Goal: Book appointment/travel/reservation

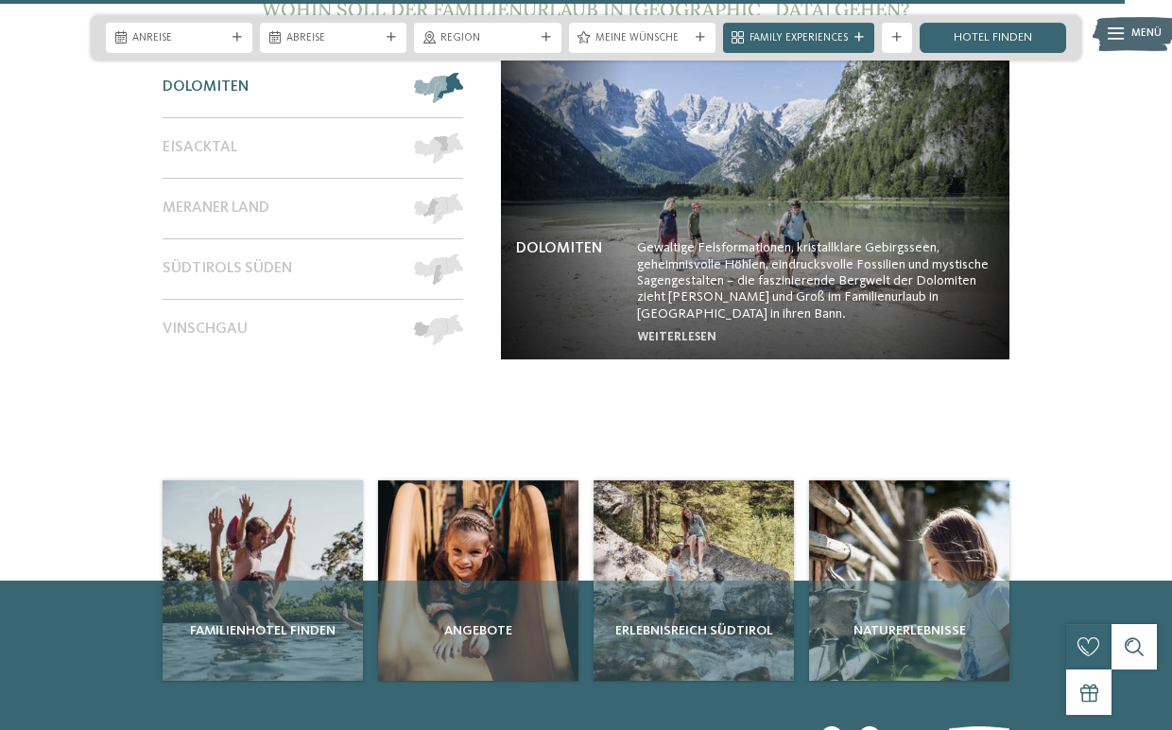
scroll to position [6586, 0]
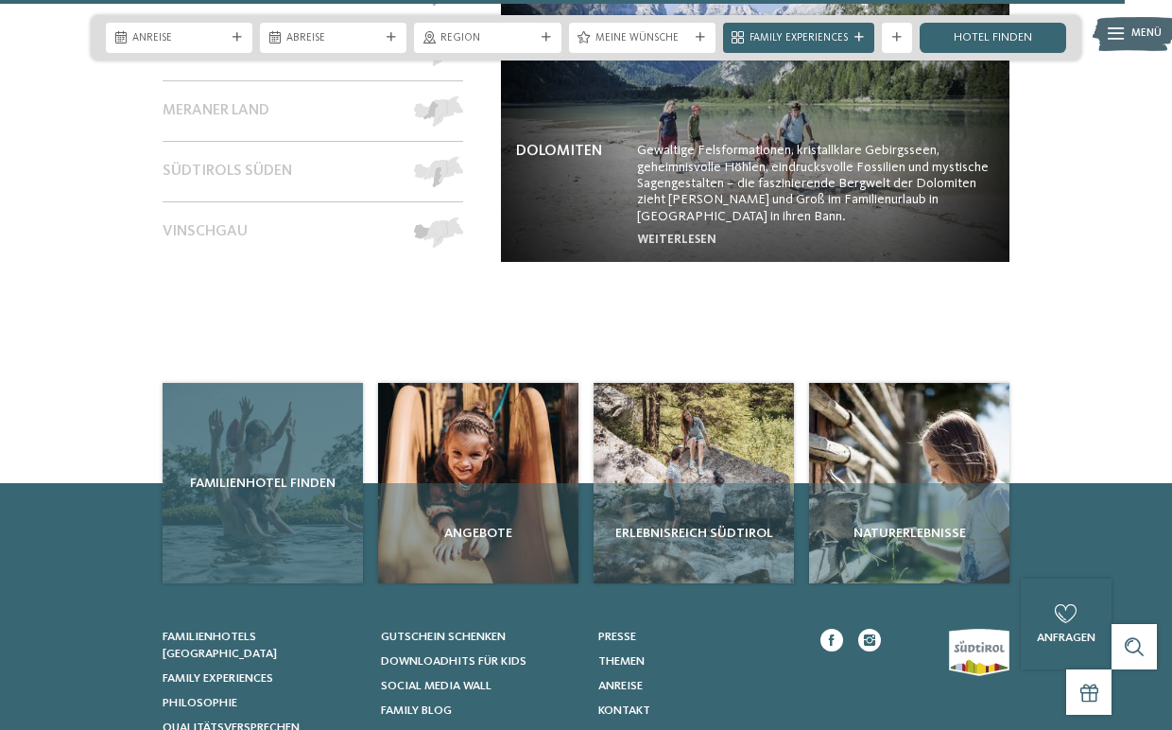
click at [251, 422] on div "Familienhotel finden" at bounding box center [263, 483] width 200 height 200
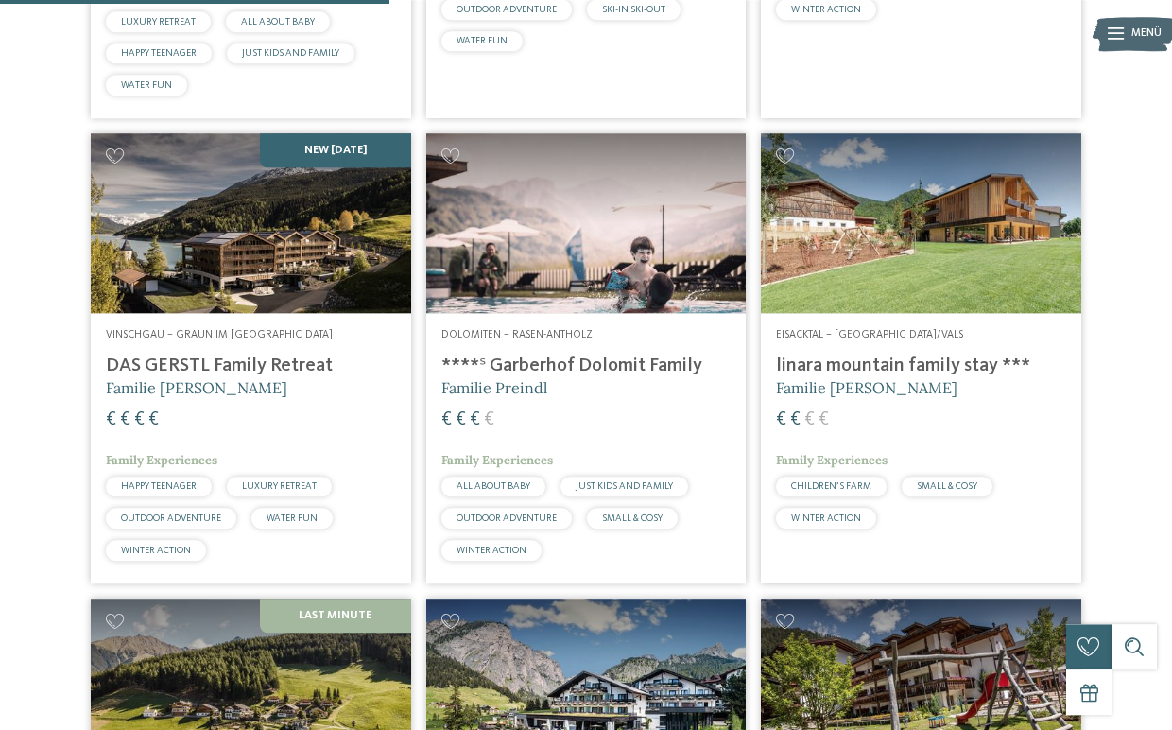
scroll to position [1796, 0]
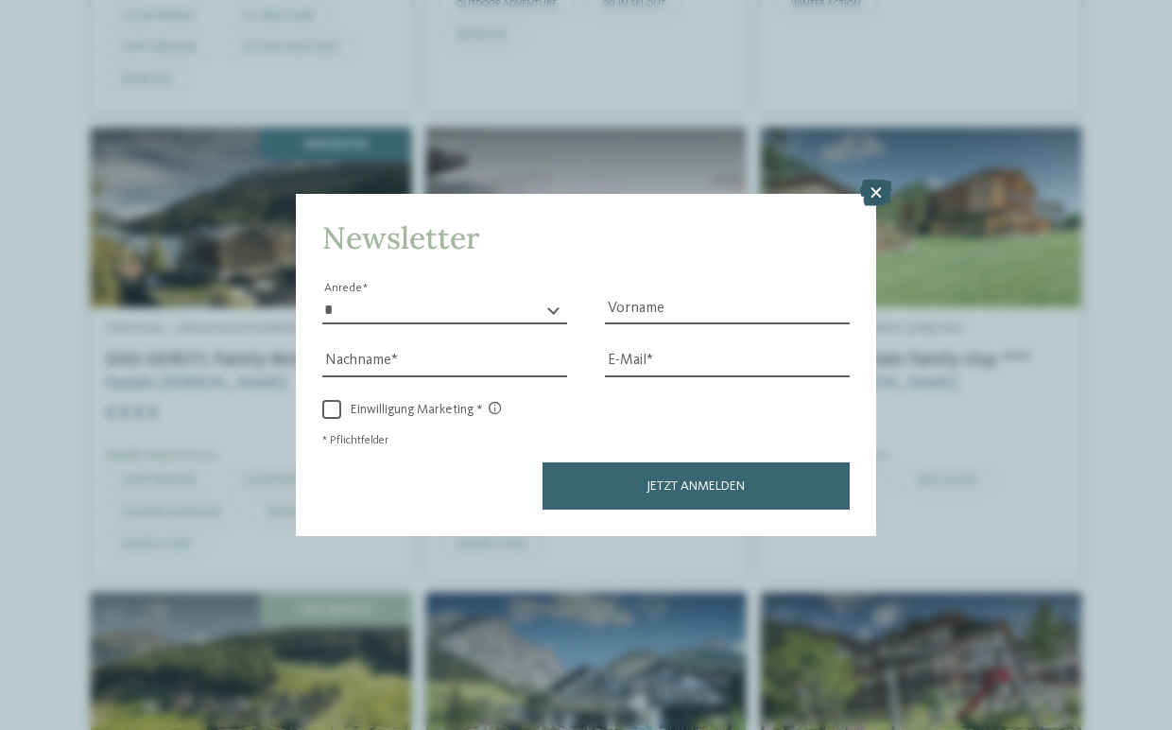
click at [879, 202] on icon at bounding box center [876, 193] width 32 height 26
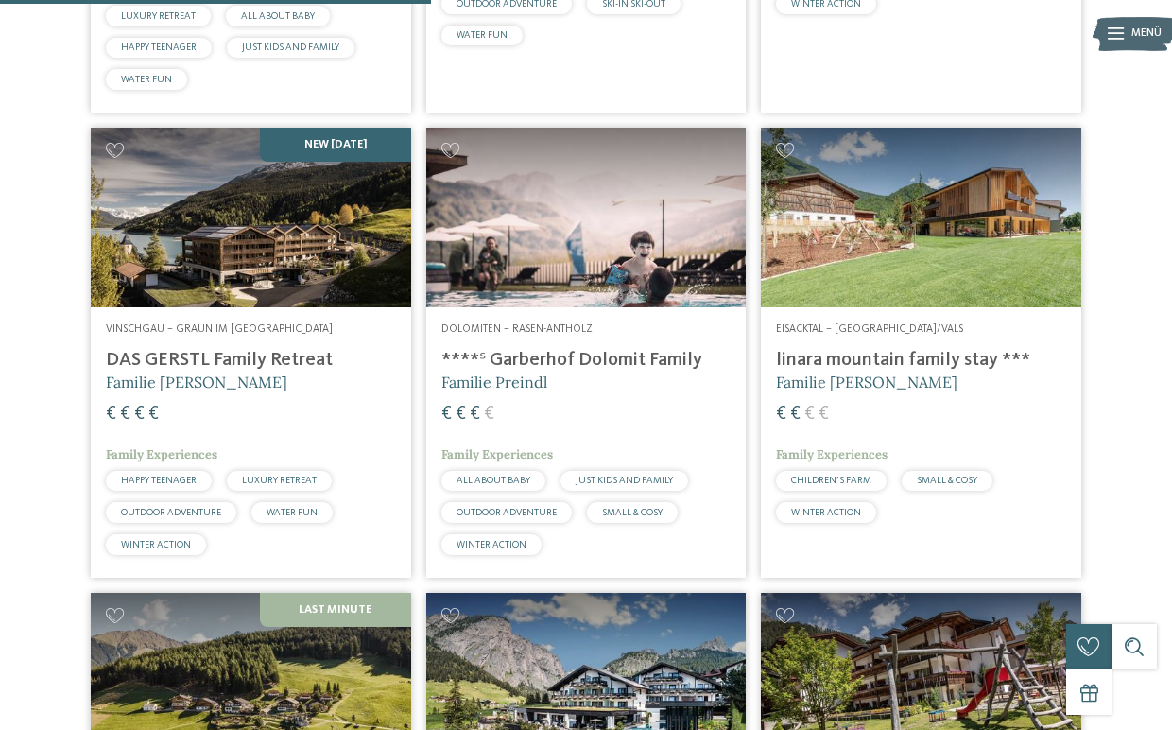
click at [222, 371] on h4 "DAS GERSTL Family Retreat" at bounding box center [251, 360] width 290 height 23
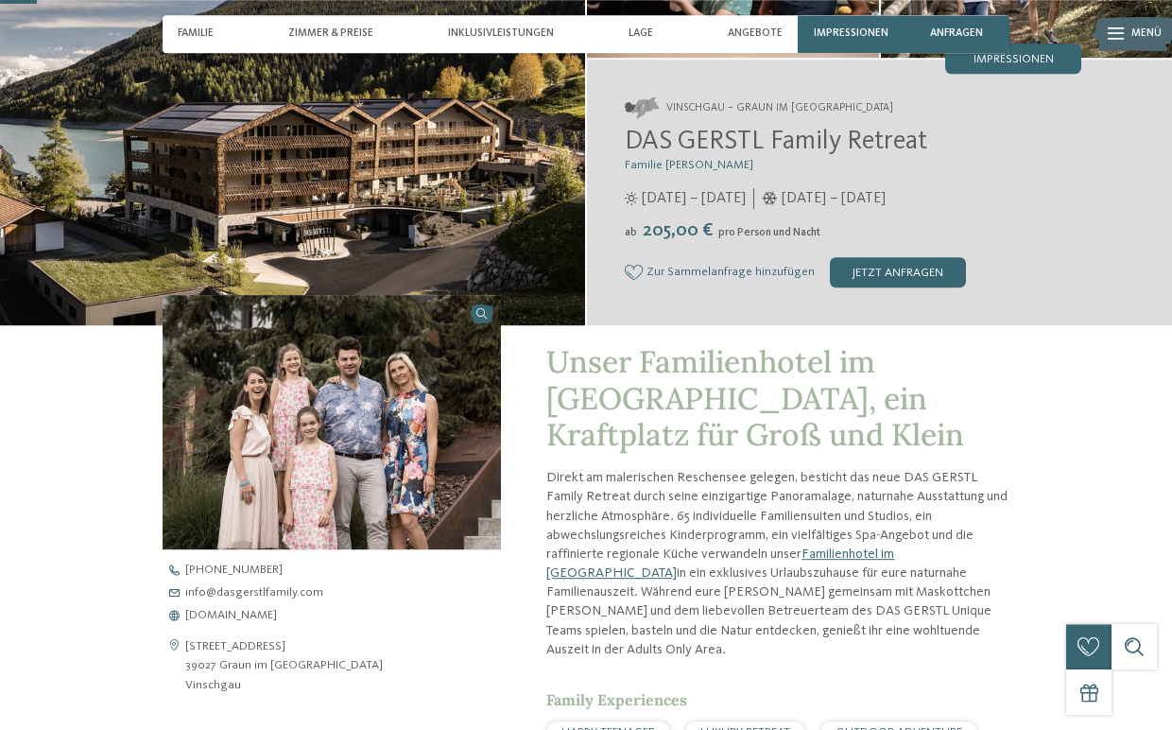
scroll to position [99, 0]
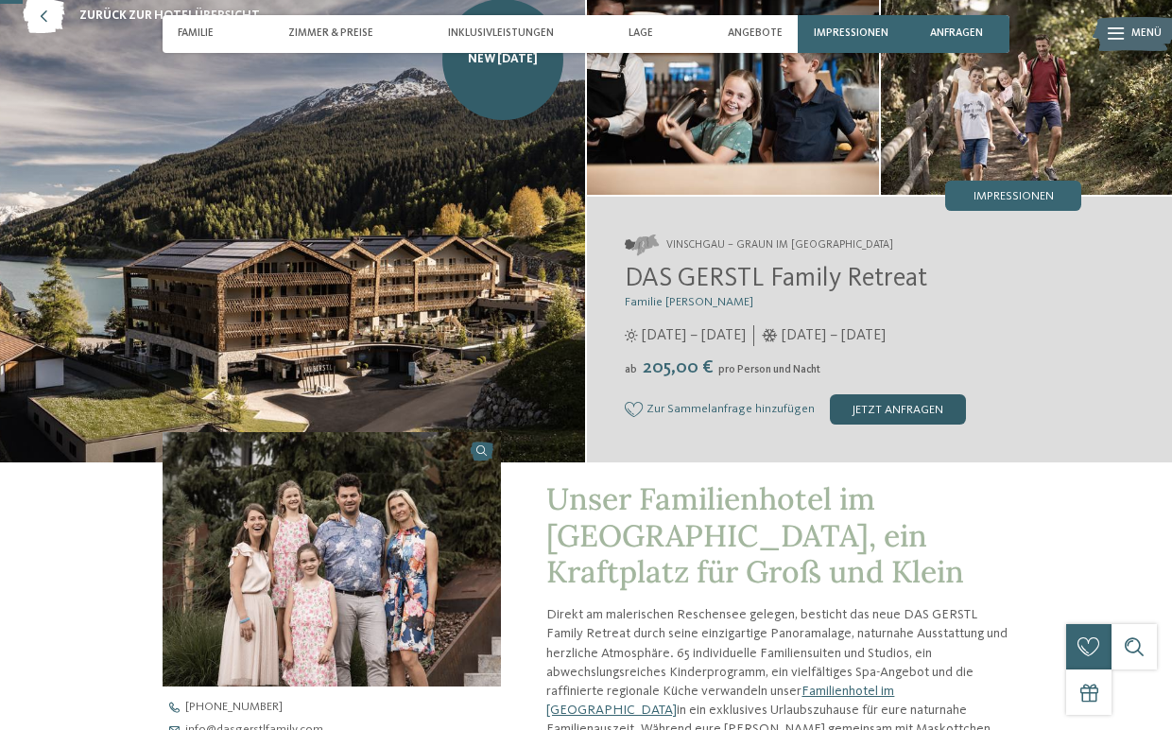
click at [883, 410] on div "jetzt anfragen" at bounding box center [898, 409] width 136 height 30
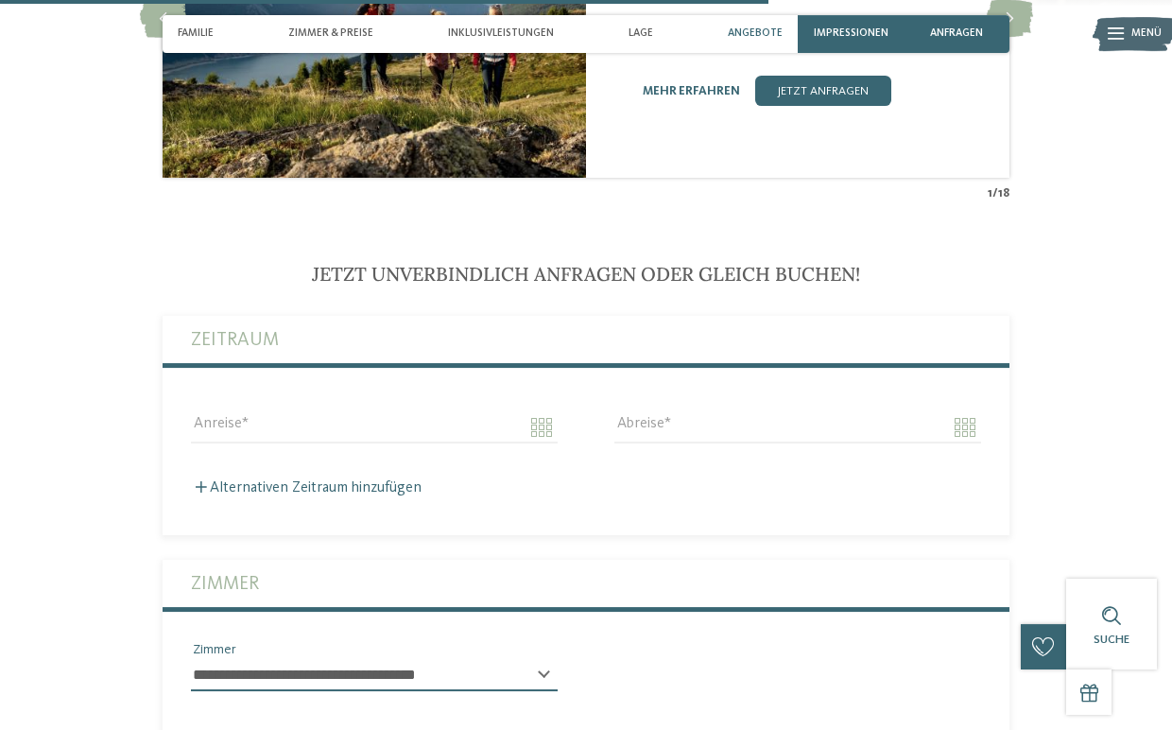
scroll to position [3409, 0]
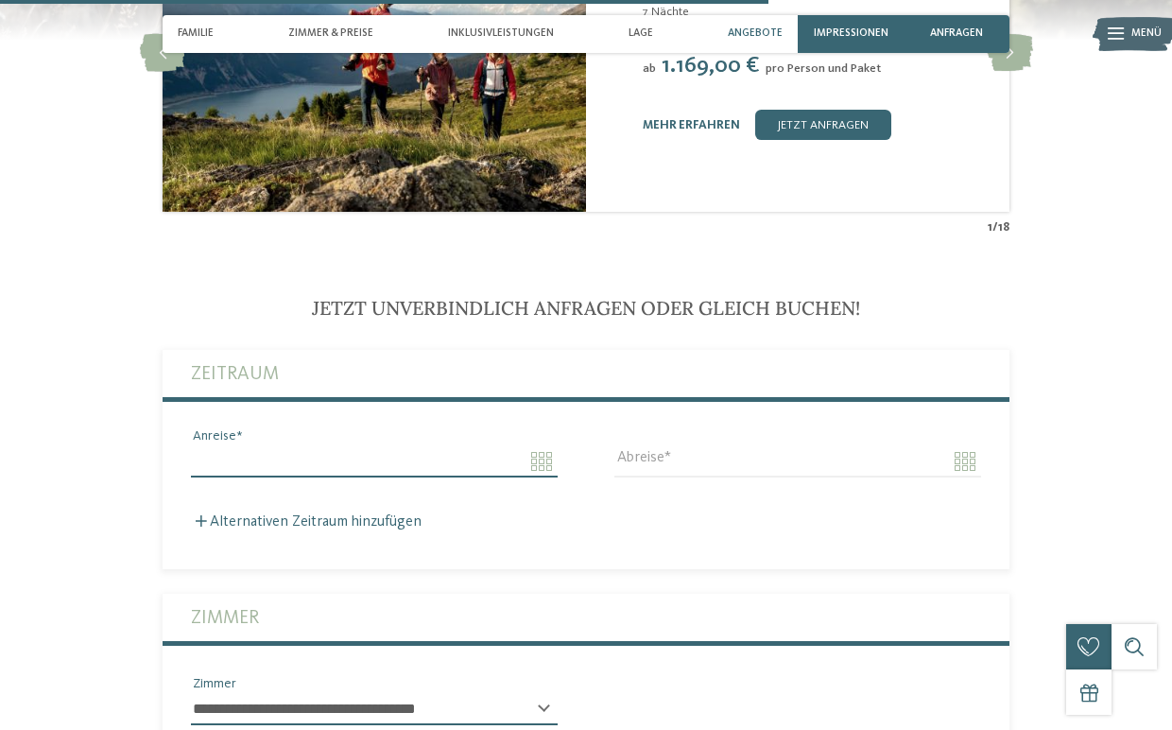
click at [528, 467] on input "Anreise" at bounding box center [374, 461] width 367 height 32
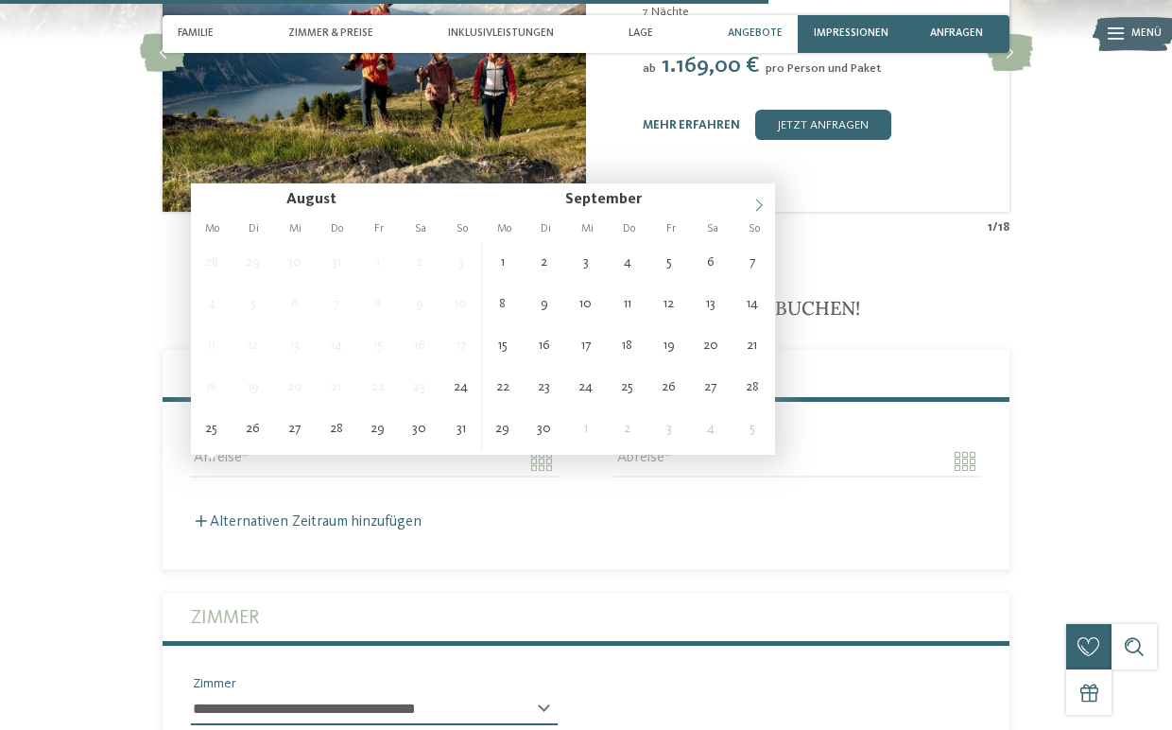
click at [750, 198] on span at bounding box center [759, 199] width 32 height 32
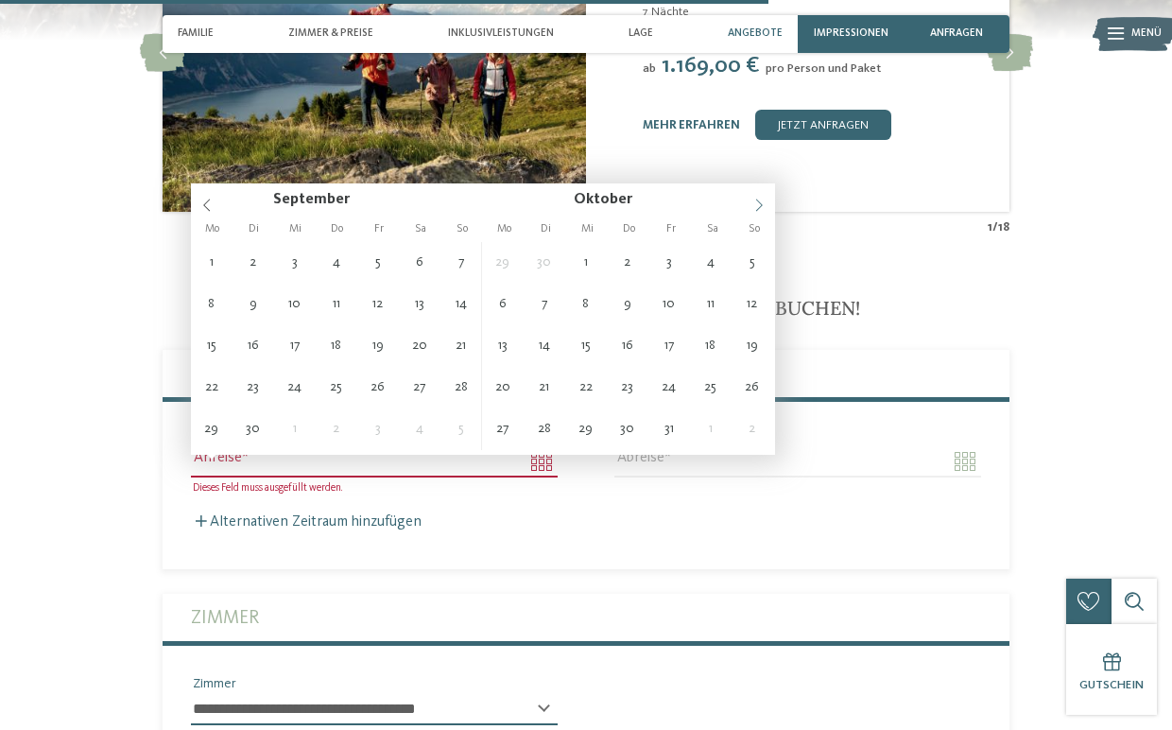
click at [750, 198] on span at bounding box center [759, 199] width 32 height 32
type input "****"
click at [750, 198] on span at bounding box center [759, 199] width 32 height 32
type input "****"
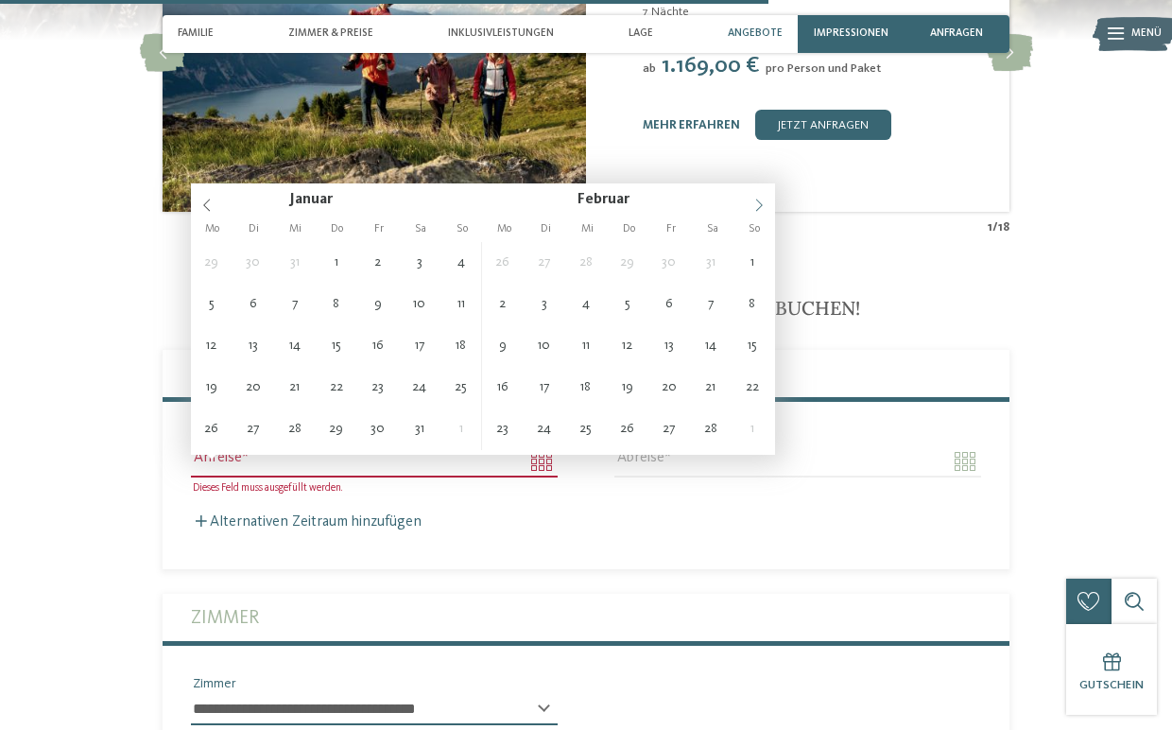
click at [750, 198] on span at bounding box center [759, 199] width 32 height 32
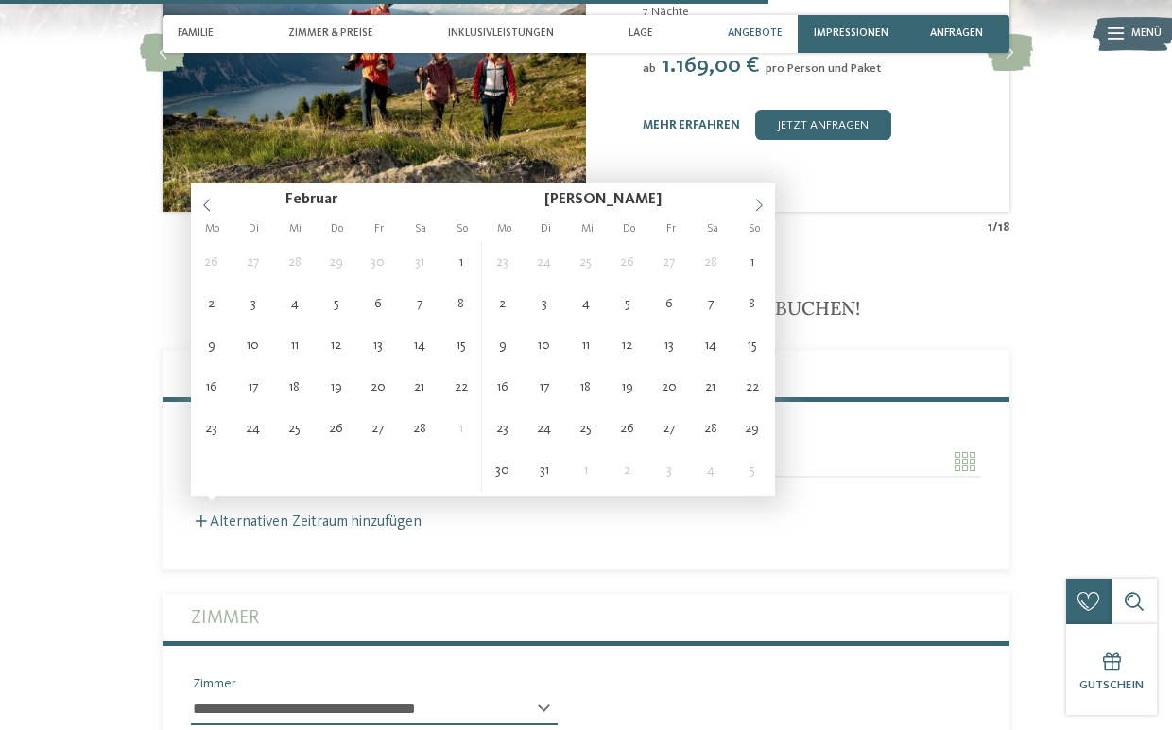
click at [750, 198] on span at bounding box center [759, 199] width 32 height 32
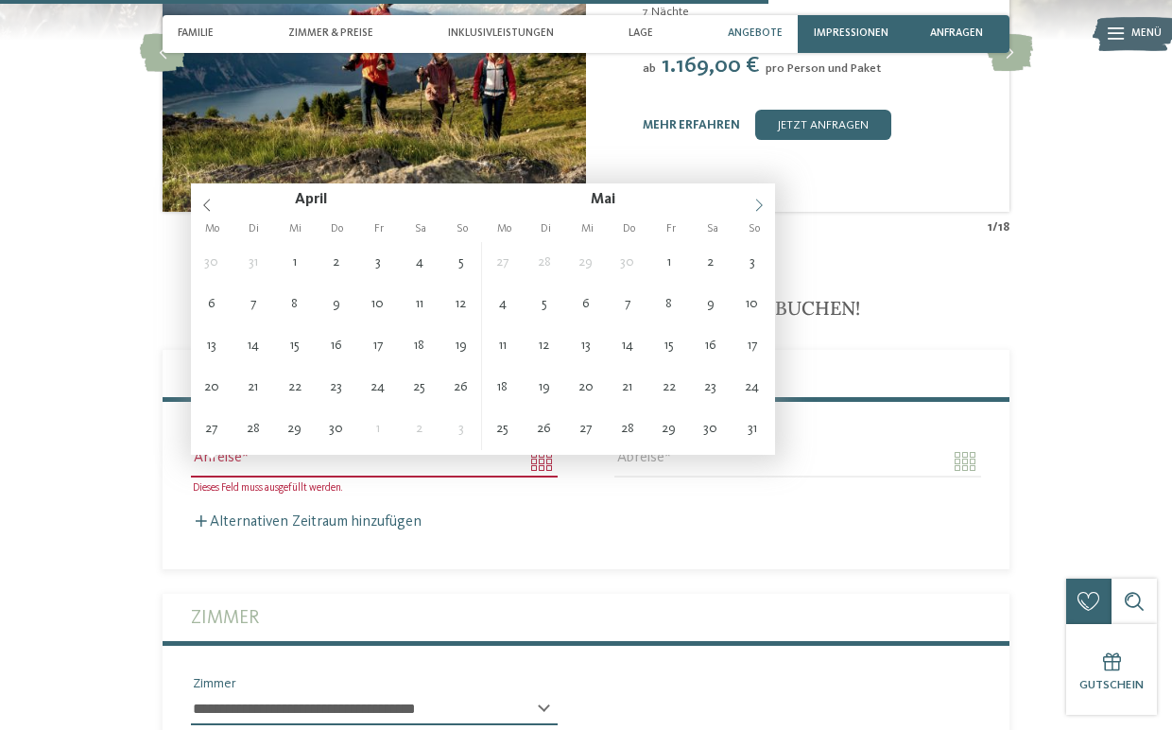
click at [750, 198] on span at bounding box center [759, 199] width 32 height 32
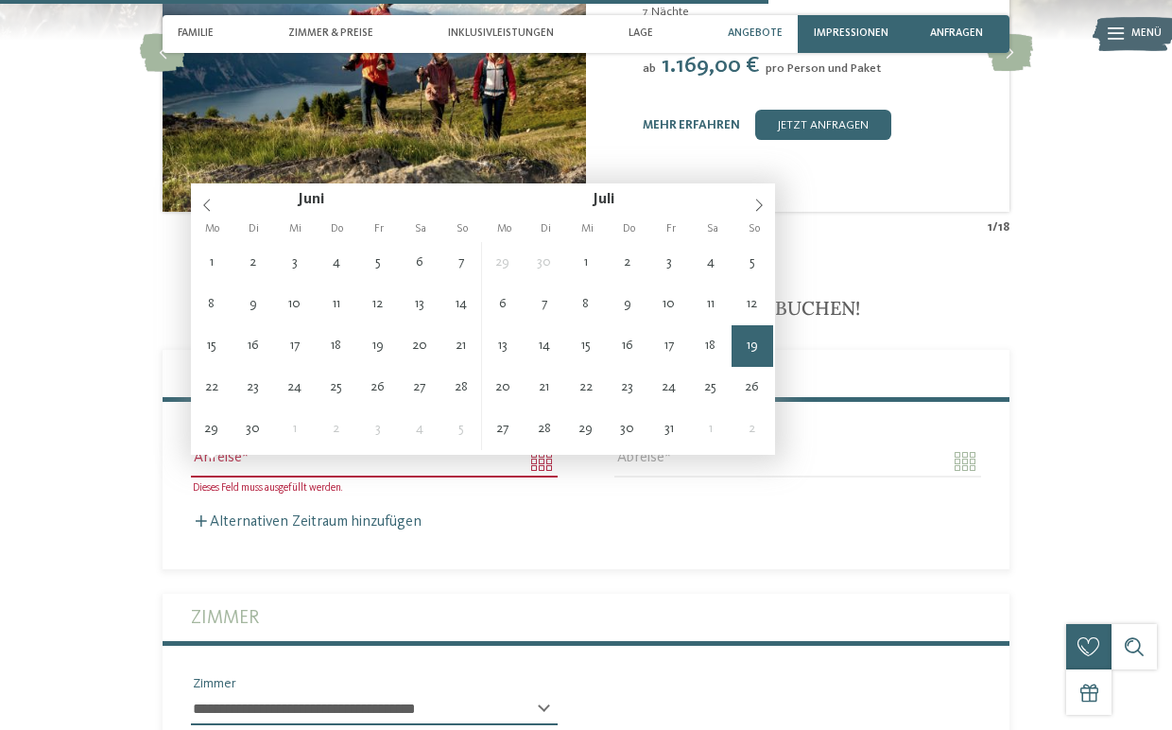
type input "**********"
type input "****"
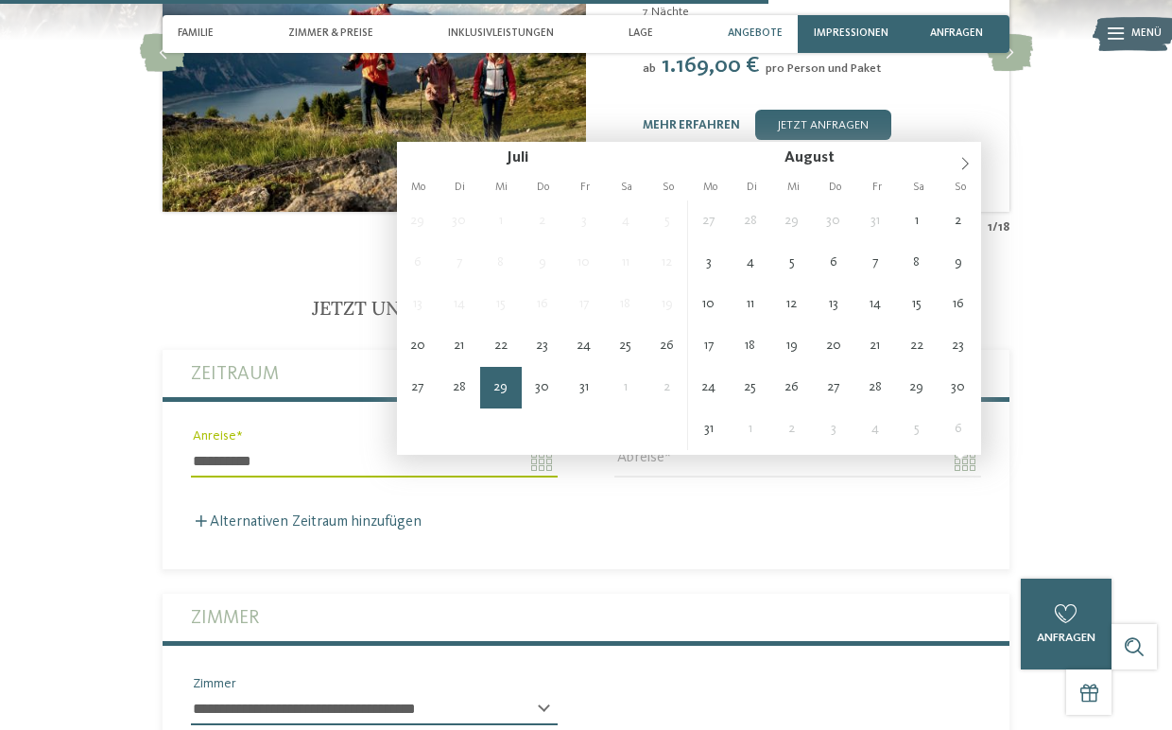
type input "**********"
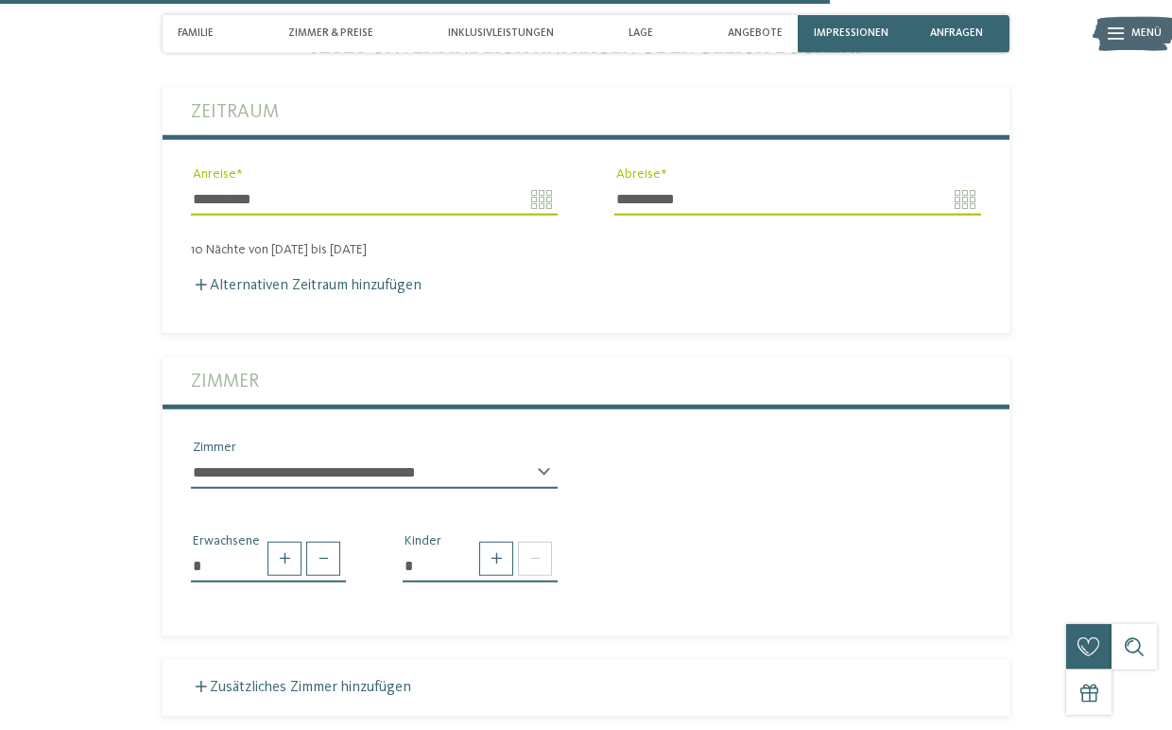
scroll to position [3709, 0]
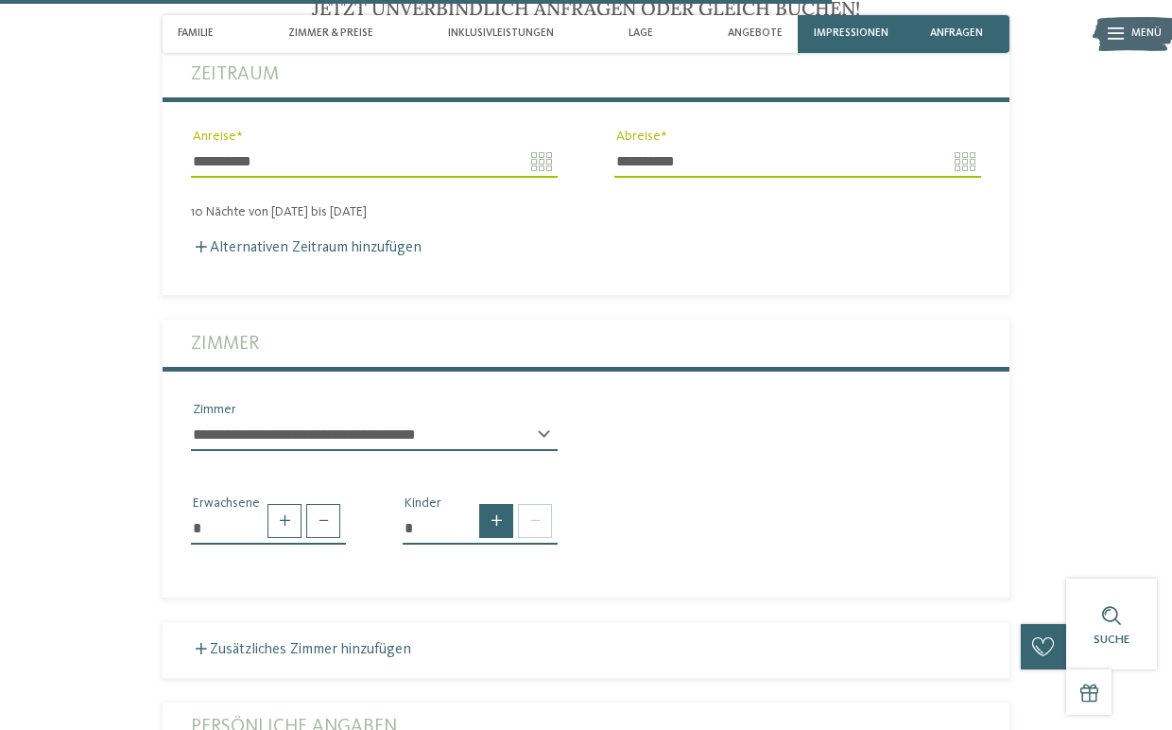
click at [492, 531] on span at bounding box center [496, 521] width 34 height 34
type input "*"
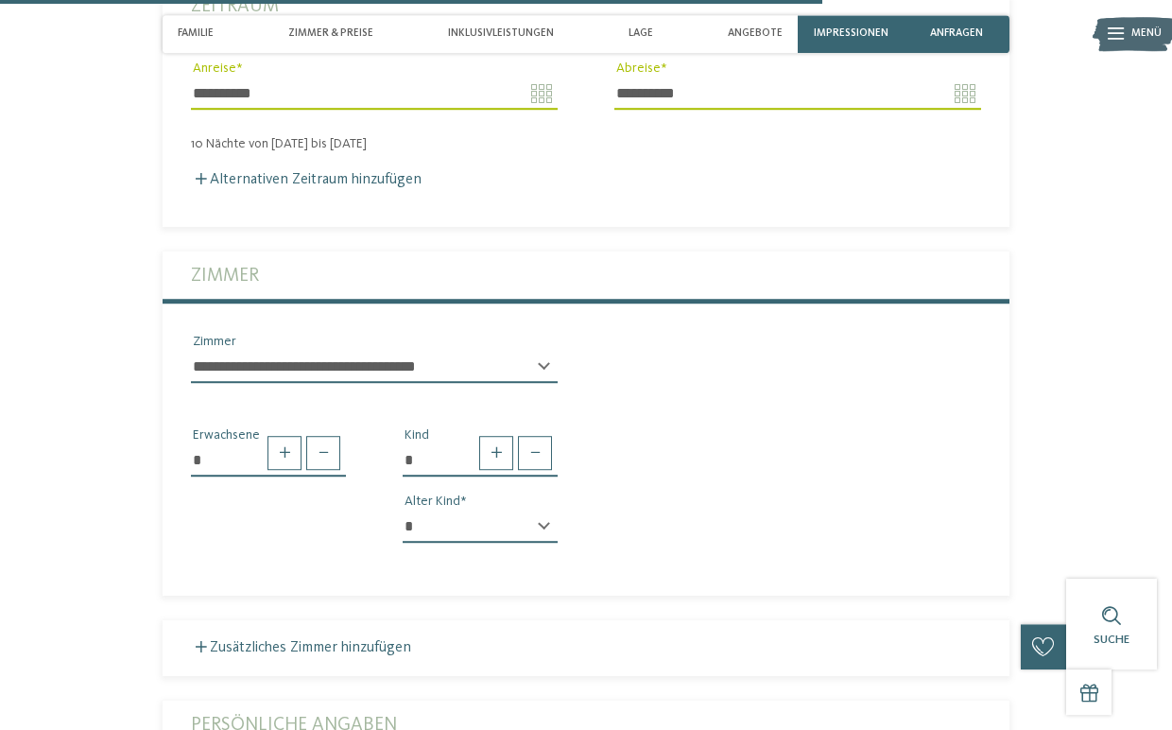
scroll to position [3808, 0]
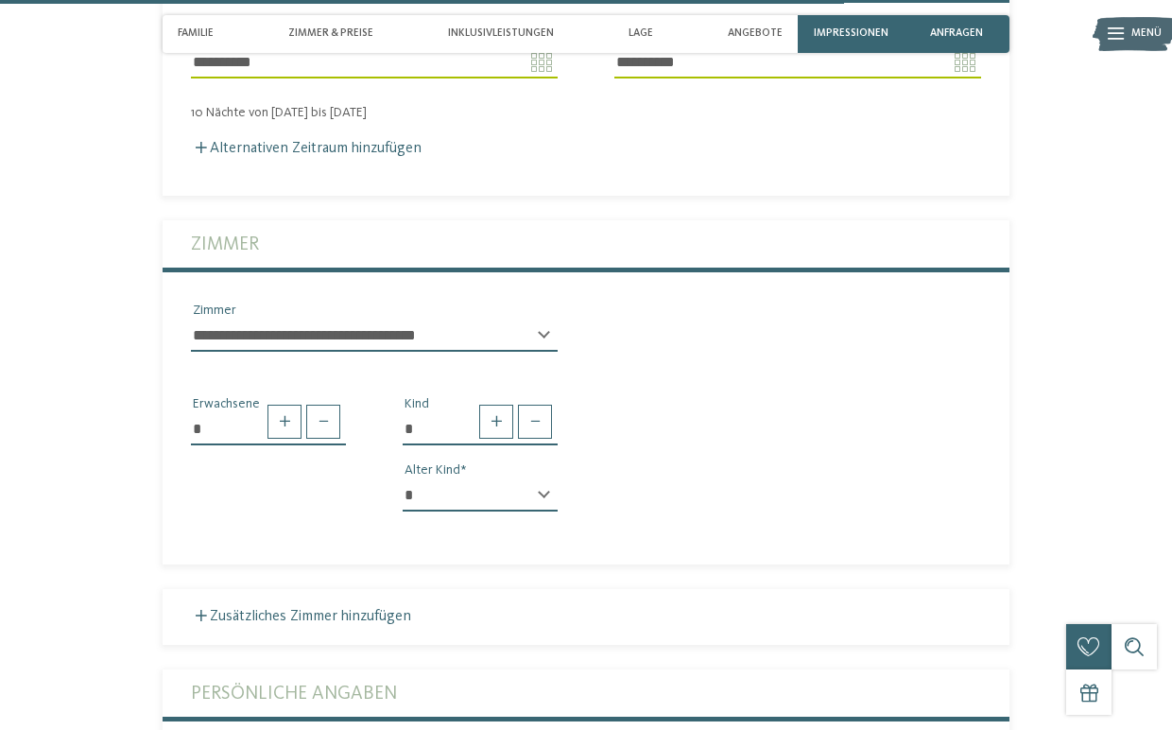
select select "**"
click option "**" at bounding box center [0, 0] width 0 height 0
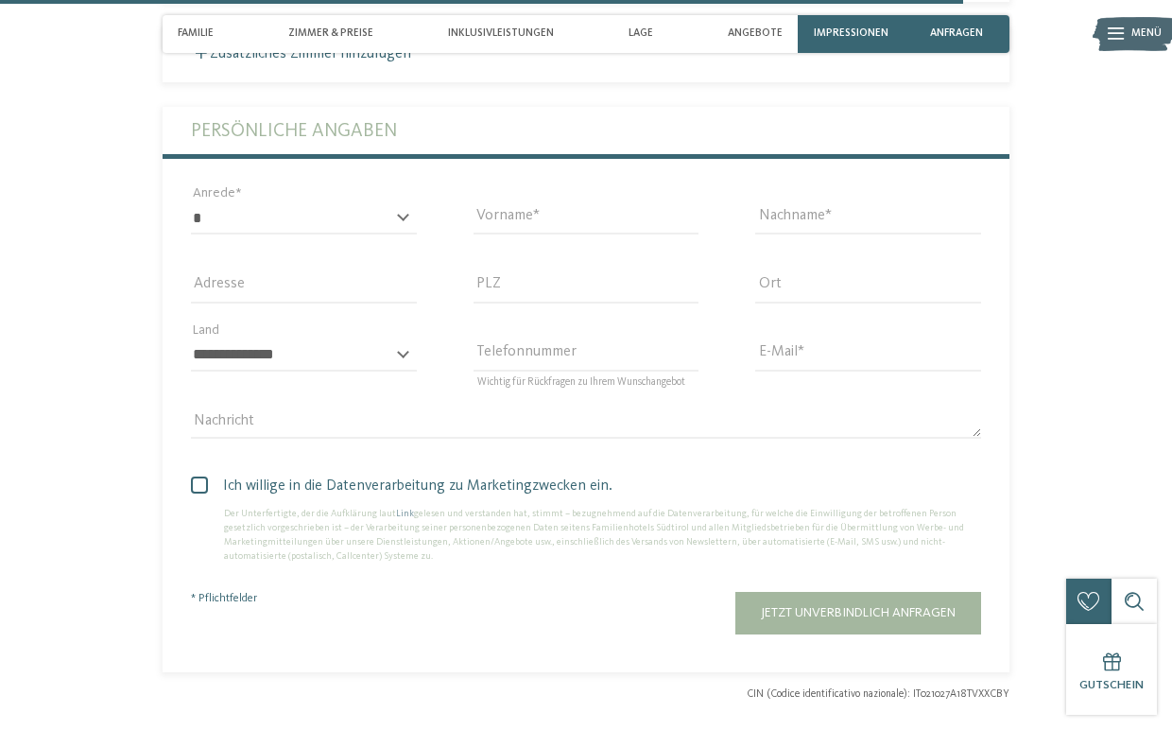
scroll to position [4407, 0]
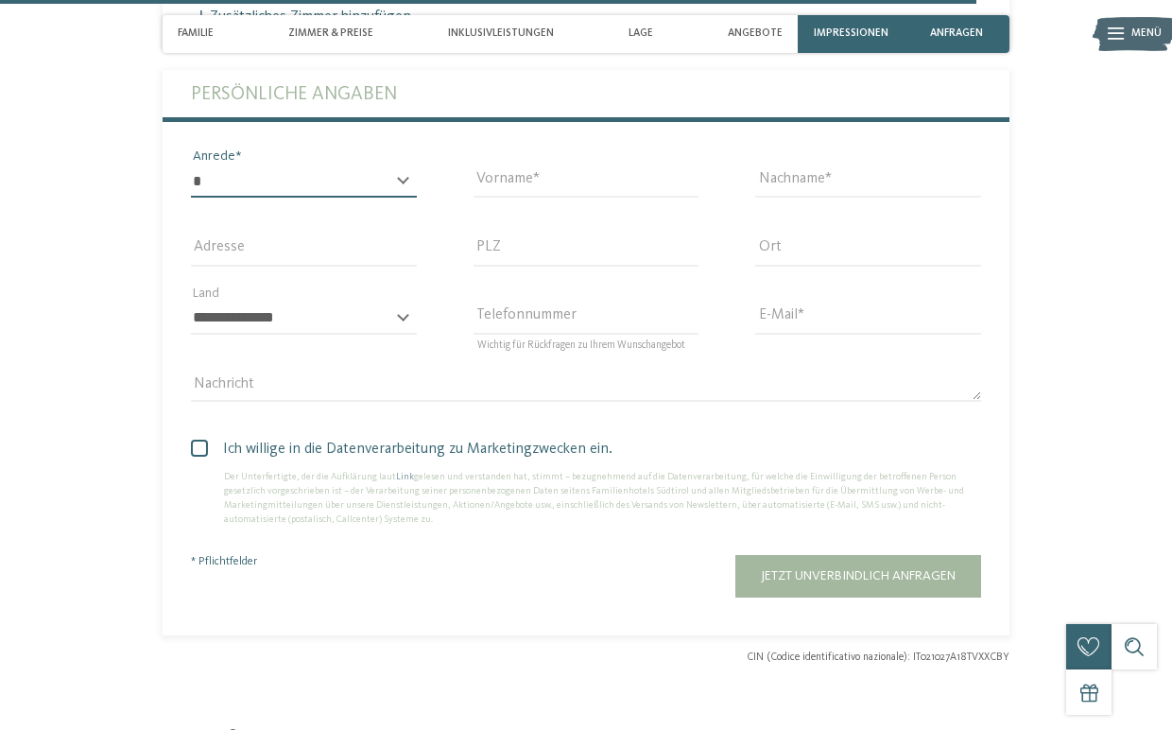
select select "*"
click option "*******" at bounding box center [0, 0] width 0 height 0
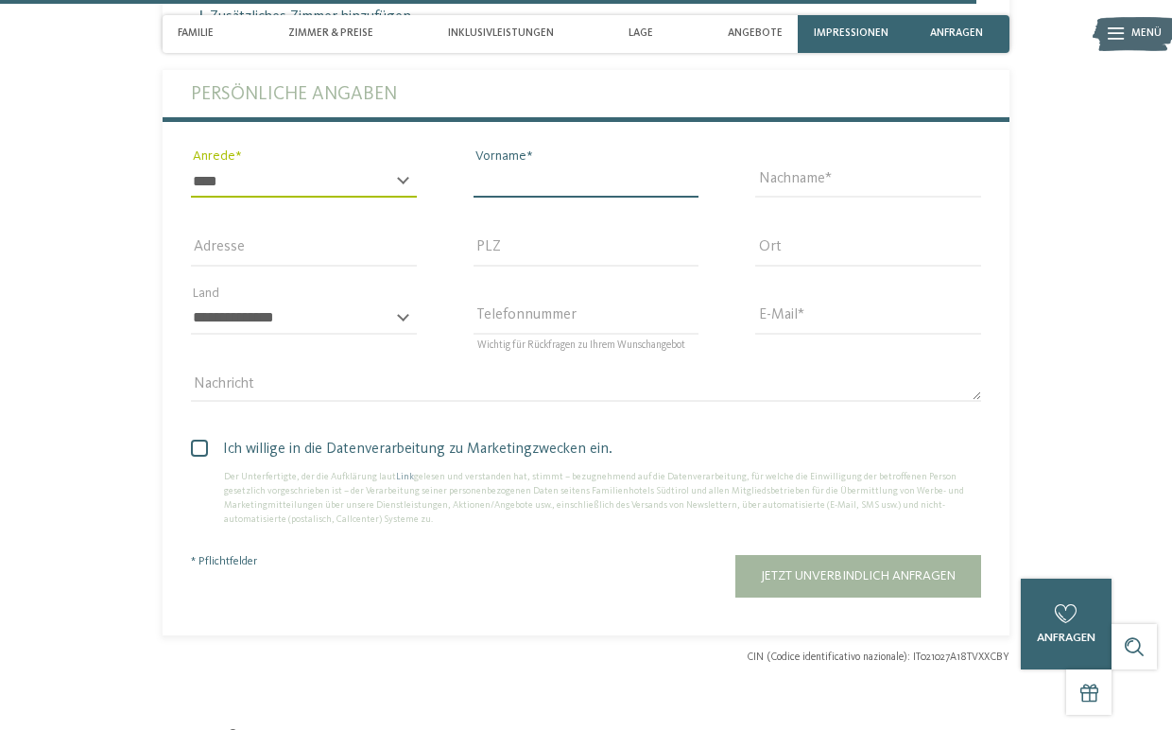
click at [588, 195] on input "Vorname" at bounding box center [586, 181] width 226 height 32
type input "*******"
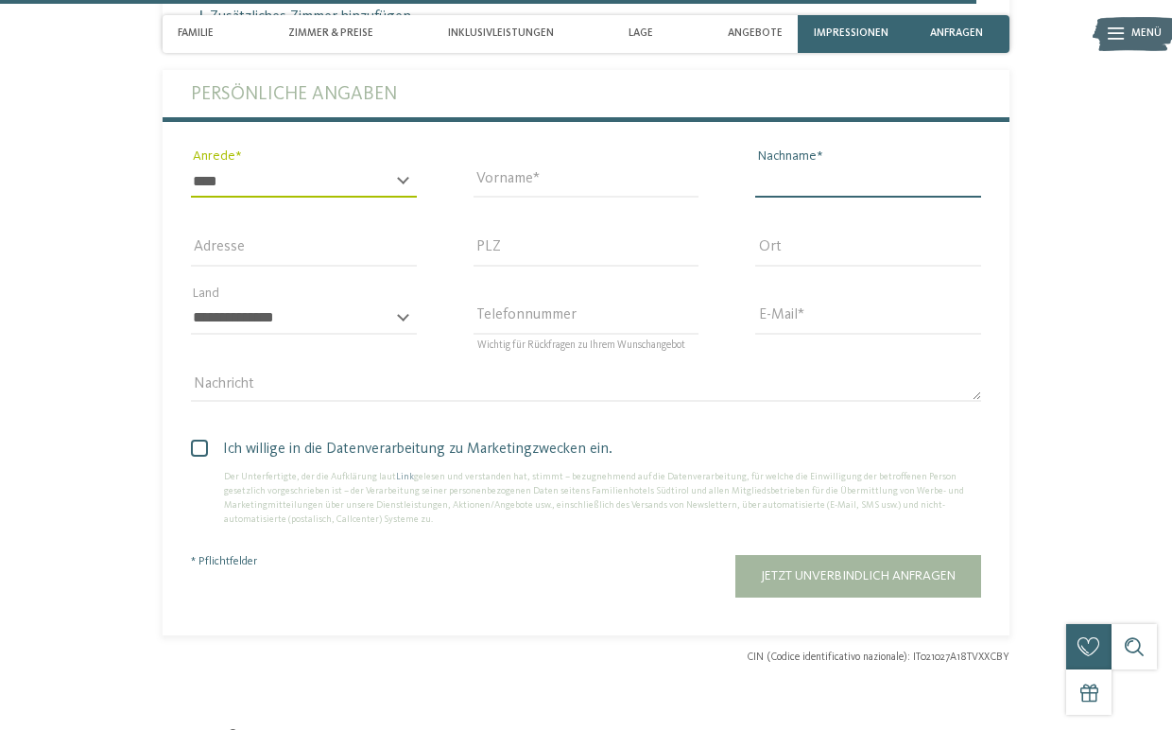
type input "********"
type input "**********"
type input "*****"
type input "**********"
select select "**"
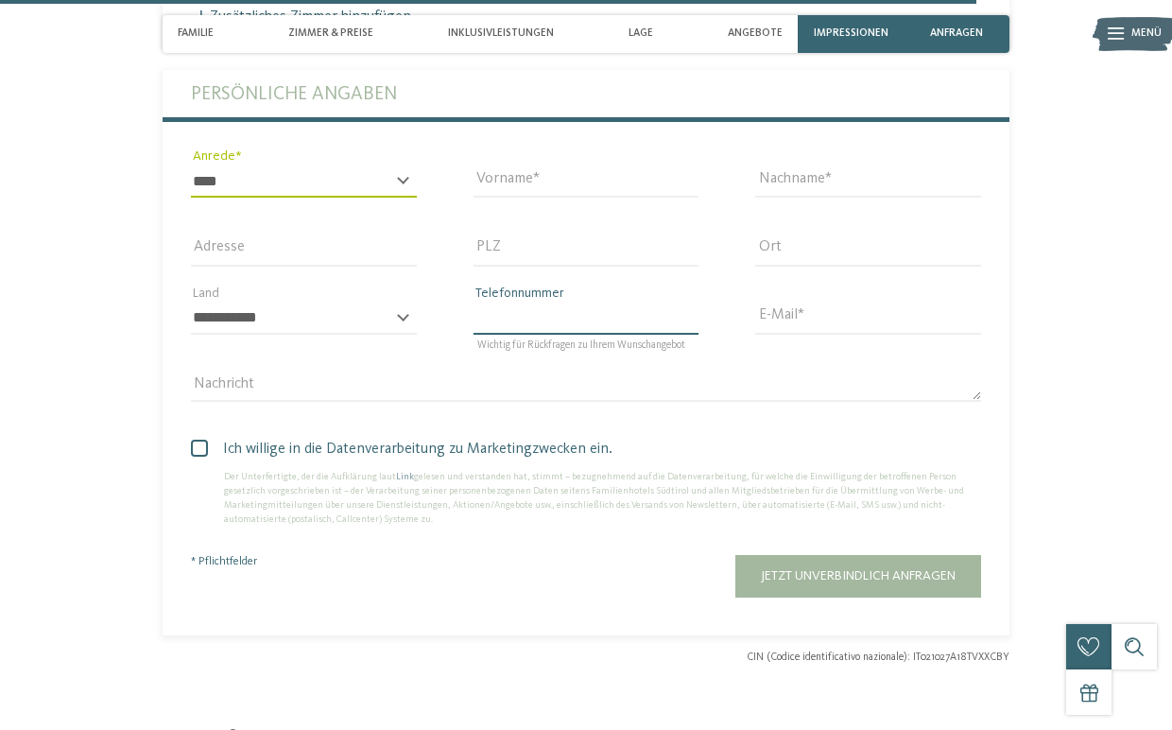
type input "**********"
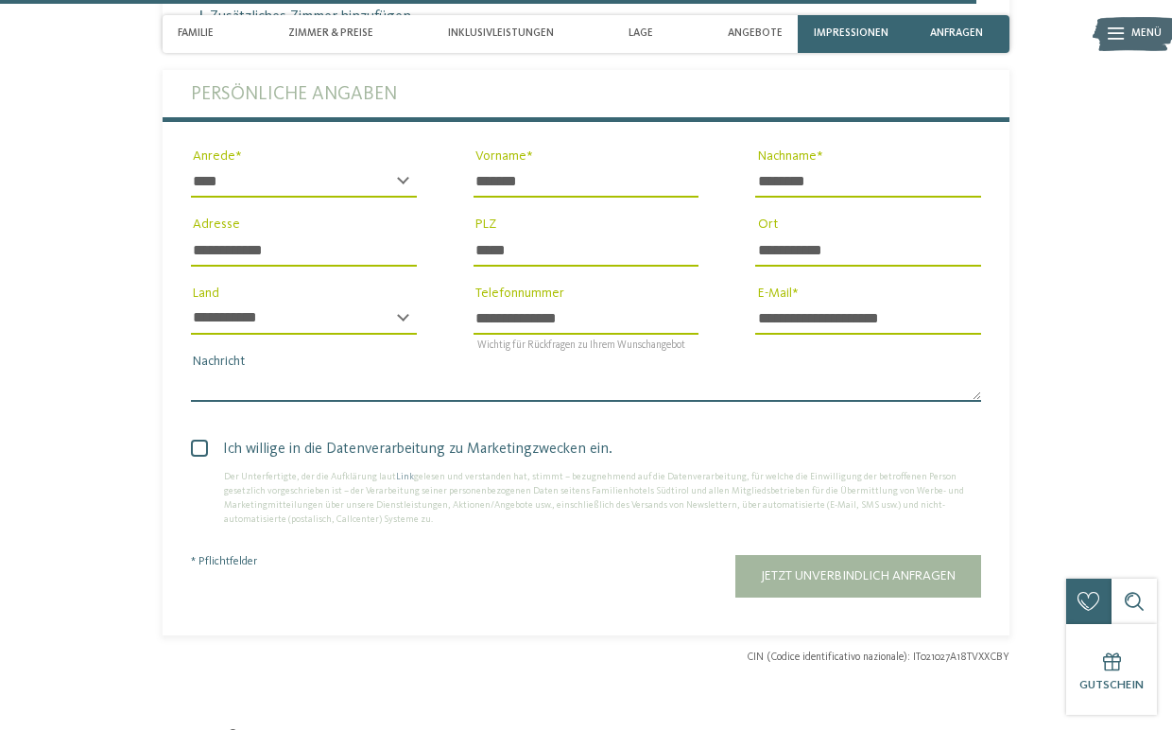
click at [258, 400] on textarea "Nachricht" at bounding box center [586, 386] width 790 height 32
click at [241, 395] on textarea "**********" at bounding box center [586, 386] width 790 height 32
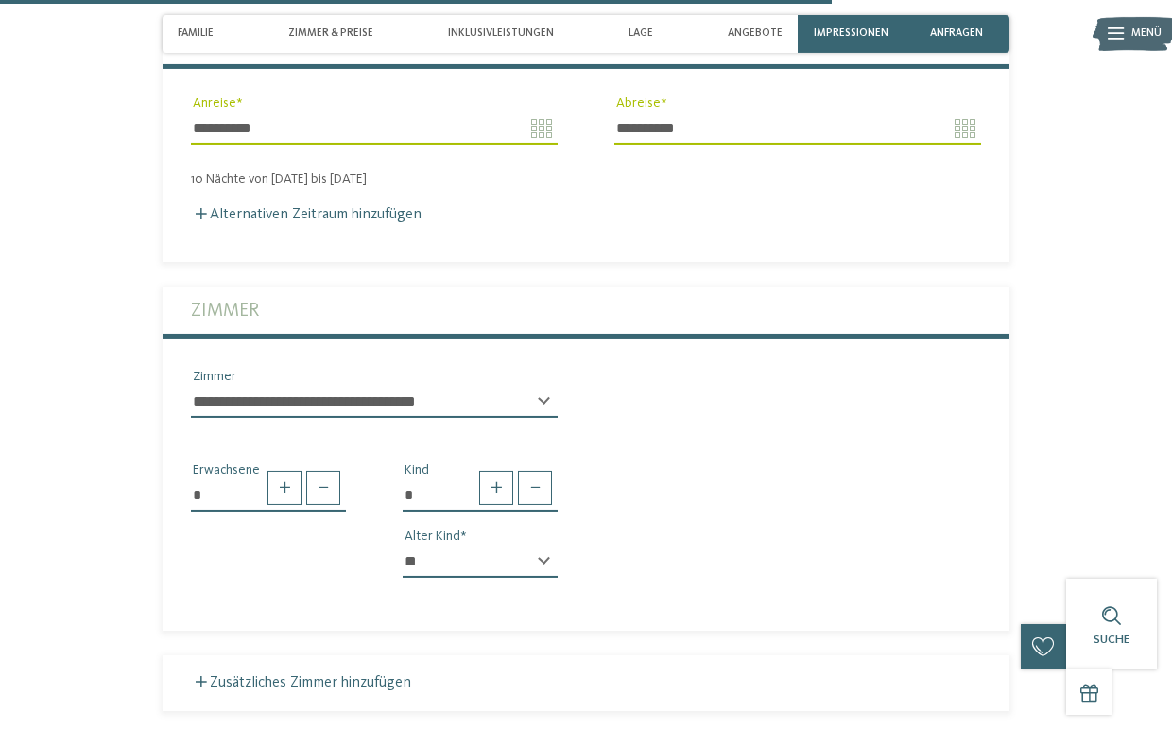
scroll to position [3709, 0]
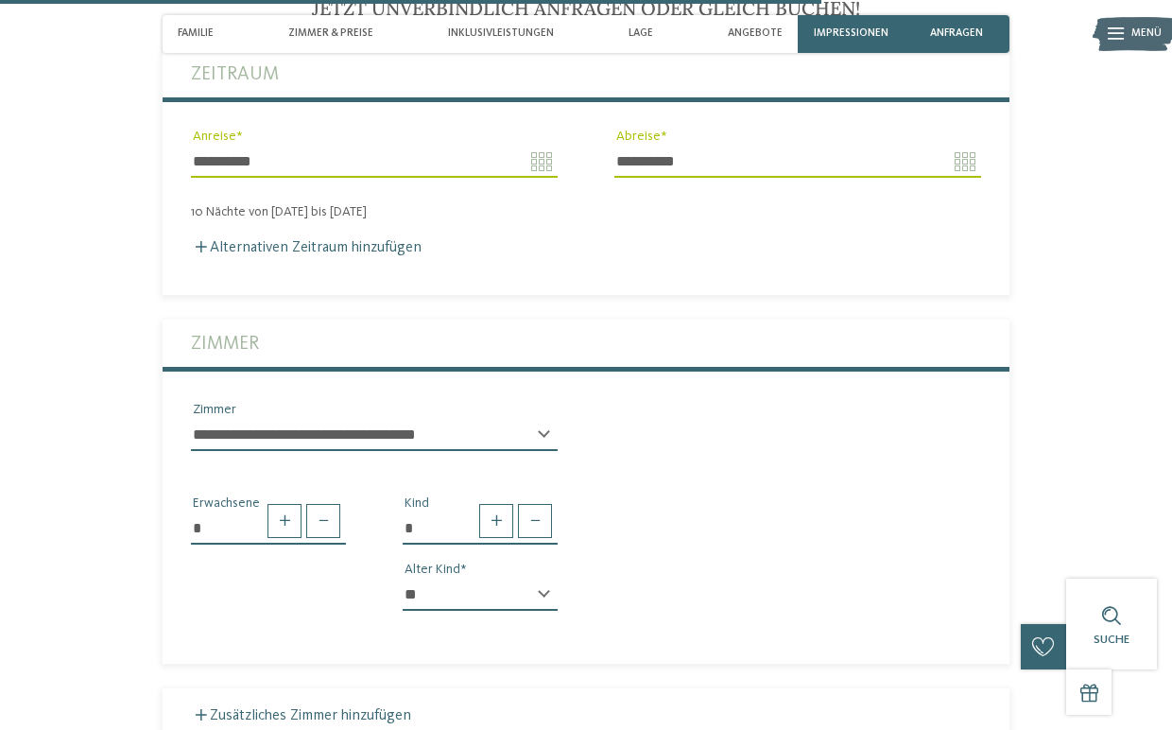
type textarea "**********"
click at [191, 419] on select "**********" at bounding box center [374, 435] width 367 height 32
click at [542, 433] on select "**********" at bounding box center [374, 435] width 367 height 32
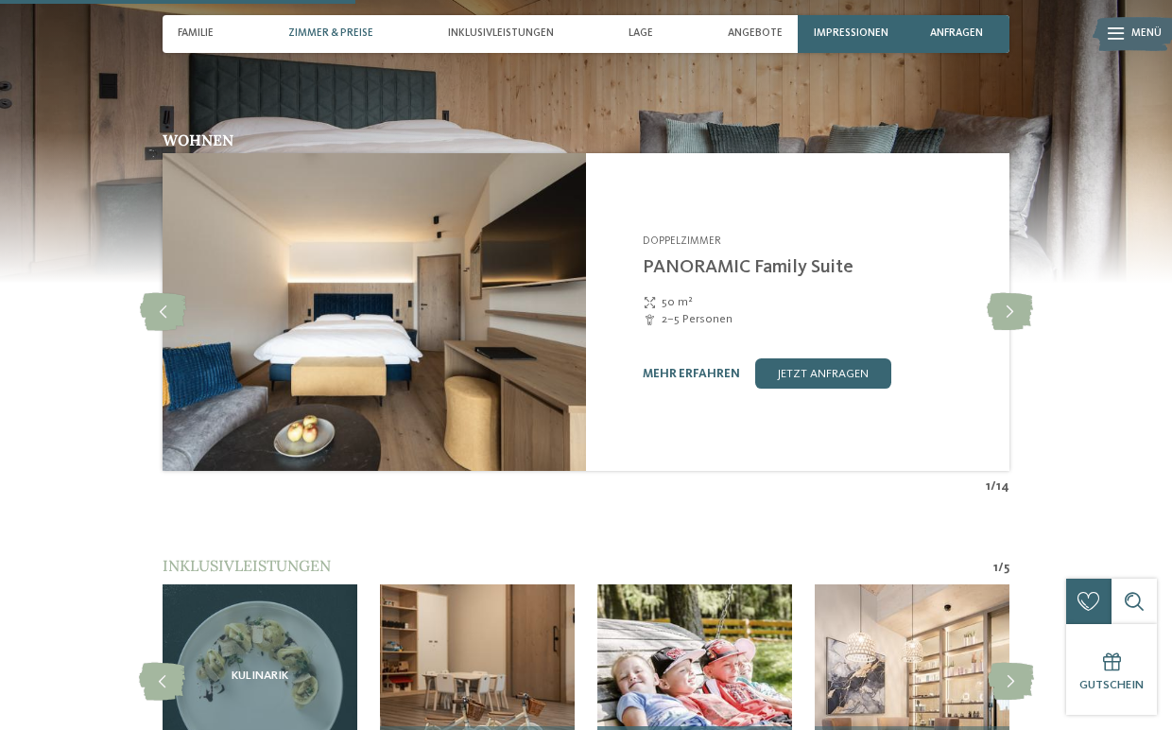
scroll to position [1512, 0]
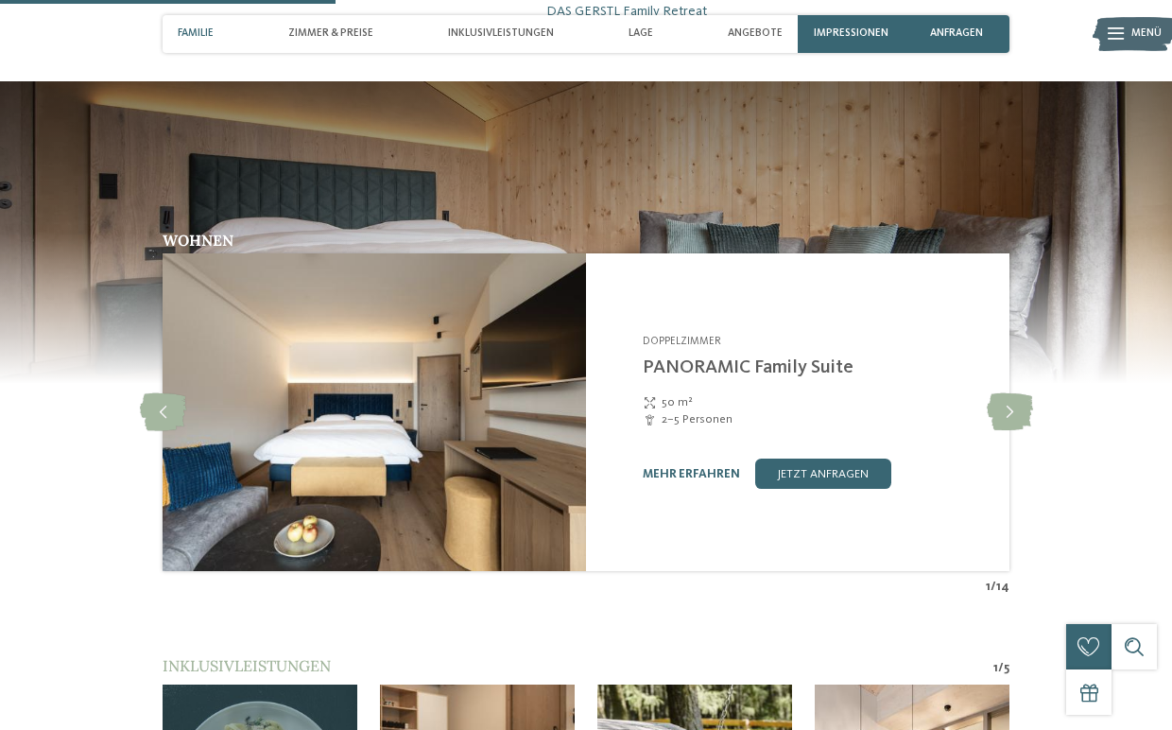
click at [273, 461] on img at bounding box center [374, 412] width 423 height 318
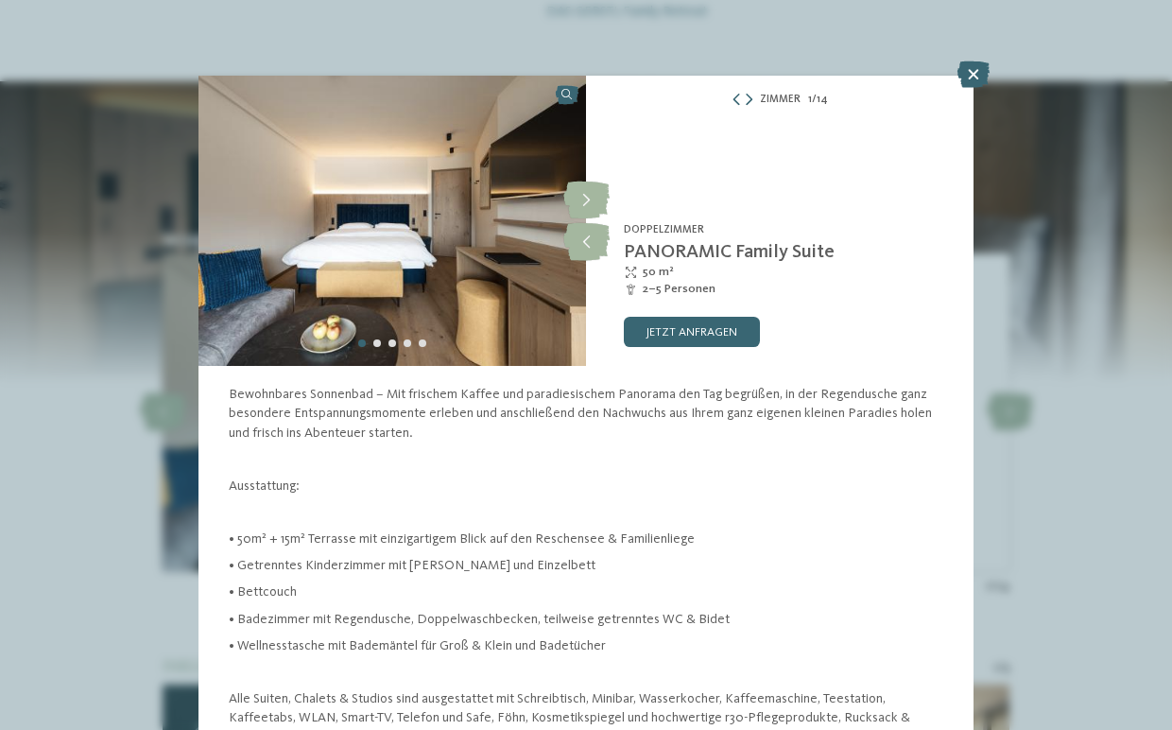
click at [392, 248] on img at bounding box center [391, 221] width 387 height 290
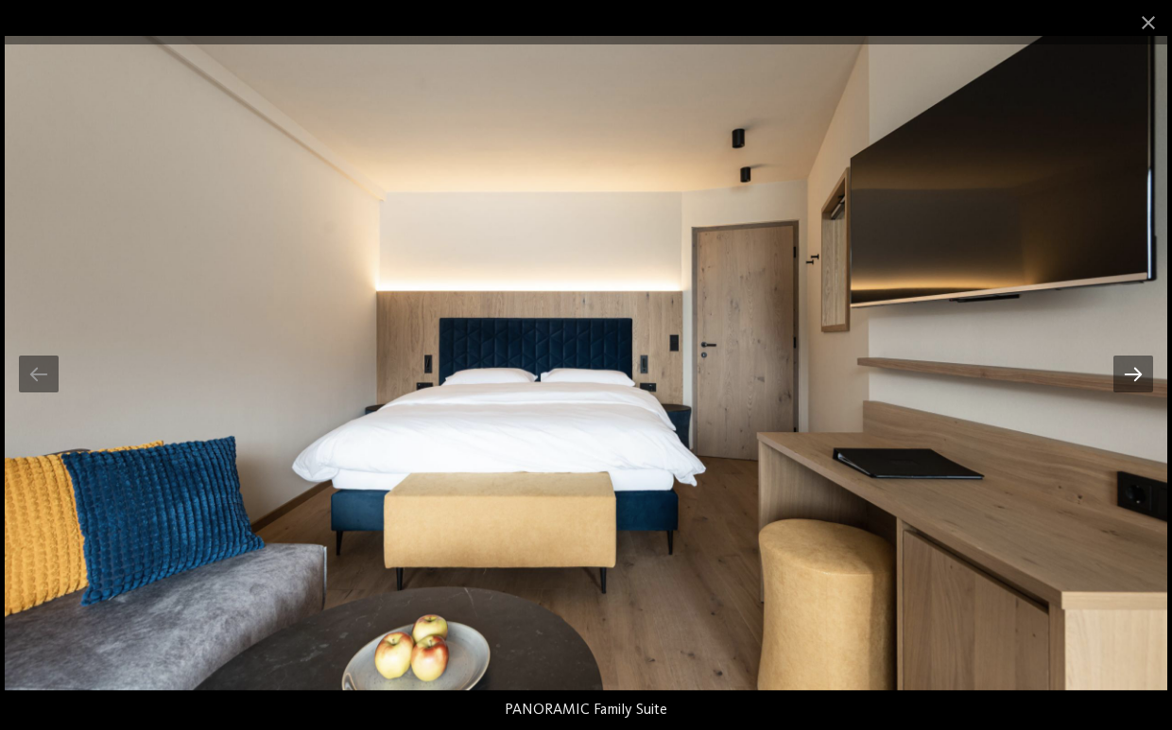
click at [1135, 381] on div at bounding box center [1133, 373] width 40 height 37
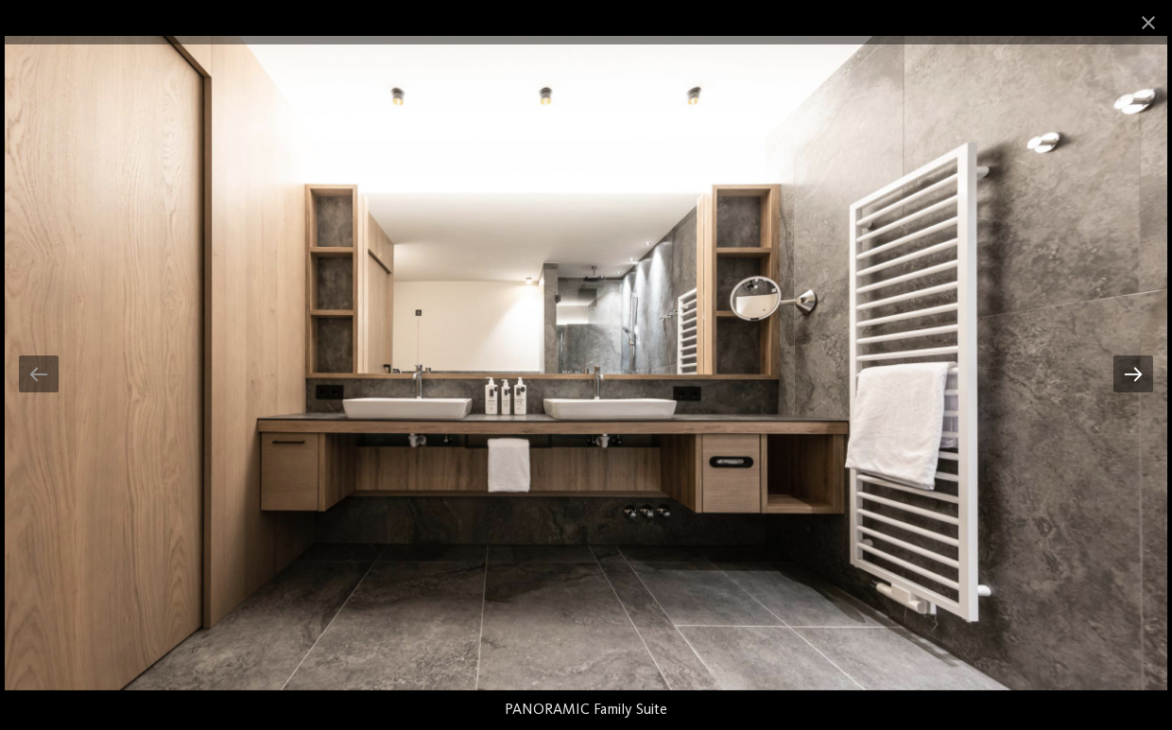
click at [1135, 382] on div at bounding box center [1133, 373] width 40 height 37
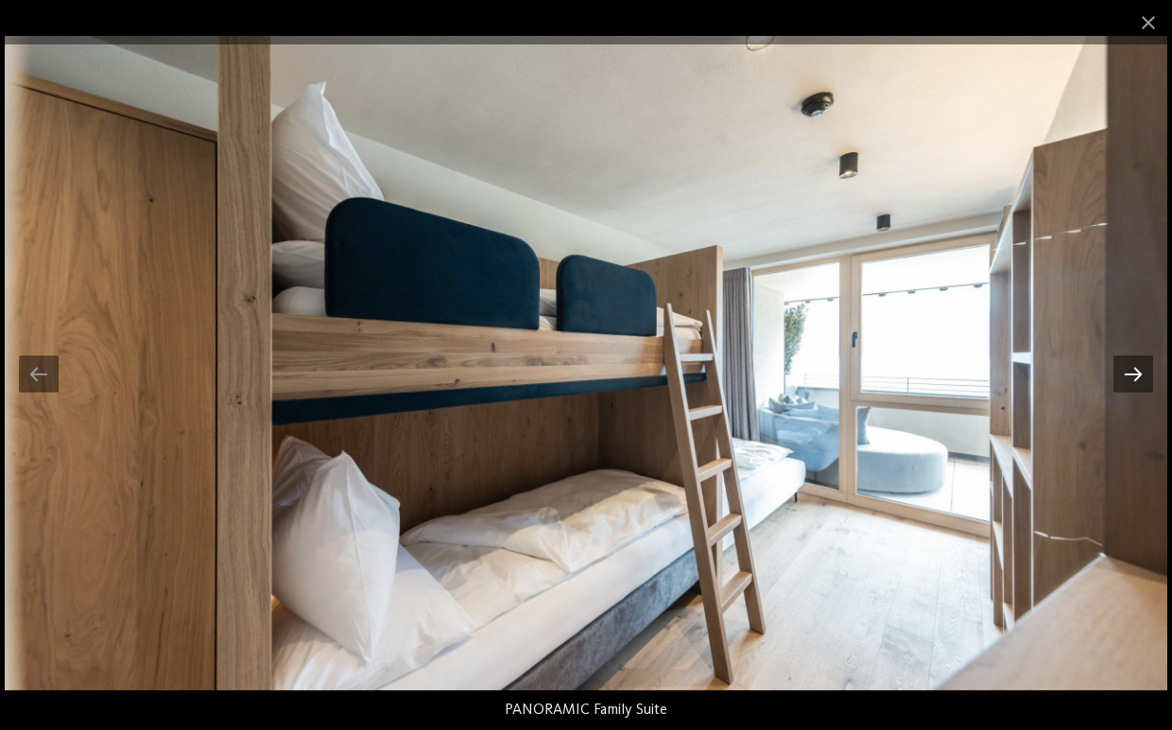
click at [1136, 378] on div at bounding box center [1133, 373] width 40 height 37
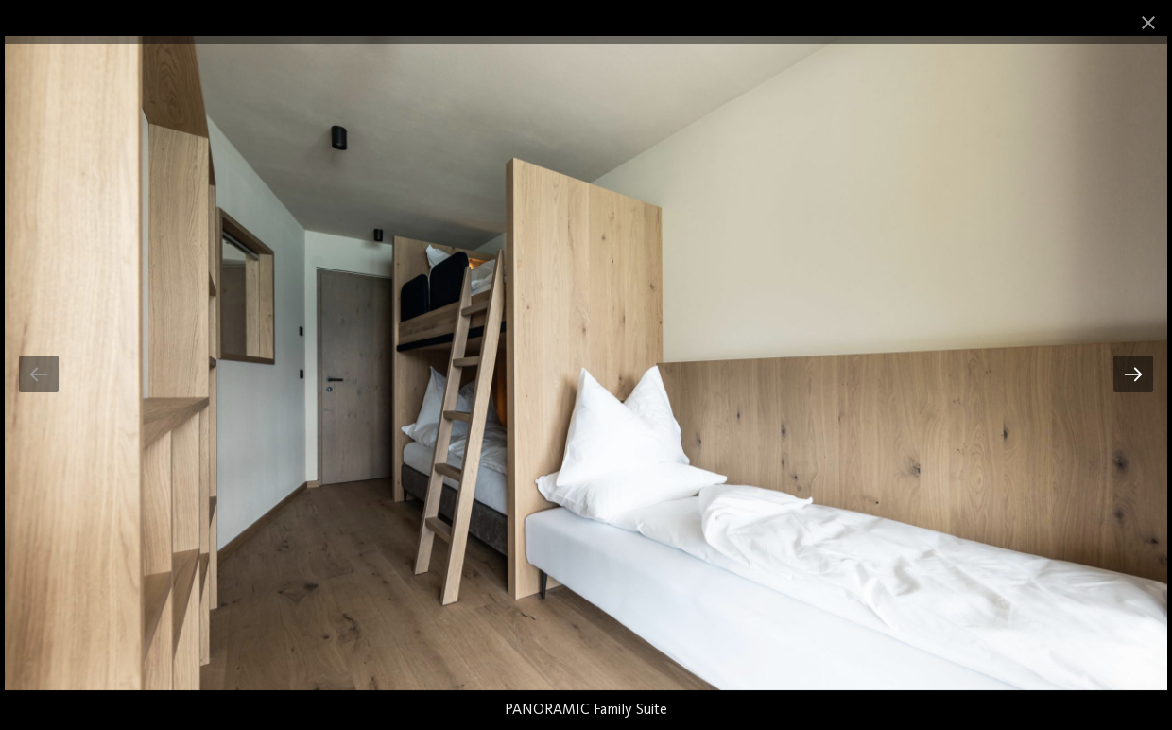
click at [1136, 379] on div at bounding box center [1133, 373] width 40 height 37
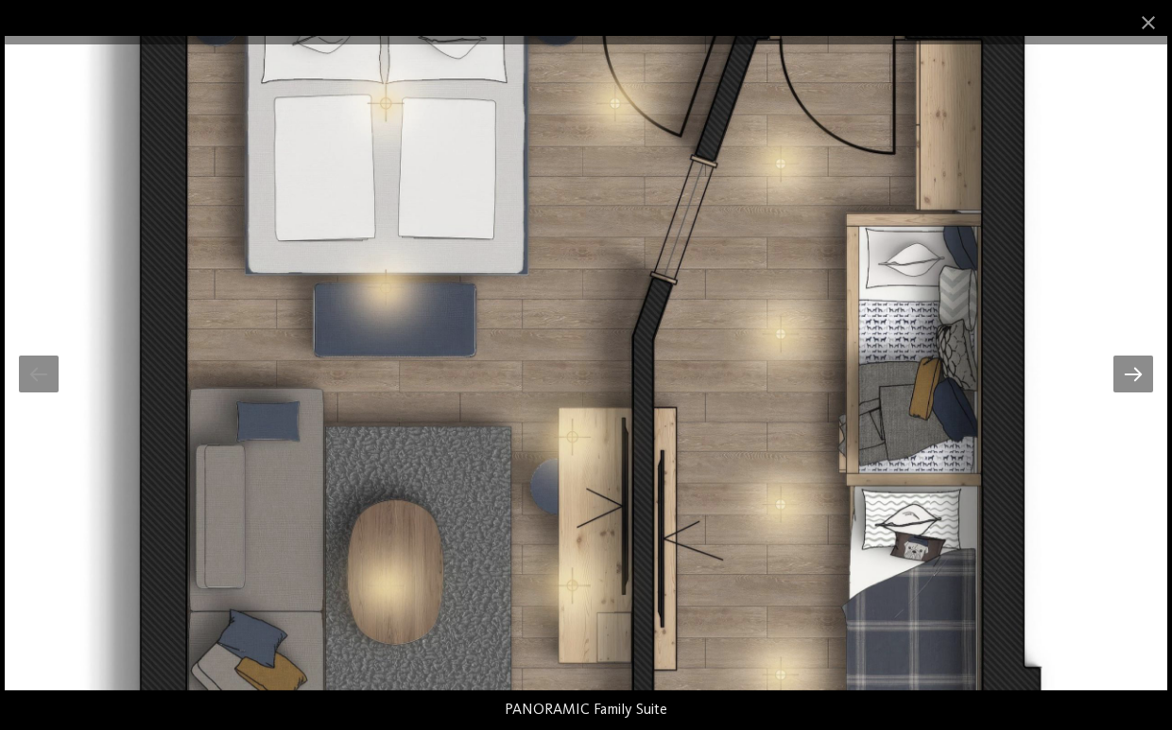
click at [1140, 380] on div at bounding box center [1133, 373] width 40 height 37
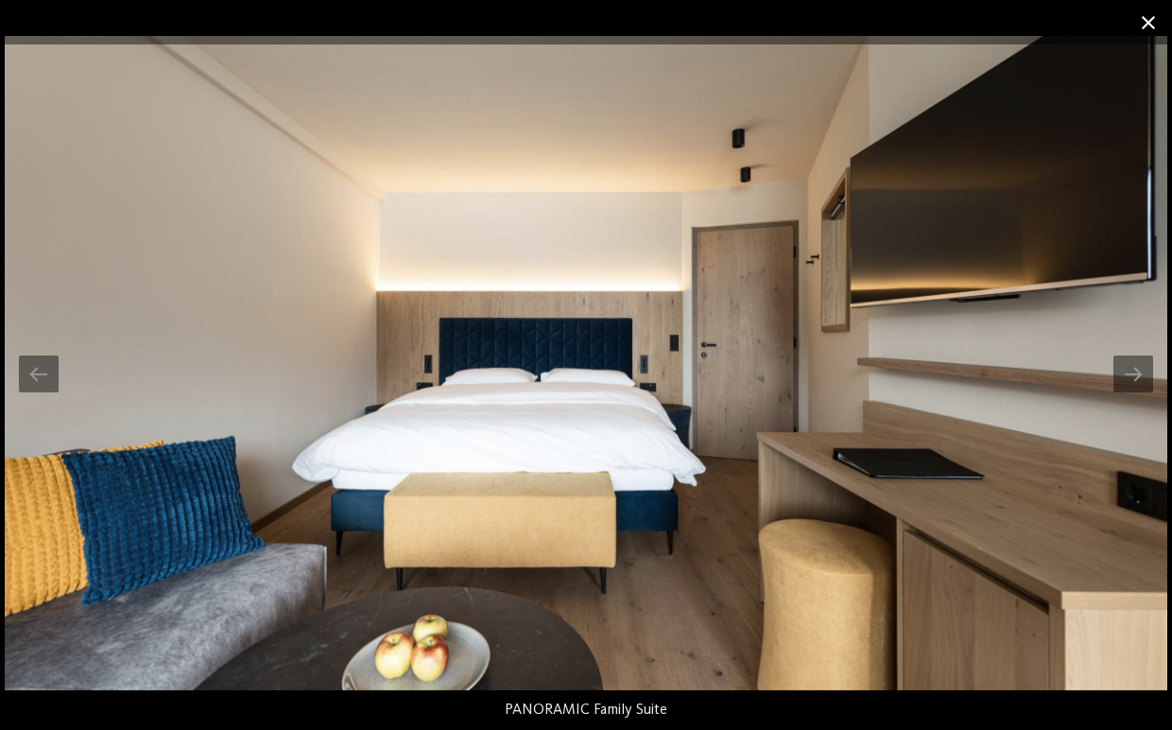
click at [1141, 26] on span at bounding box center [1148, 22] width 47 height 44
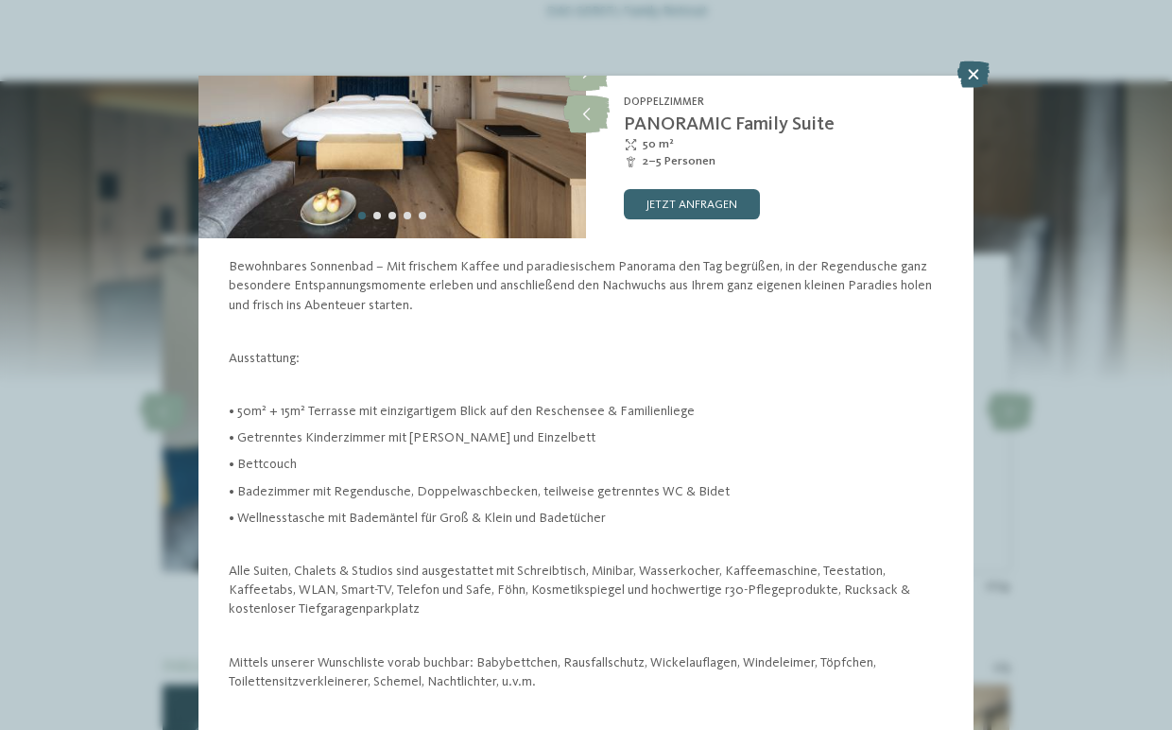
scroll to position [136, 0]
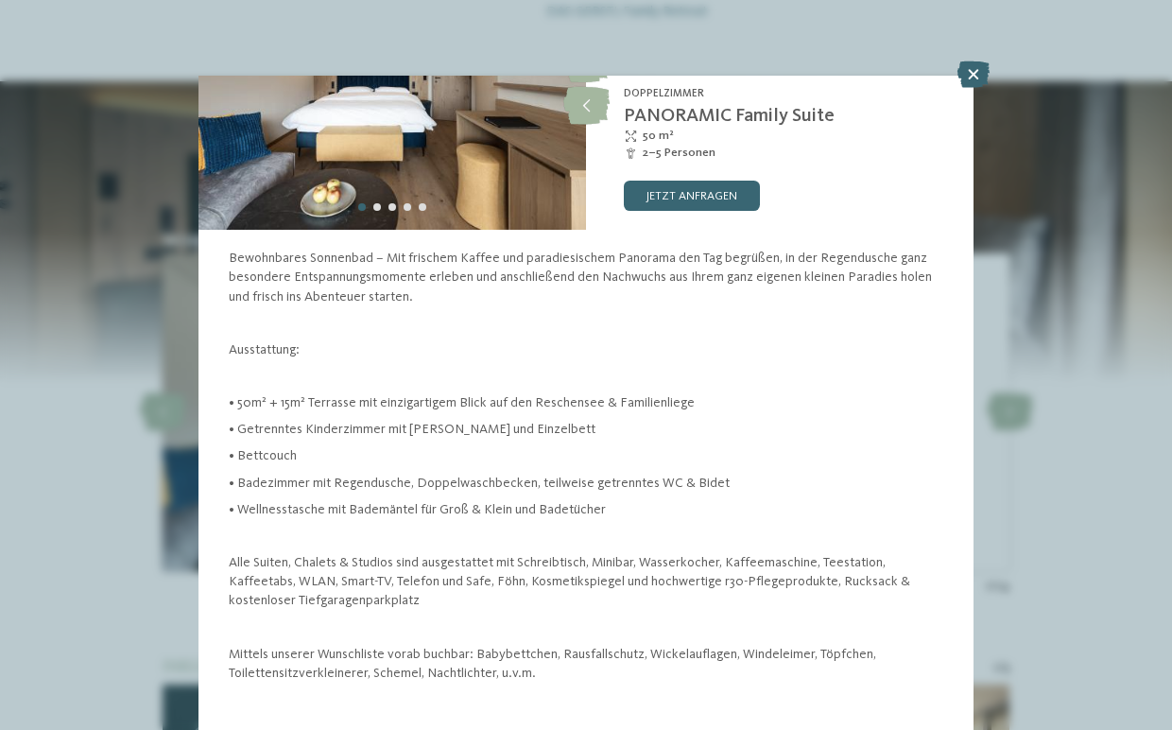
click at [977, 70] on icon at bounding box center [973, 74] width 32 height 26
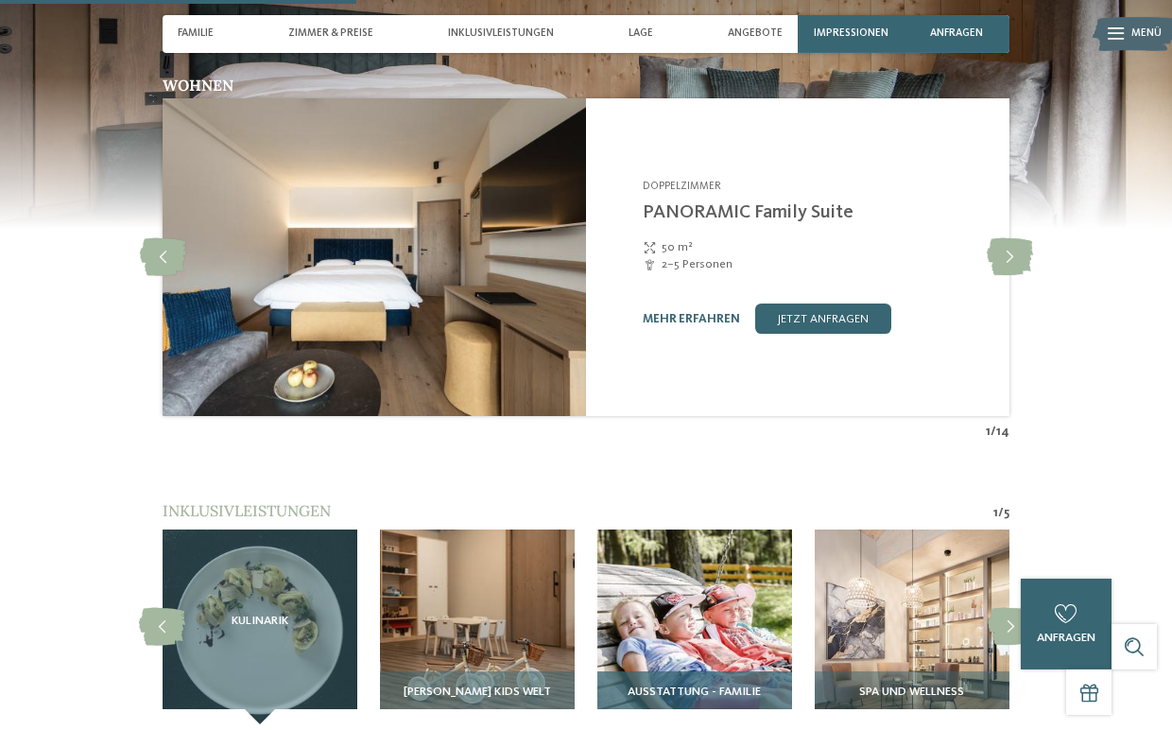
scroll to position [1512, 0]
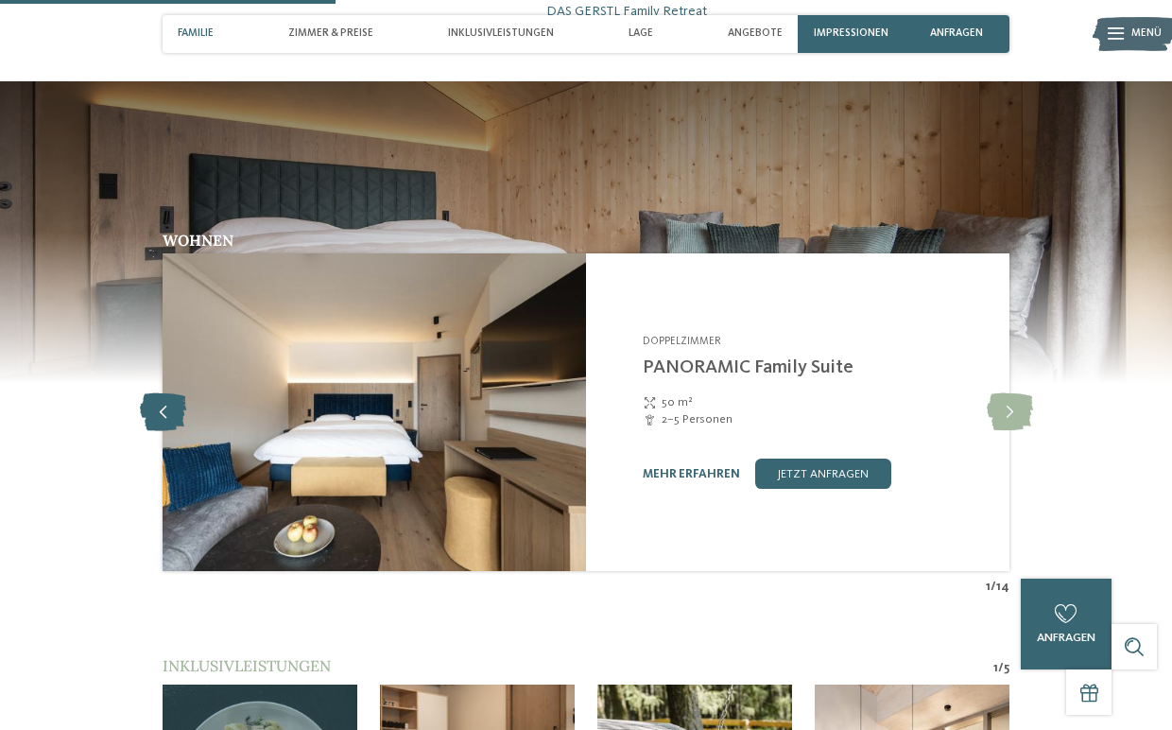
click at [168, 399] on icon at bounding box center [163, 412] width 46 height 38
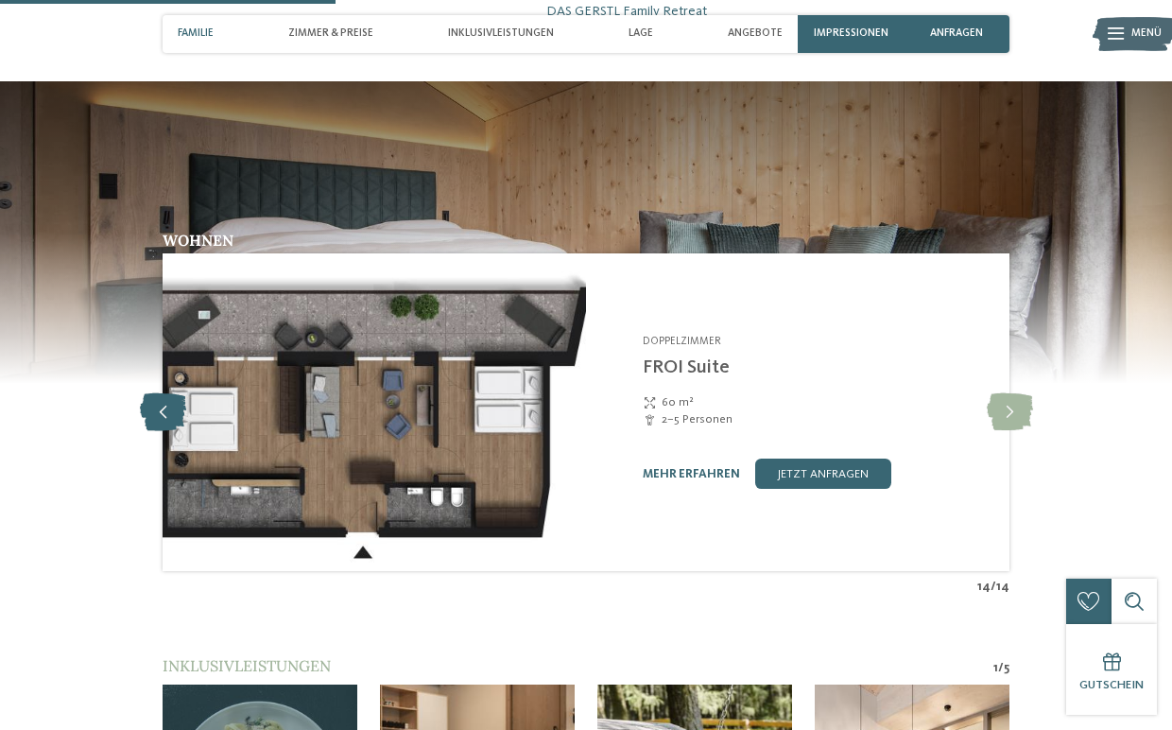
click at [168, 399] on icon at bounding box center [163, 412] width 46 height 38
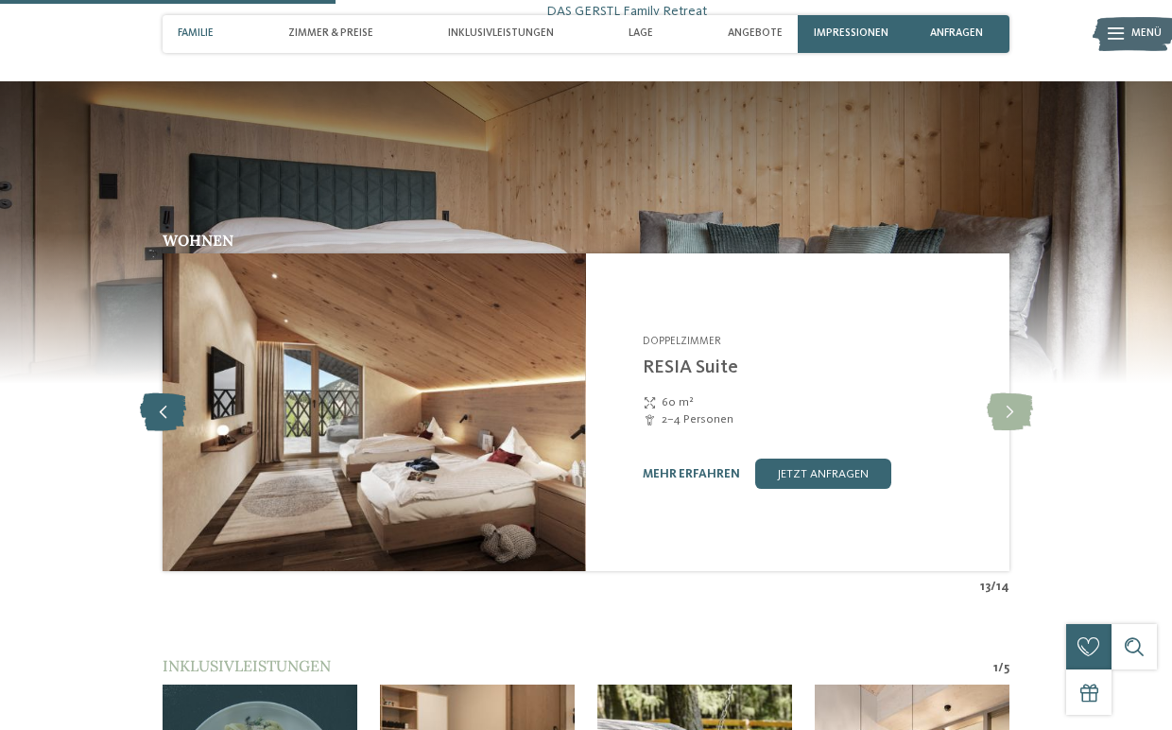
click at [161, 403] on icon at bounding box center [163, 412] width 46 height 38
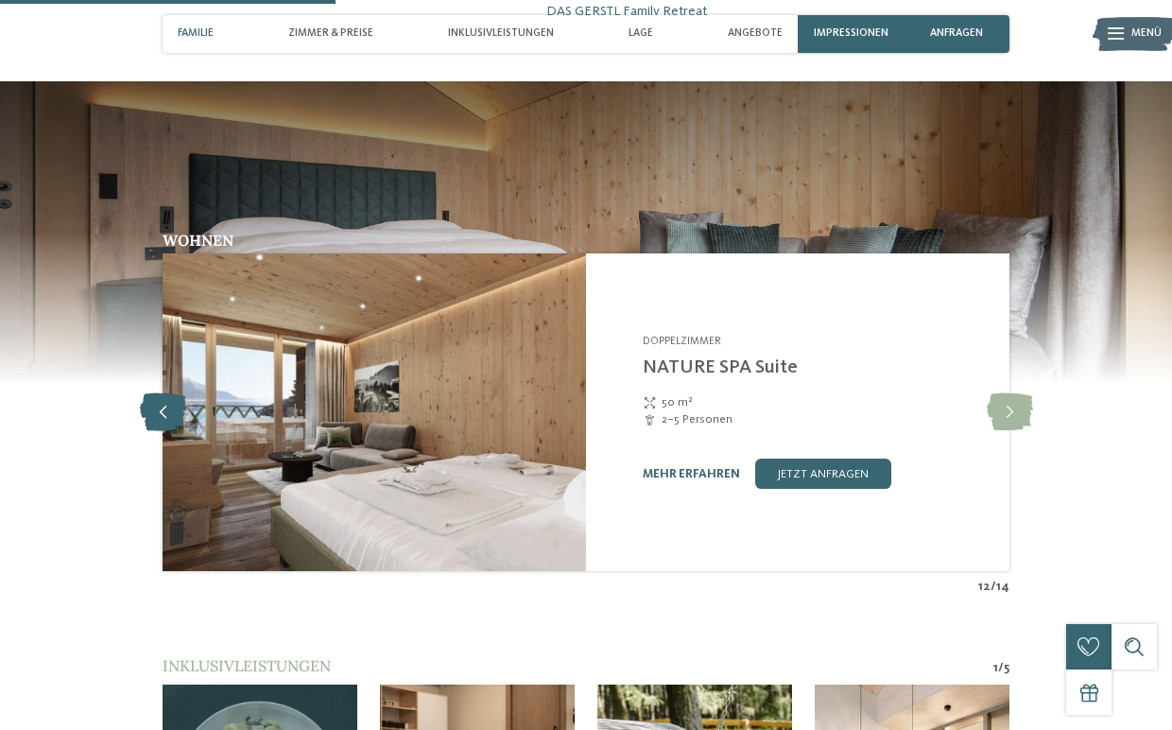
click at [161, 404] on icon at bounding box center [163, 412] width 46 height 38
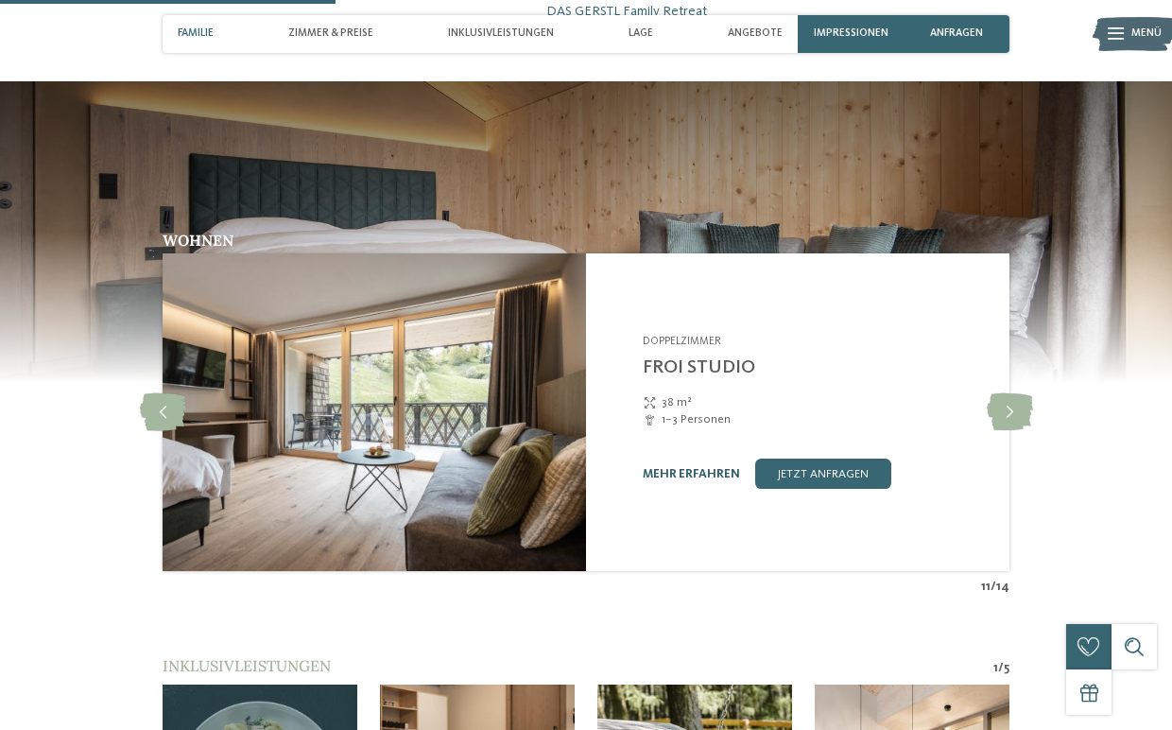
click at [658, 468] on link "mehr erfahren" at bounding box center [691, 474] width 97 height 12
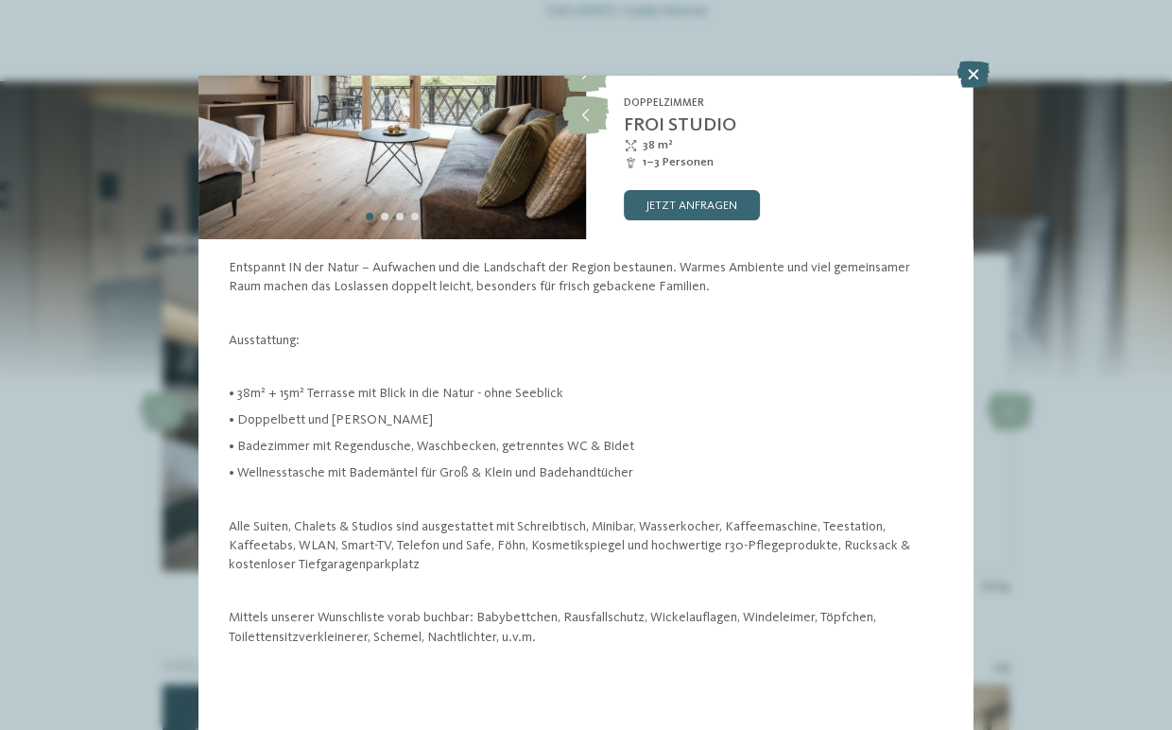
scroll to position [127, 0]
click at [593, 127] on icon at bounding box center [585, 115] width 46 height 38
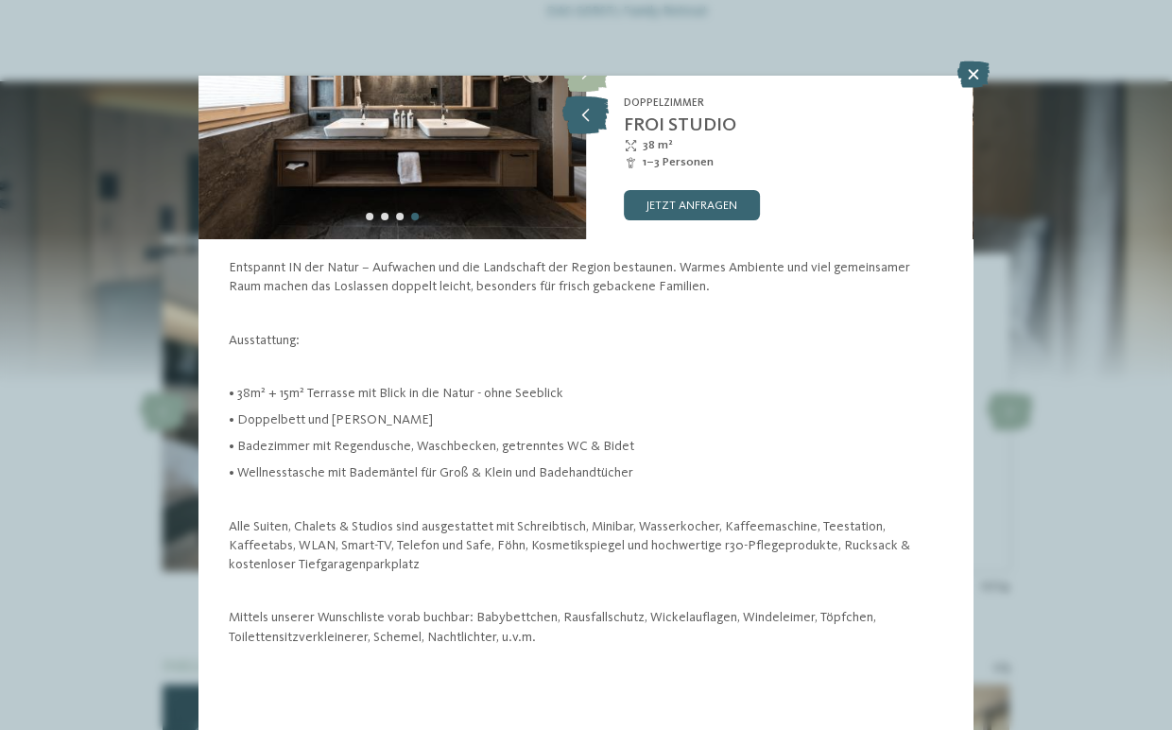
click at [593, 127] on icon at bounding box center [585, 115] width 46 height 38
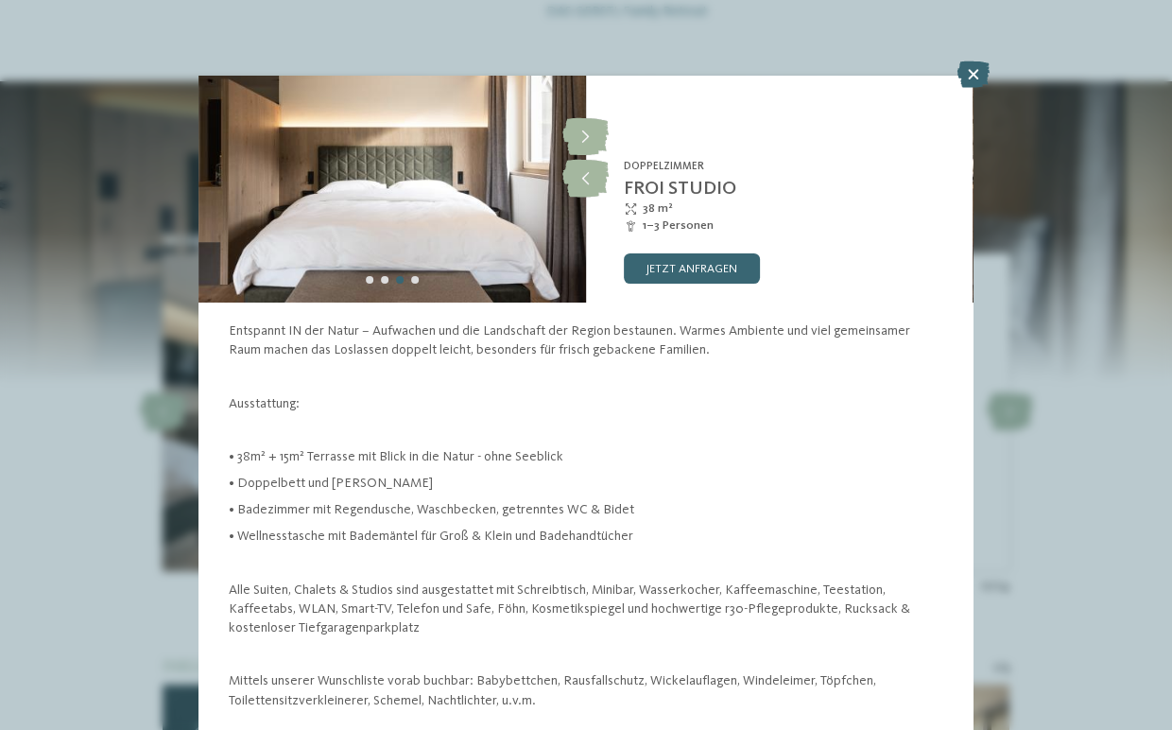
scroll to position [0, 0]
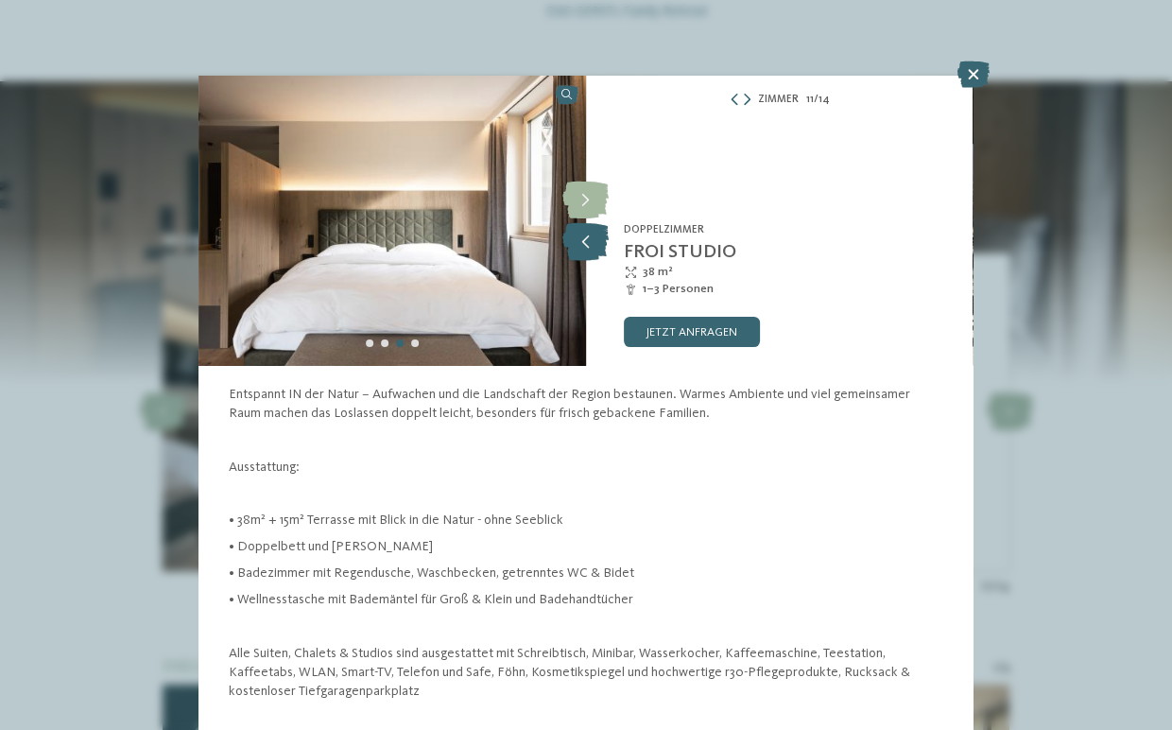
click at [593, 237] on icon at bounding box center [585, 242] width 46 height 38
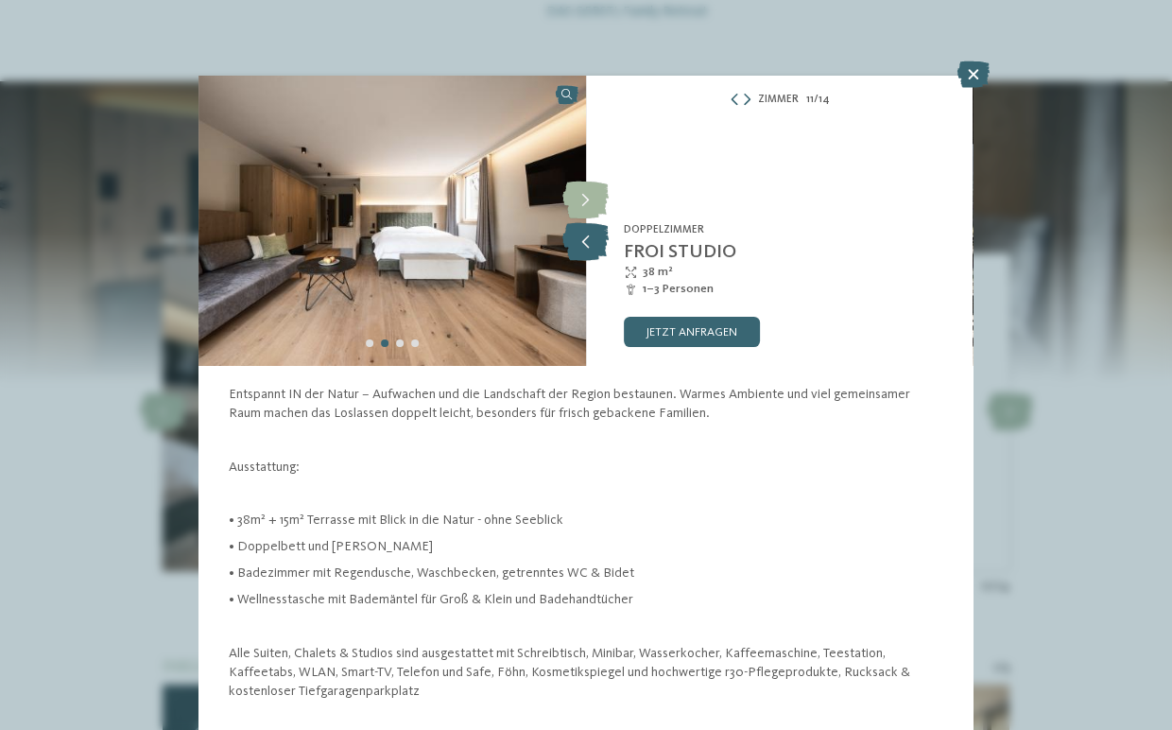
click at [589, 237] on icon at bounding box center [585, 242] width 46 height 38
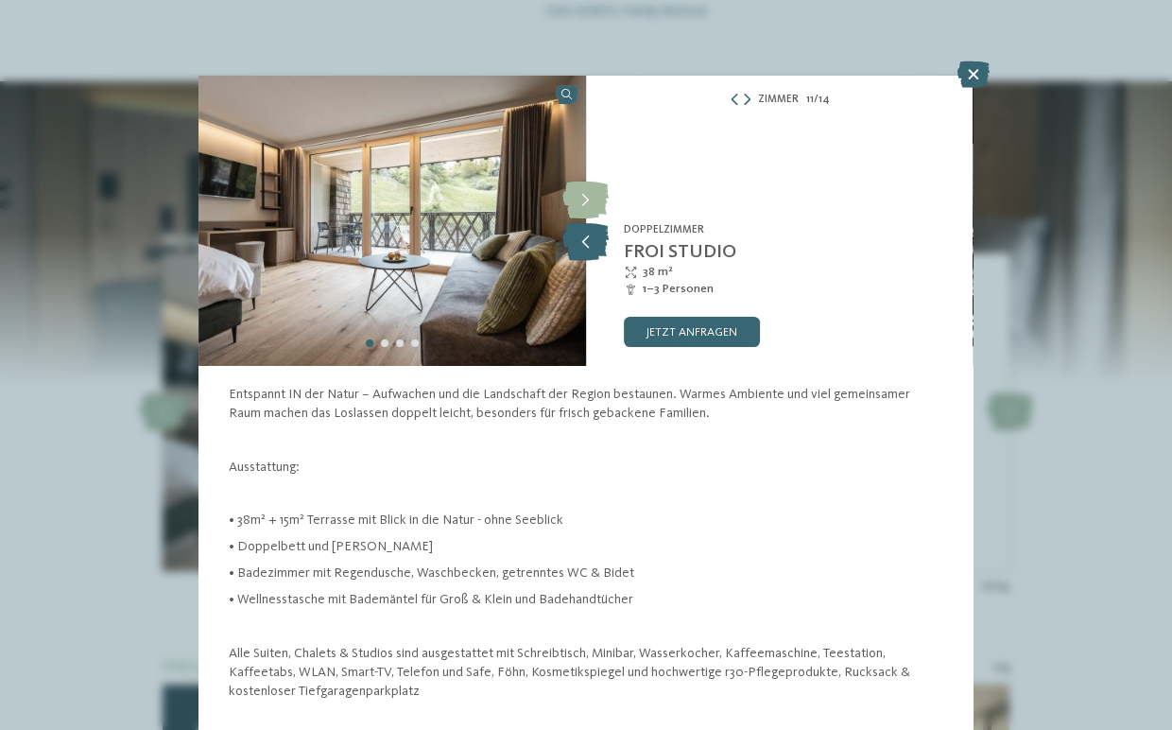
click at [588, 239] on icon at bounding box center [585, 242] width 46 height 38
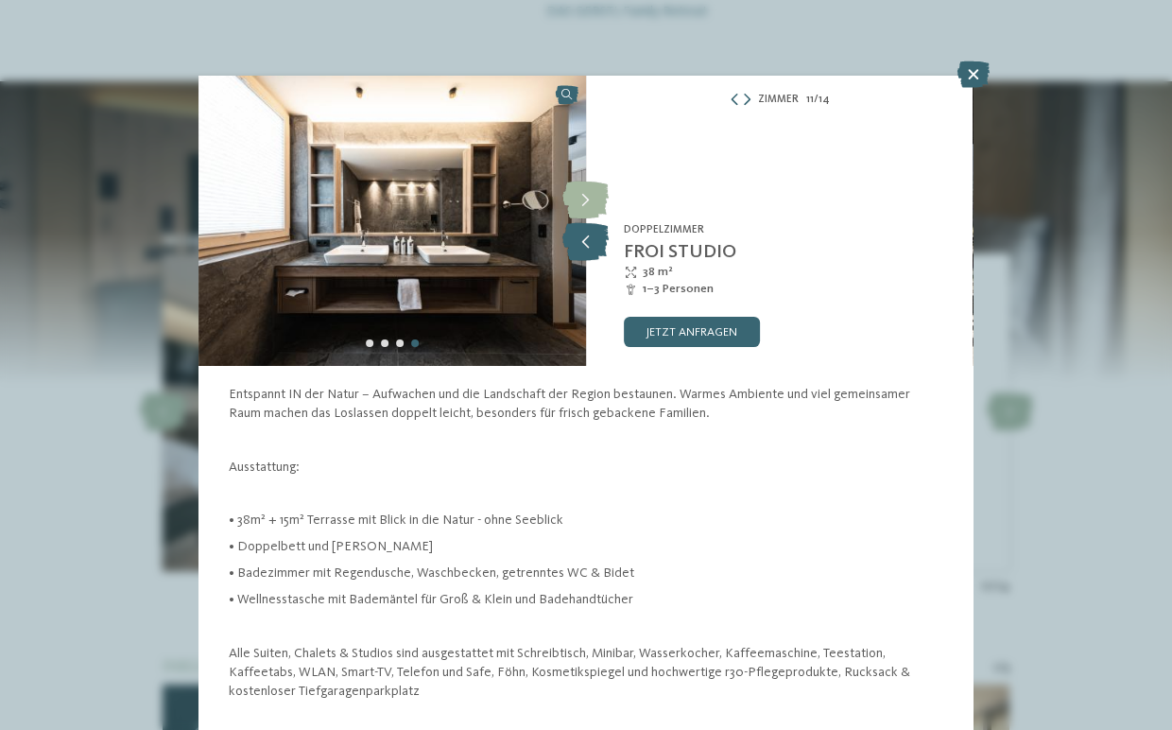
click at [588, 239] on icon at bounding box center [585, 242] width 46 height 38
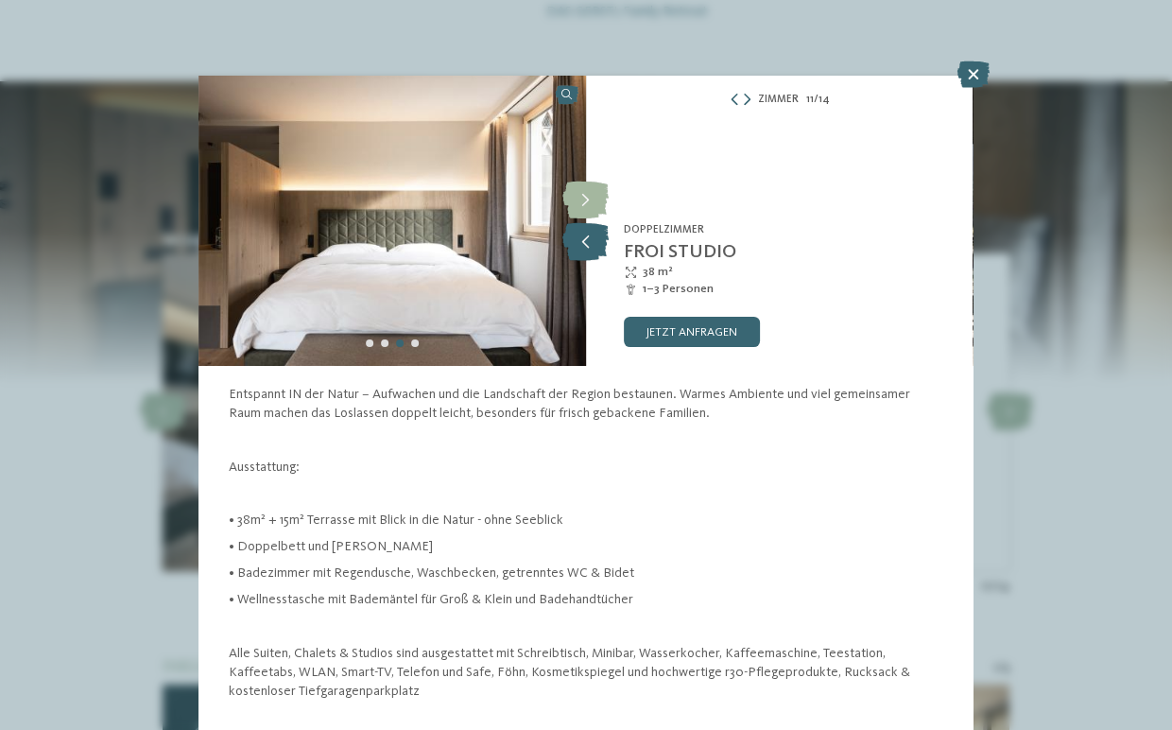
click at [586, 239] on icon at bounding box center [585, 242] width 46 height 38
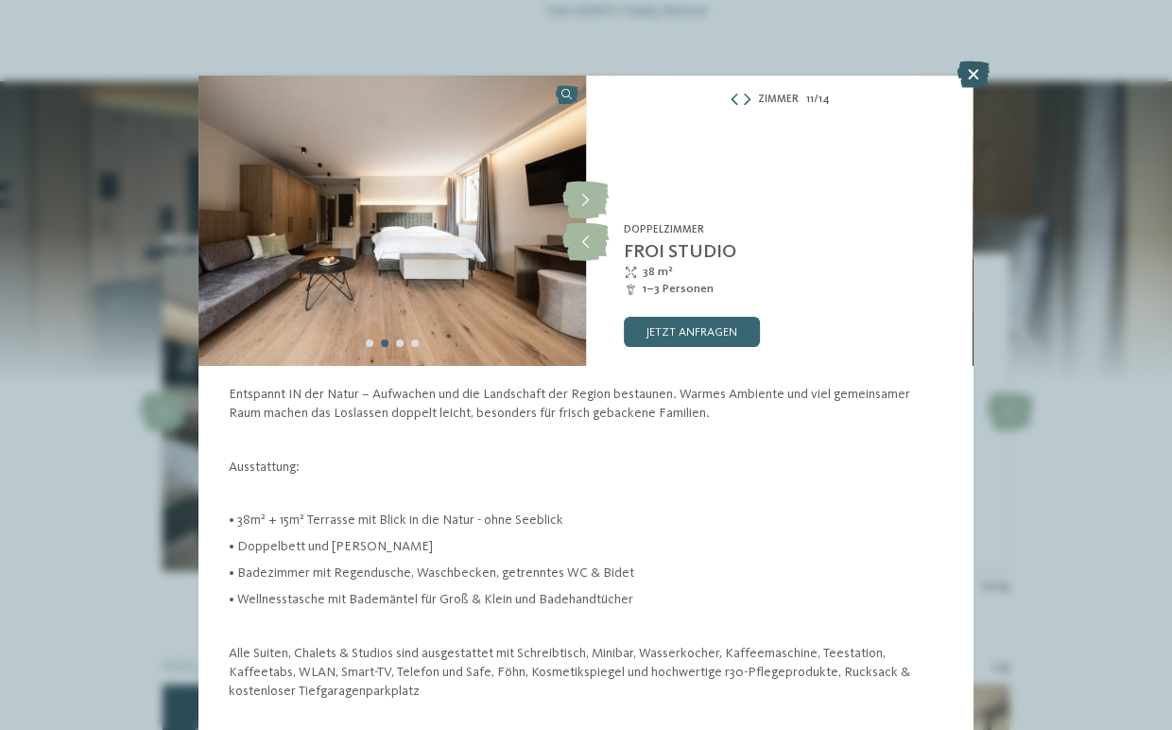
click at [966, 69] on icon at bounding box center [973, 74] width 32 height 26
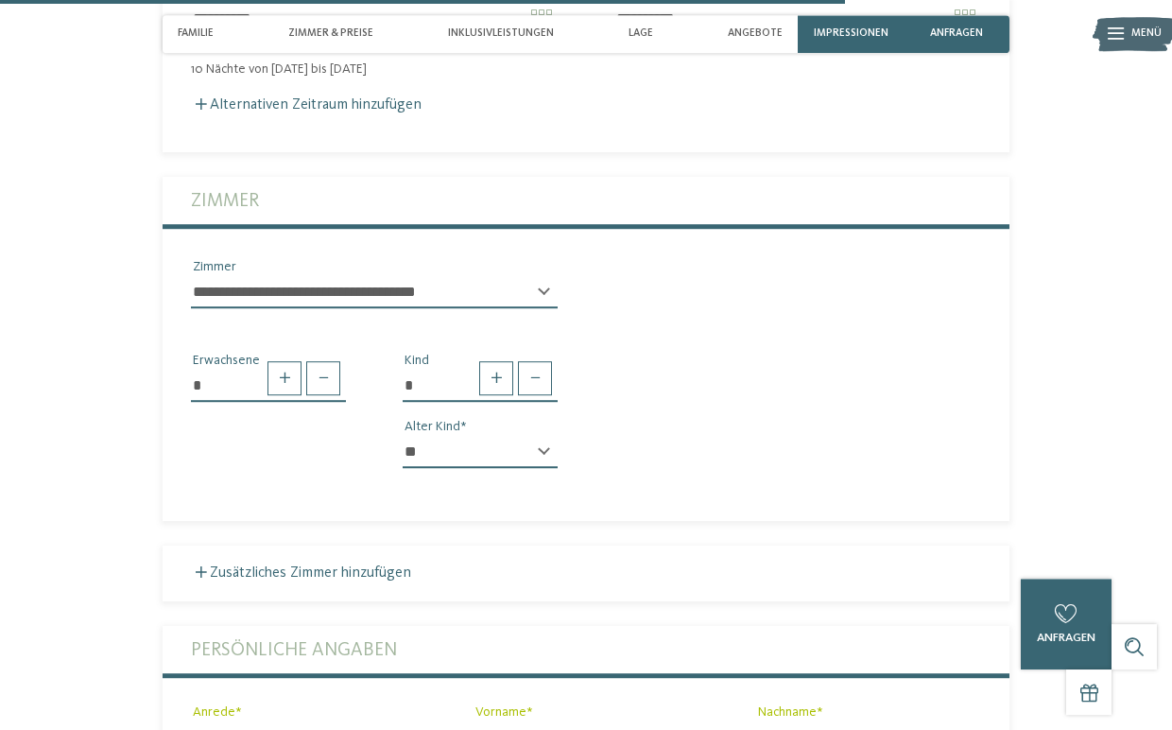
scroll to position [3808, 0]
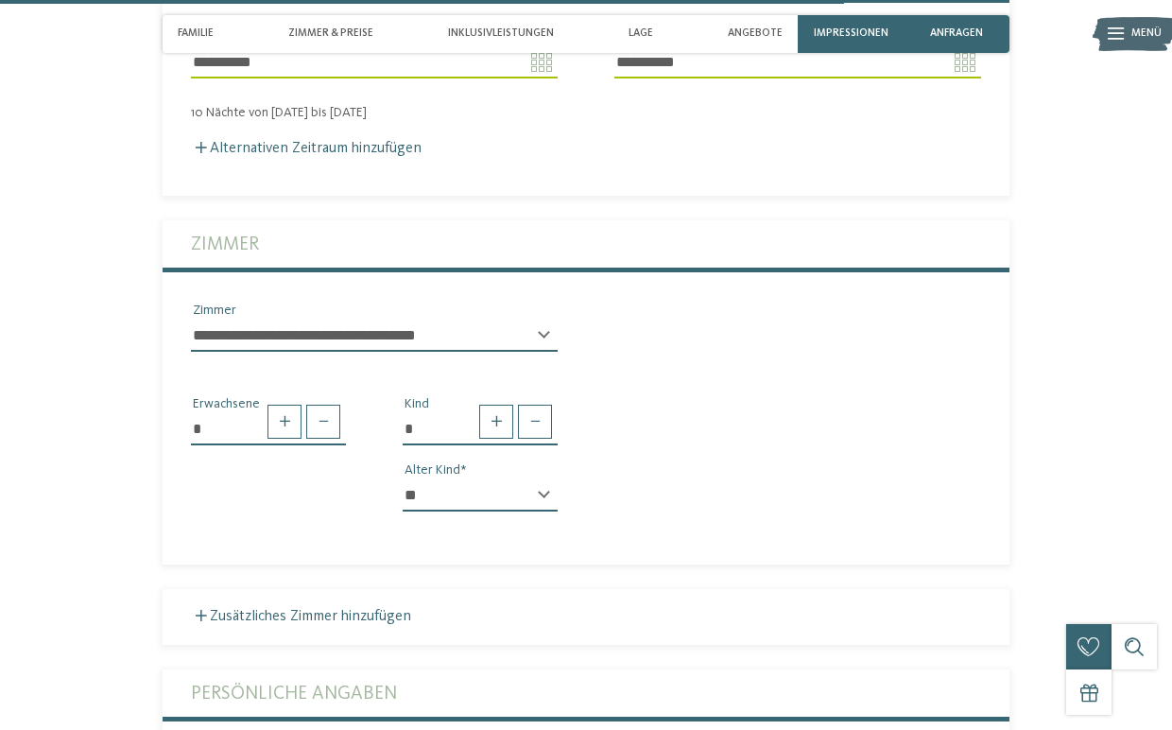
click at [191, 319] on select "**********" at bounding box center [374, 335] width 367 height 32
click at [898, 429] on div "* Erwachsene * Kind * * * * * * * * * * * ** ** ** ** ** ** ** ** Alter Kind" at bounding box center [586, 447] width 847 height 160
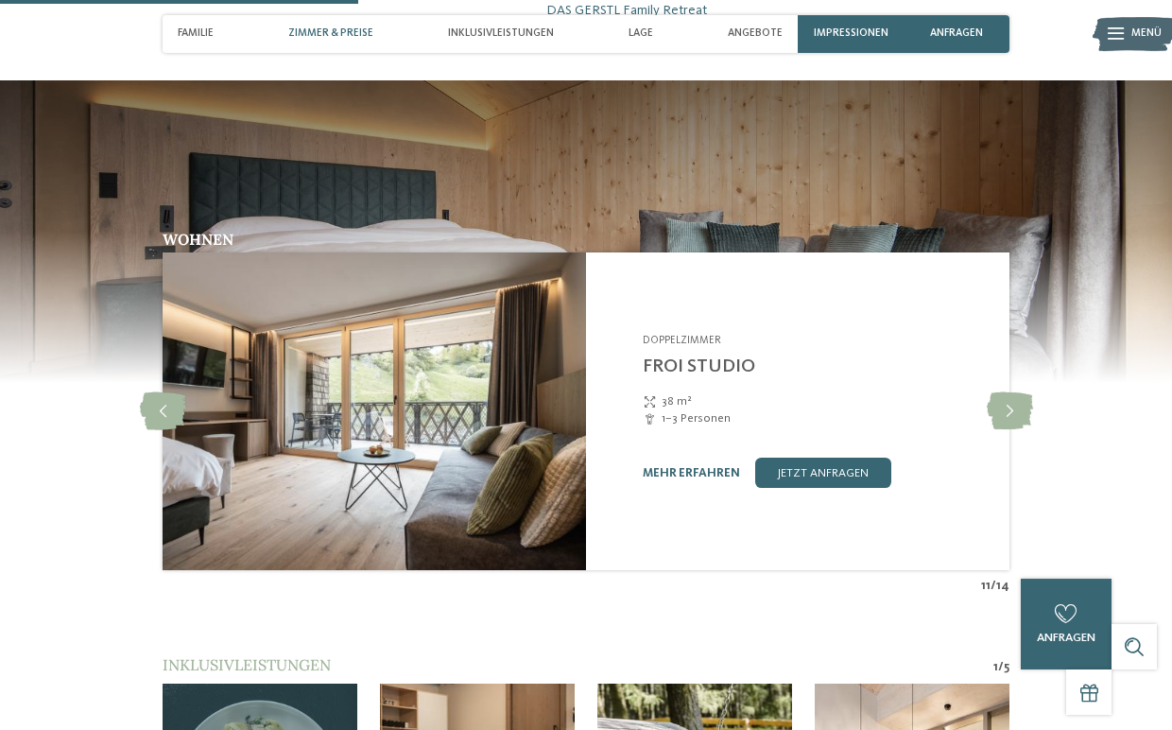
scroll to position [1512, 0]
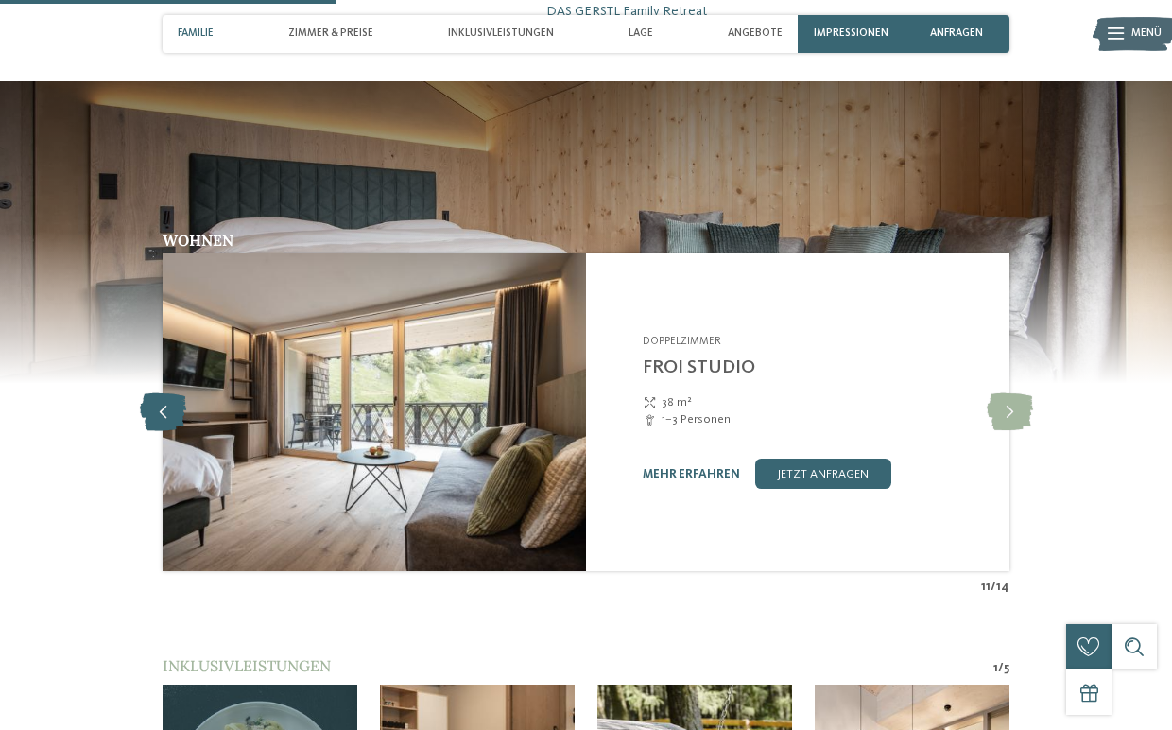
click at [154, 411] on icon at bounding box center [163, 412] width 46 height 38
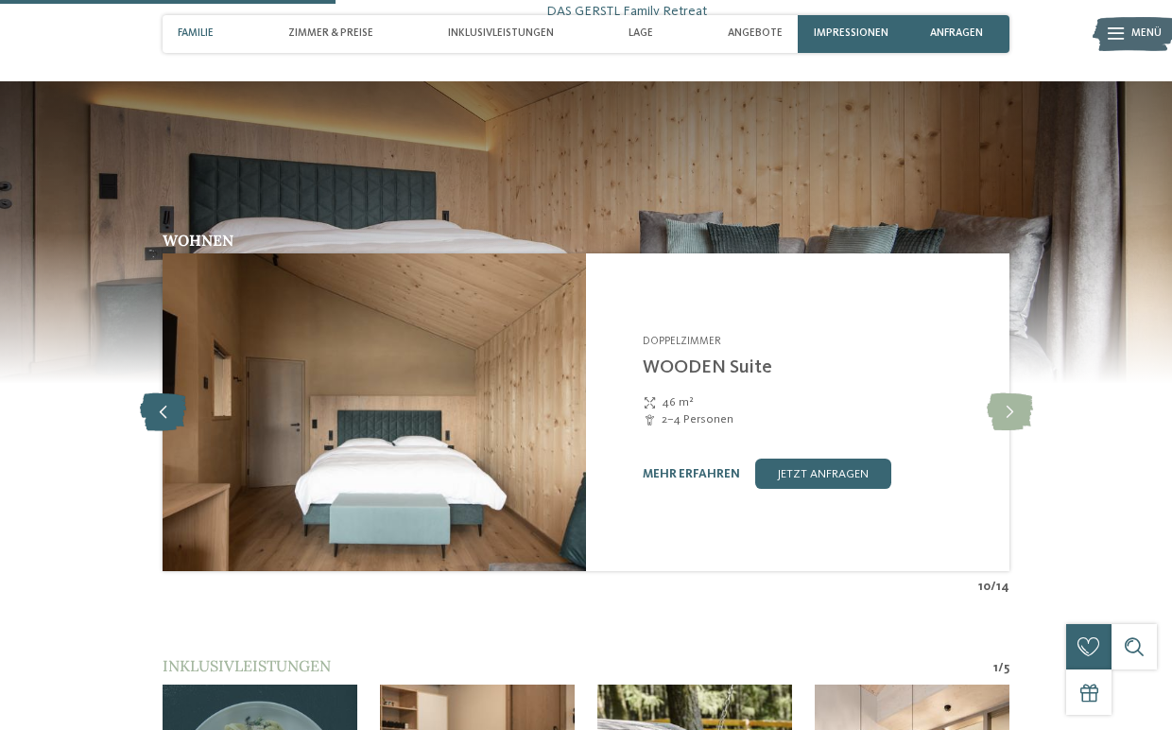
click at [154, 411] on icon at bounding box center [163, 412] width 46 height 38
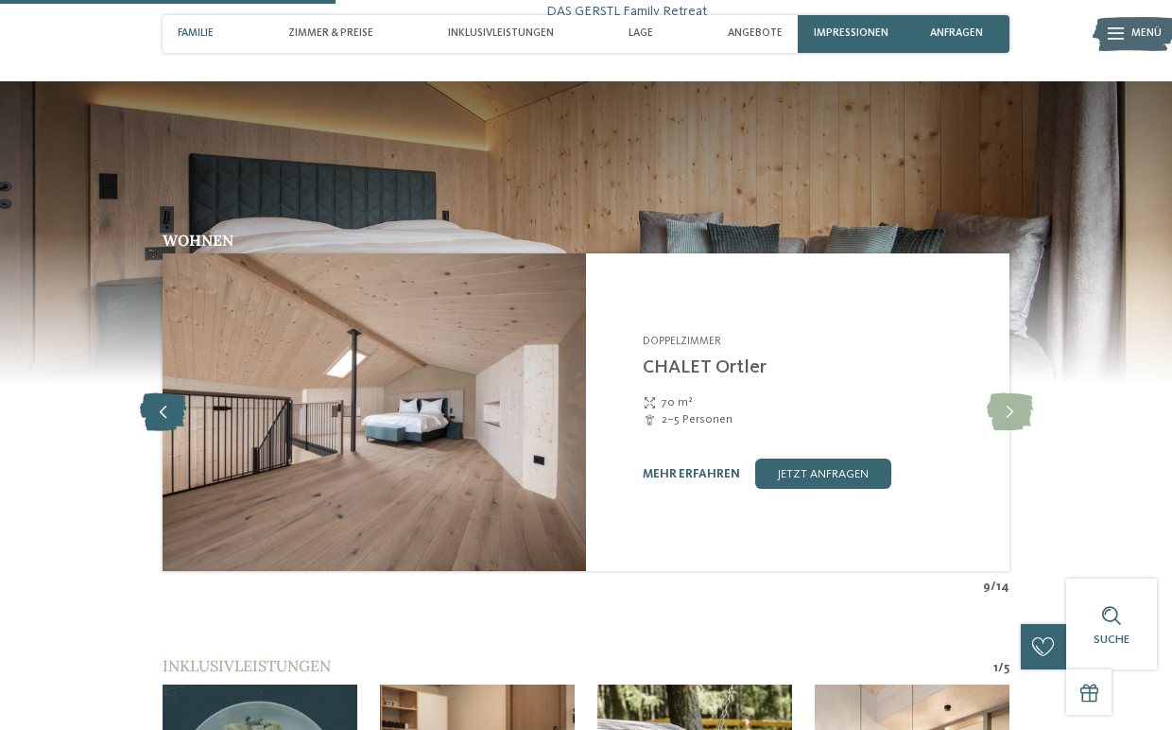
click at [154, 412] on icon at bounding box center [163, 412] width 46 height 38
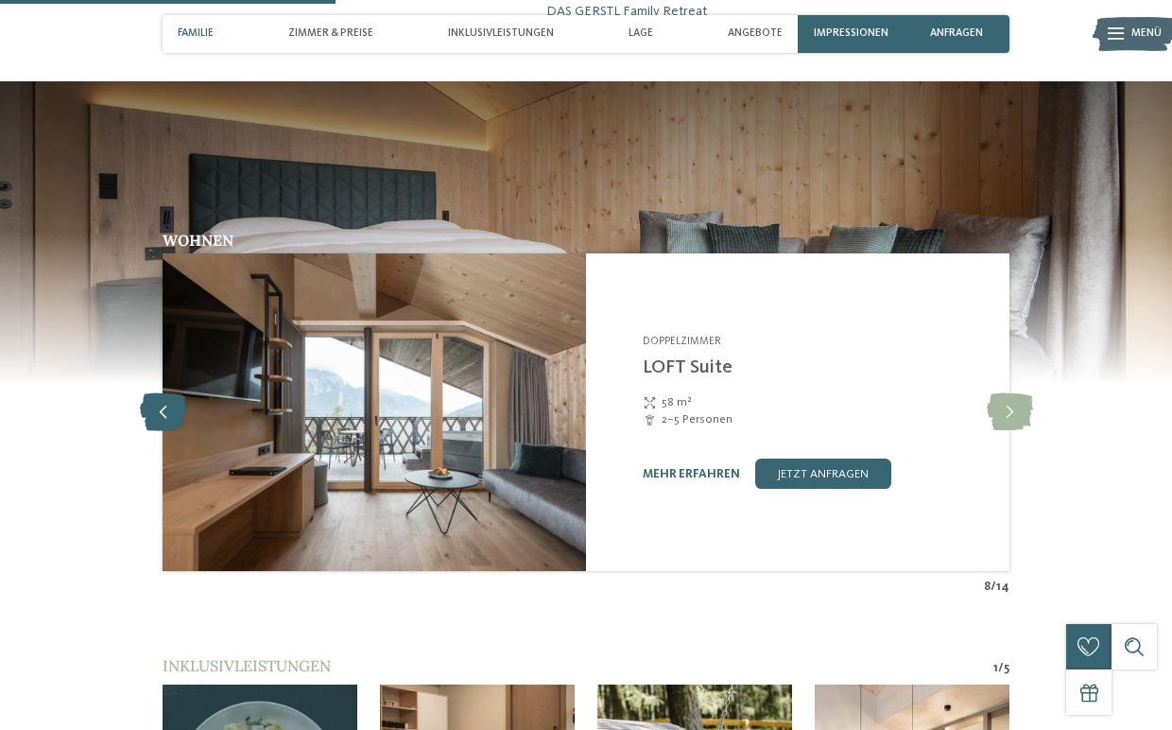
click at [163, 405] on icon at bounding box center [163, 412] width 46 height 38
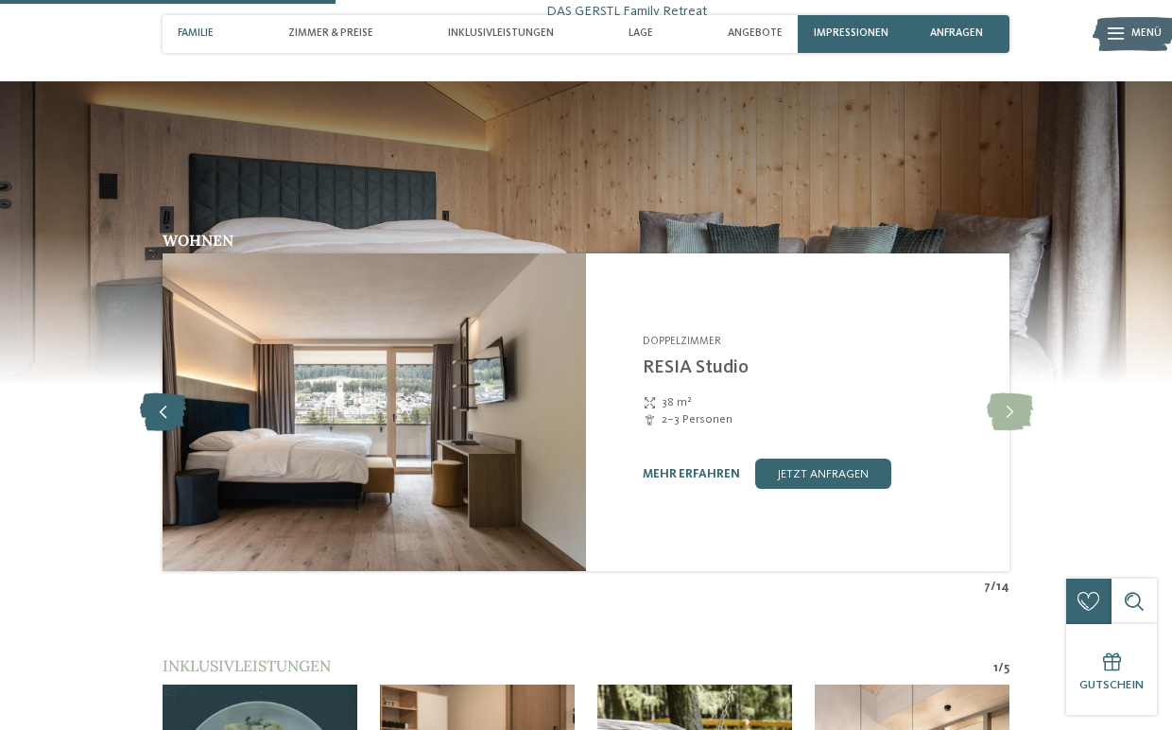
click at [163, 405] on icon at bounding box center [163, 412] width 46 height 38
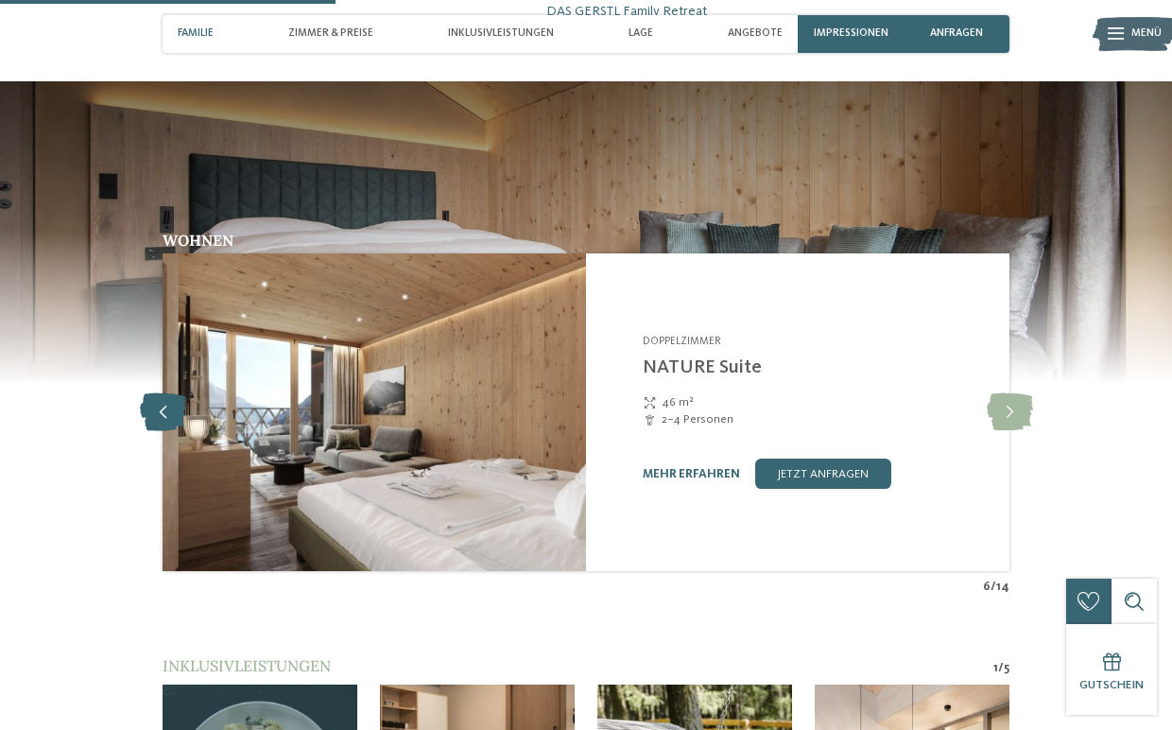
click at [163, 407] on icon at bounding box center [163, 412] width 46 height 38
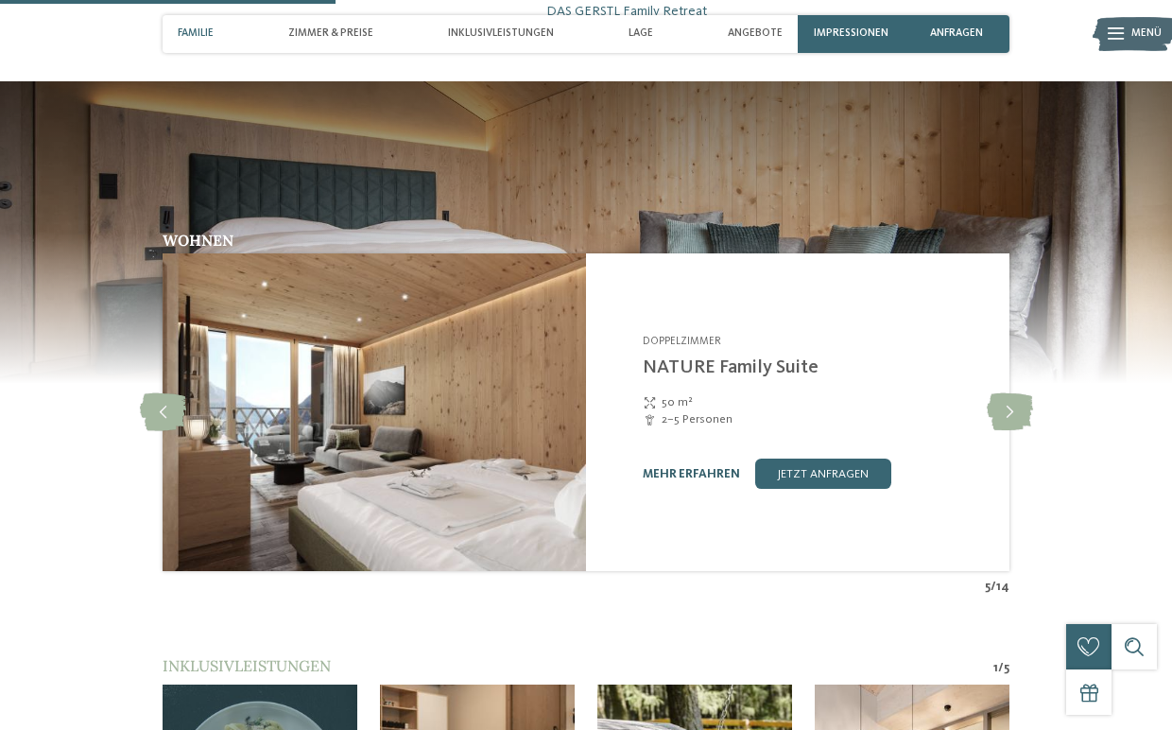
click at [705, 468] on link "mehr erfahren" at bounding box center [691, 474] width 97 height 12
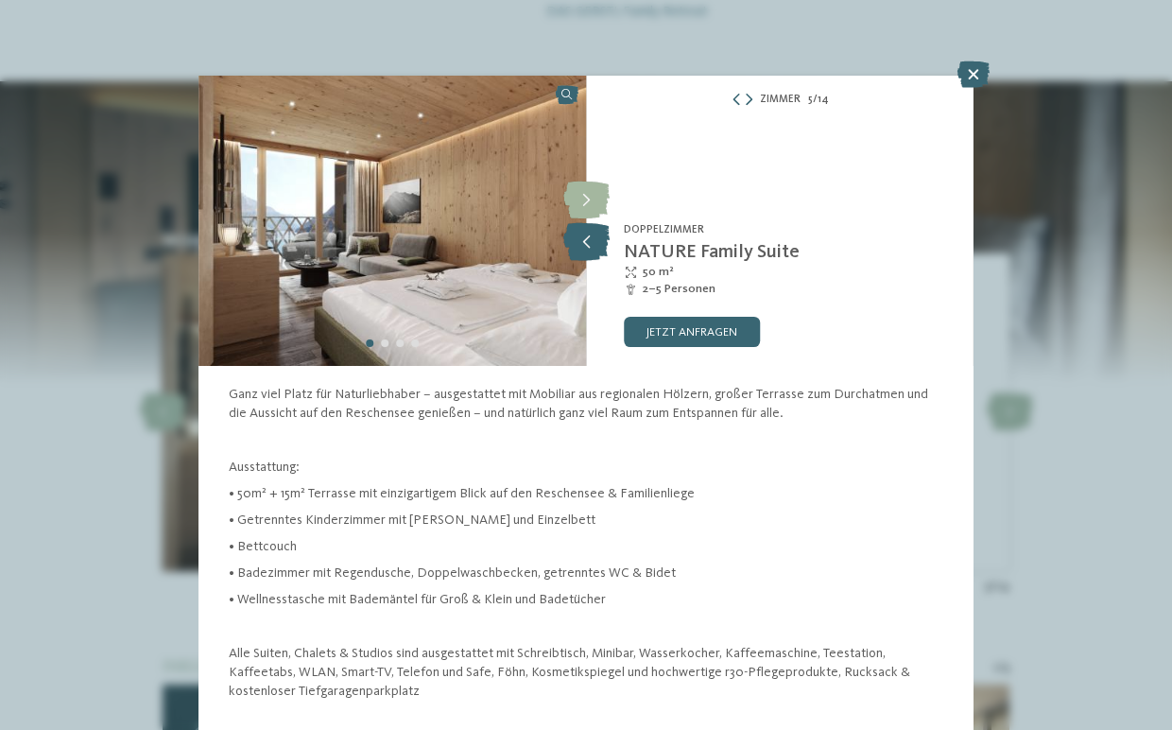
click at [572, 248] on icon at bounding box center [586, 242] width 46 height 38
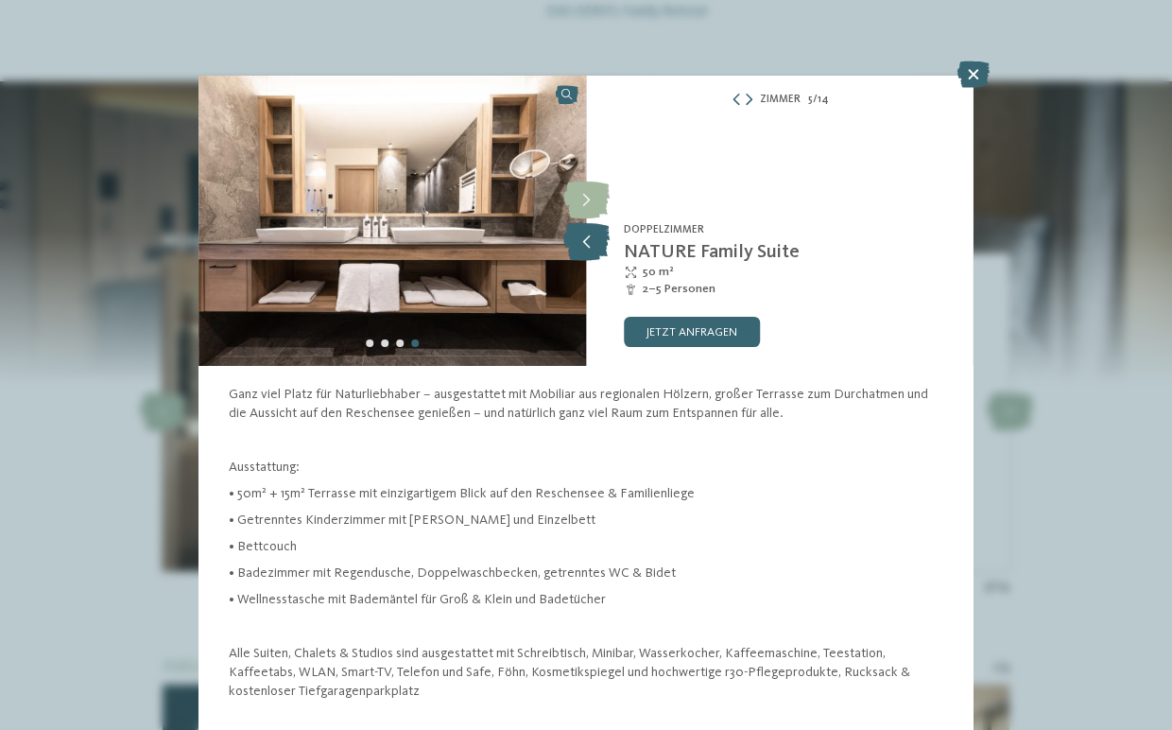
click at [572, 248] on icon at bounding box center [586, 242] width 46 height 38
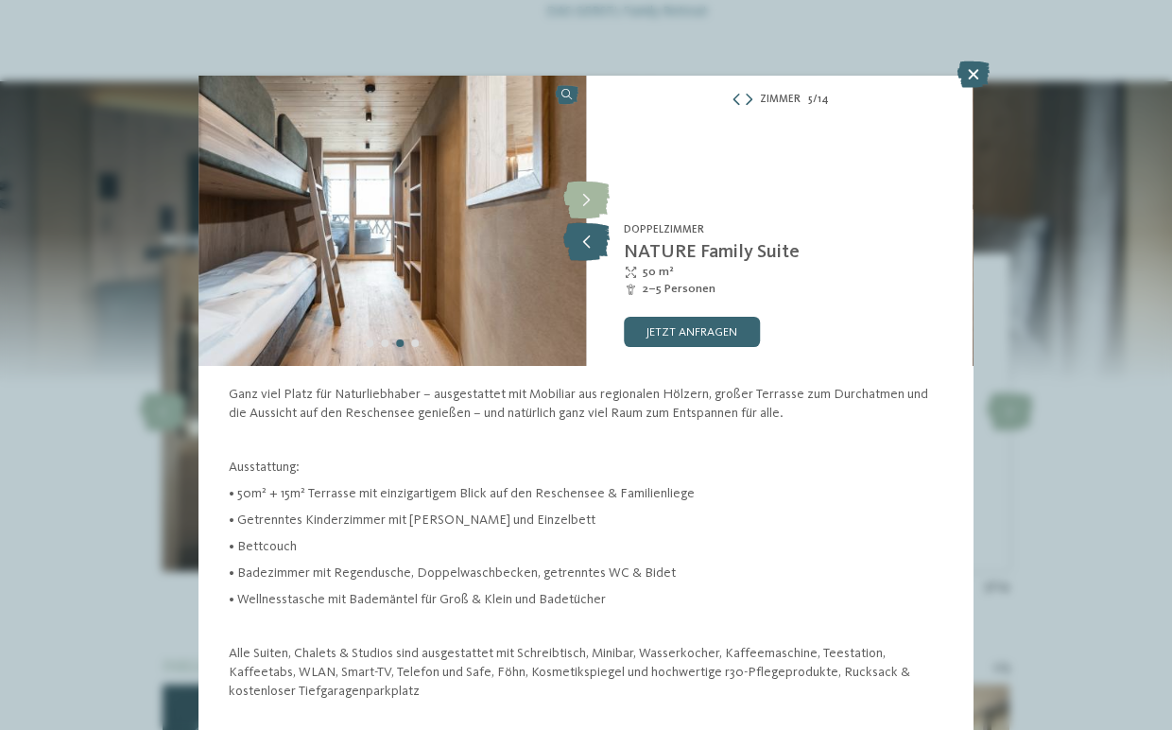
click at [572, 248] on icon at bounding box center [586, 242] width 46 height 38
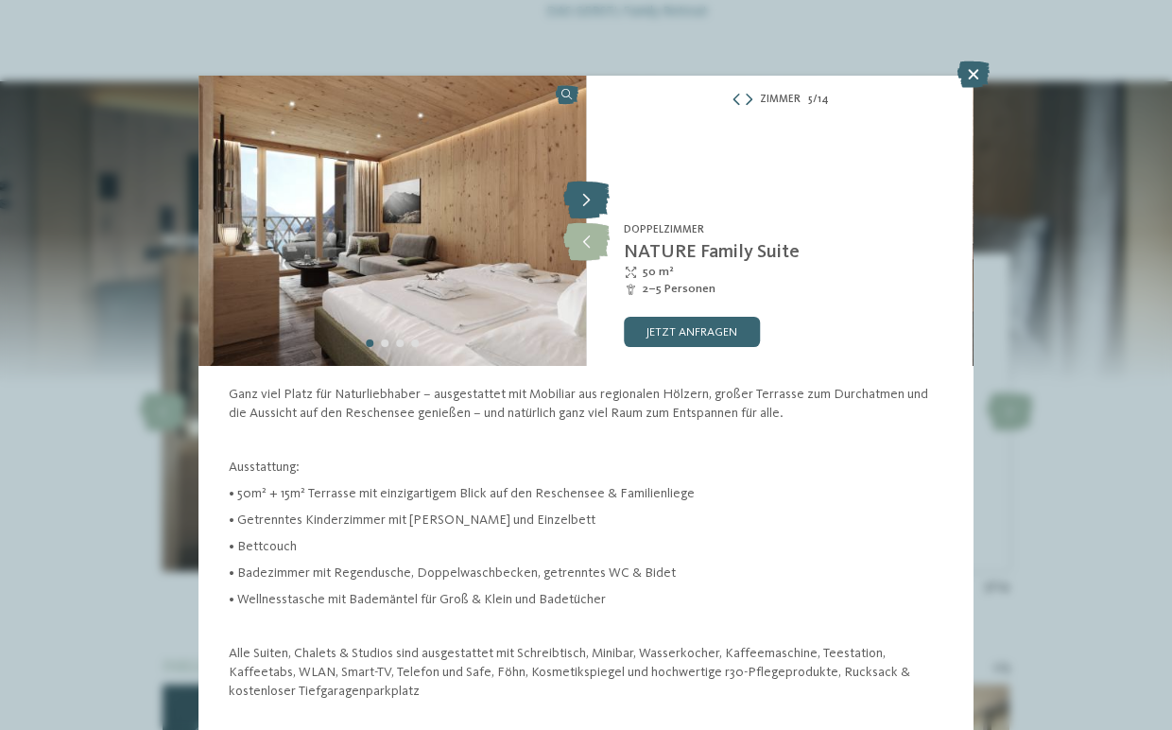
click at [597, 191] on icon at bounding box center [586, 200] width 46 height 38
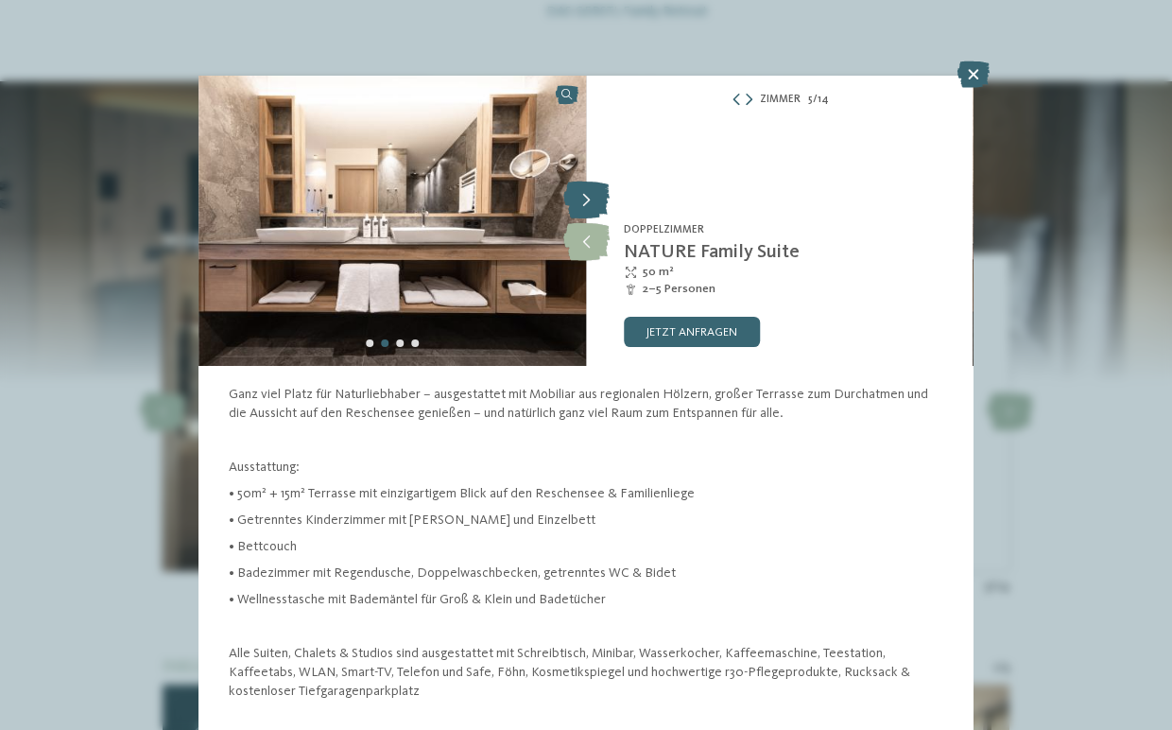
click at [595, 191] on icon at bounding box center [586, 200] width 46 height 38
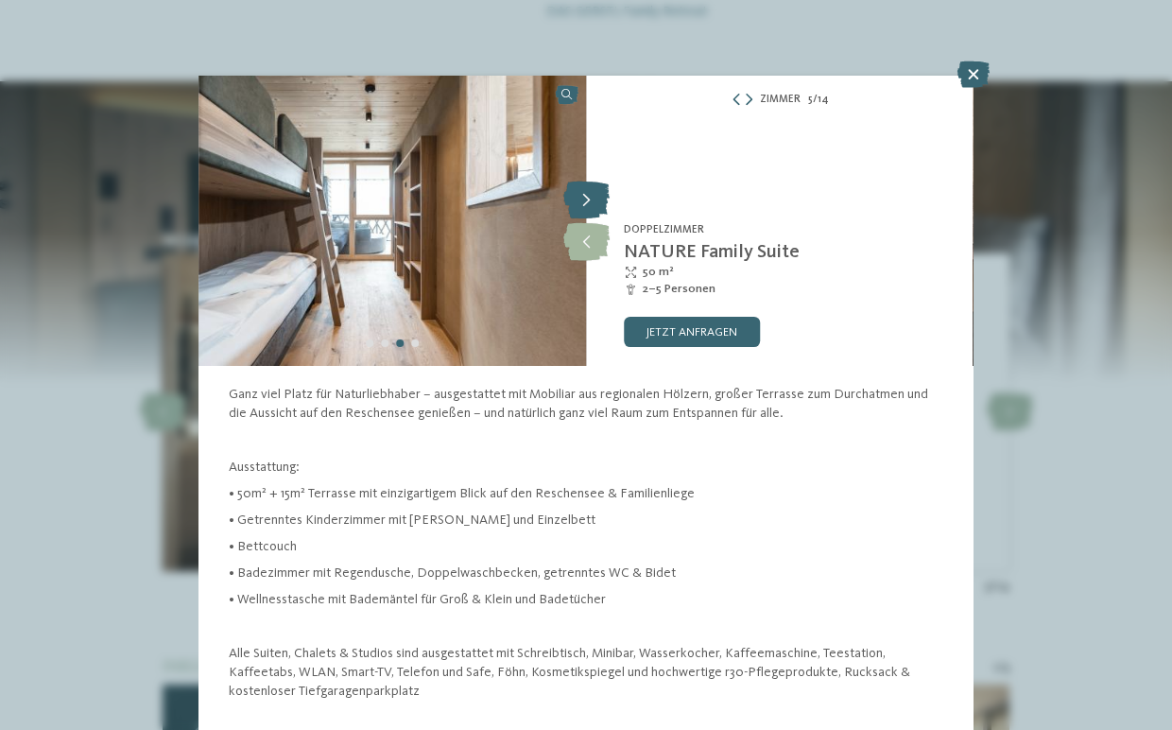
click at [596, 191] on icon at bounding box center [586, 200] width 46 height 38
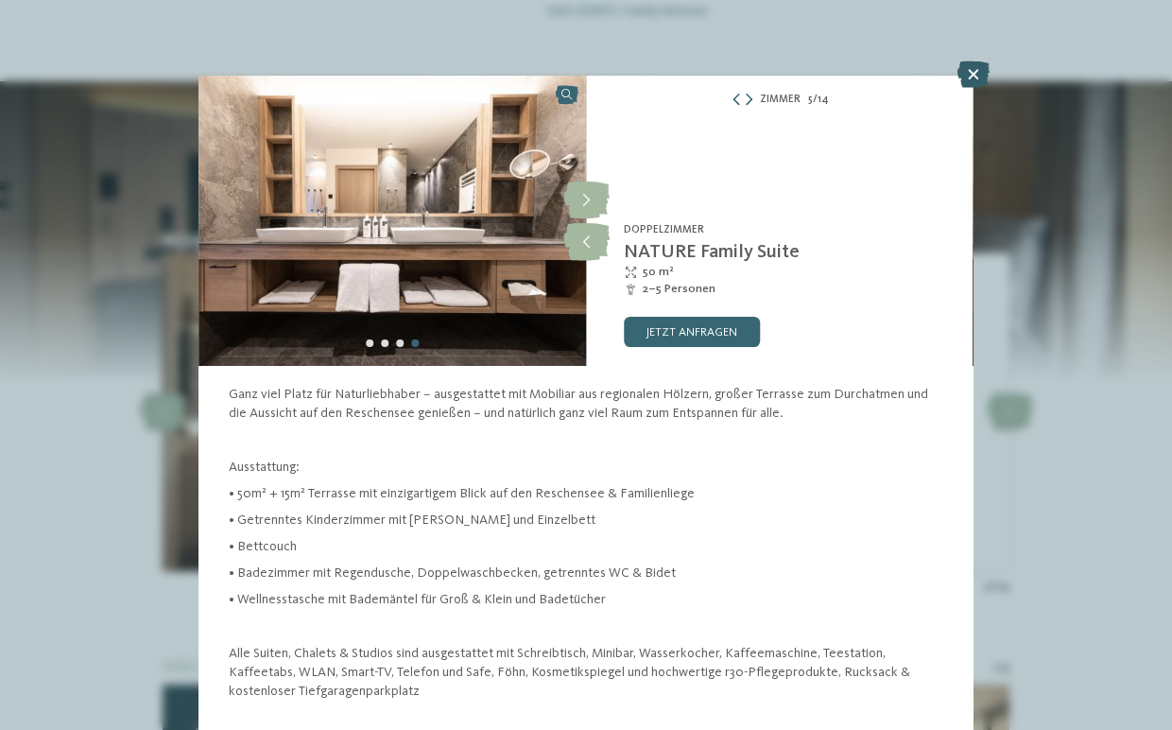
click at [975, 69] on icon at bounding box center [973, 74] width 32 height 26
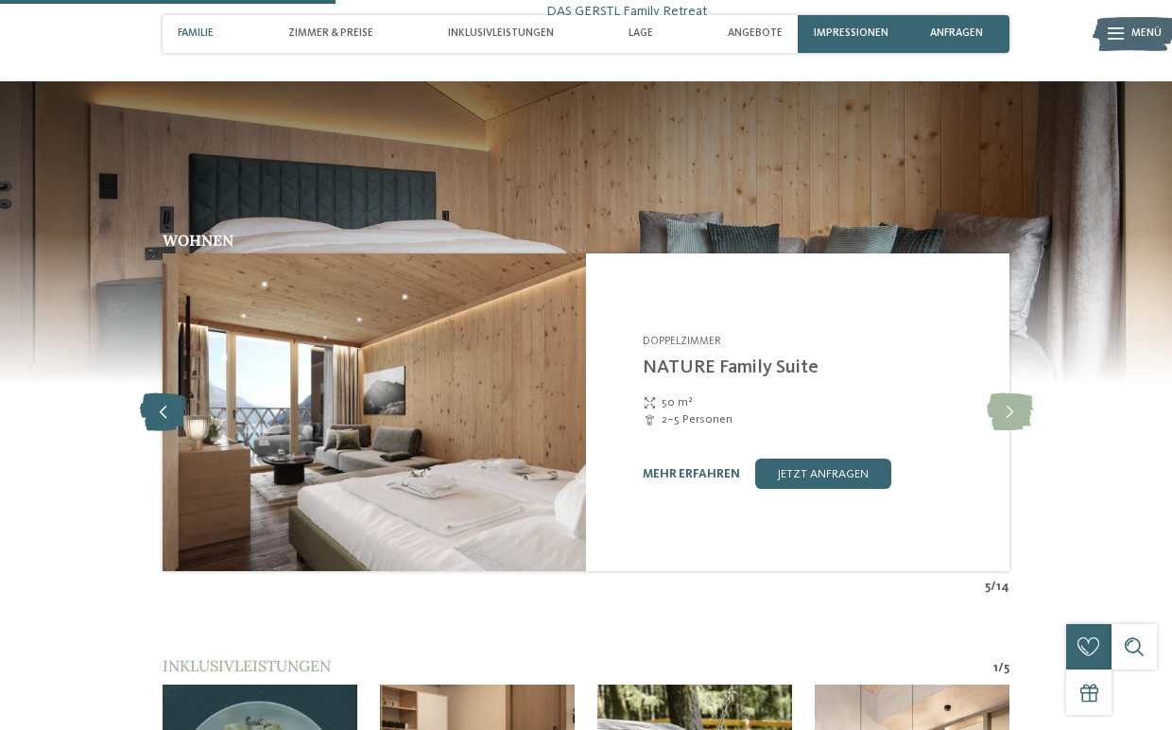
click at [176, 404] on icon at bounding box center [163, 412] width 46 height 38
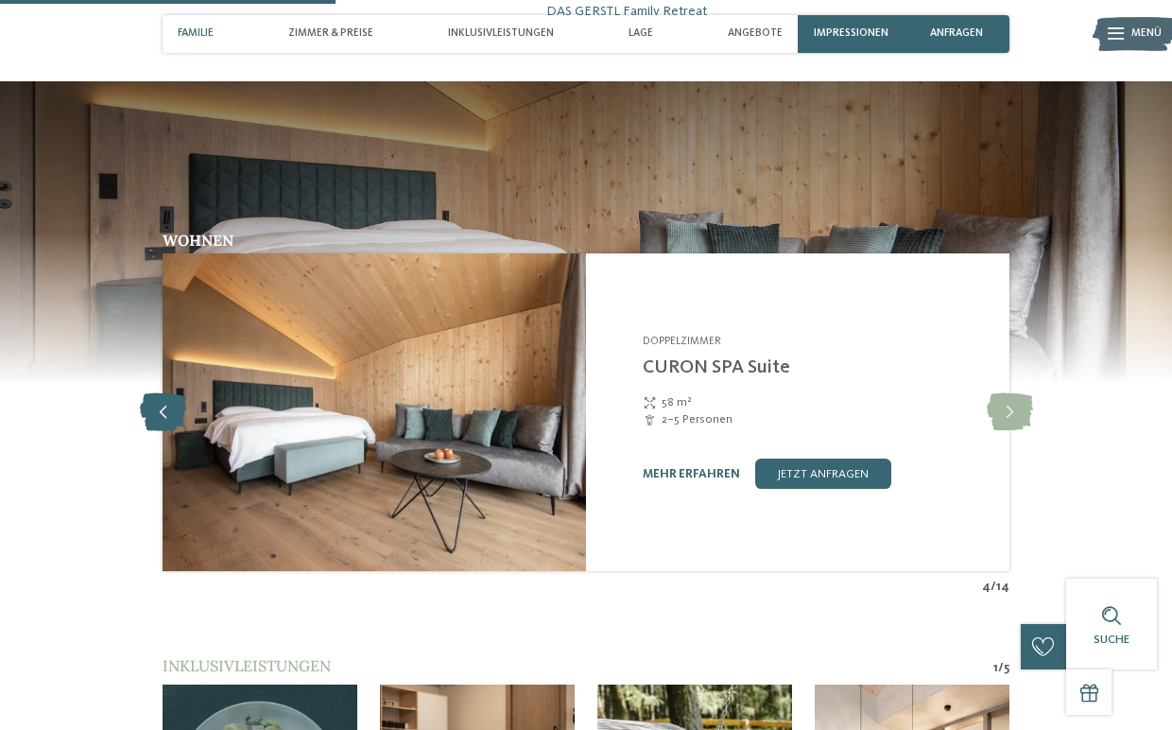
click at [174, 404] on icon at bounding box center [163, 412] width 46 height 38
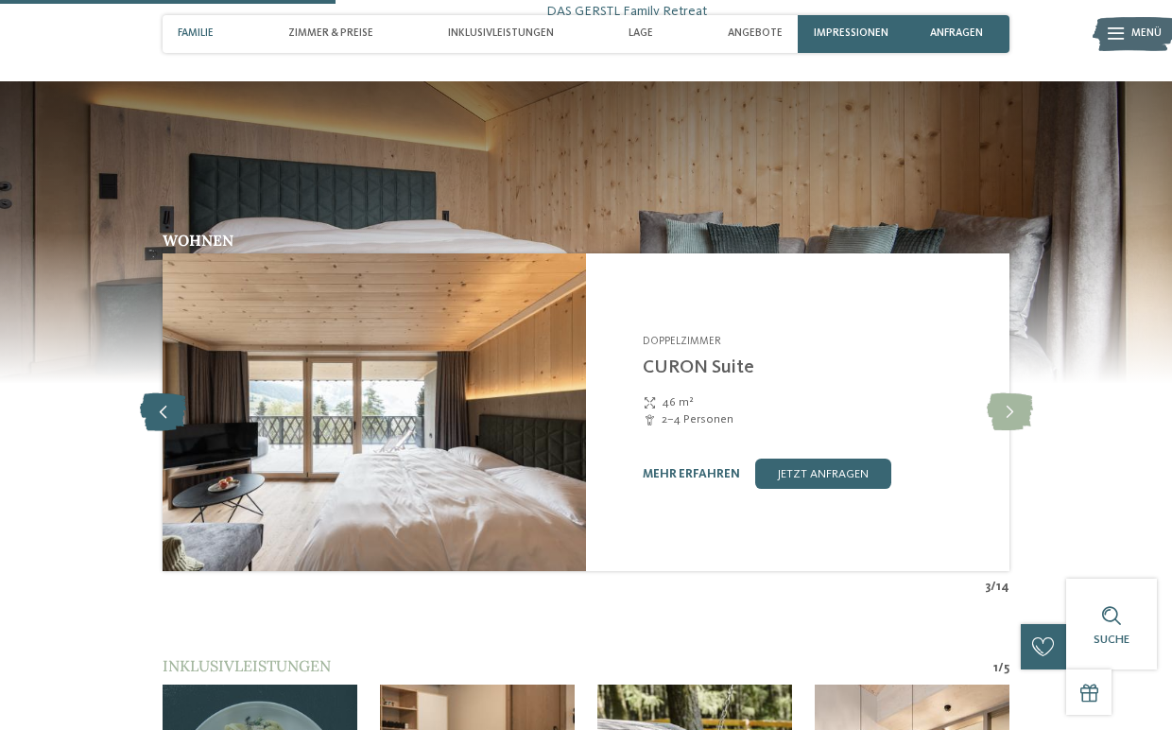
click at [174, 404] on icon at bounding box center [163, 412] width 46 height 38
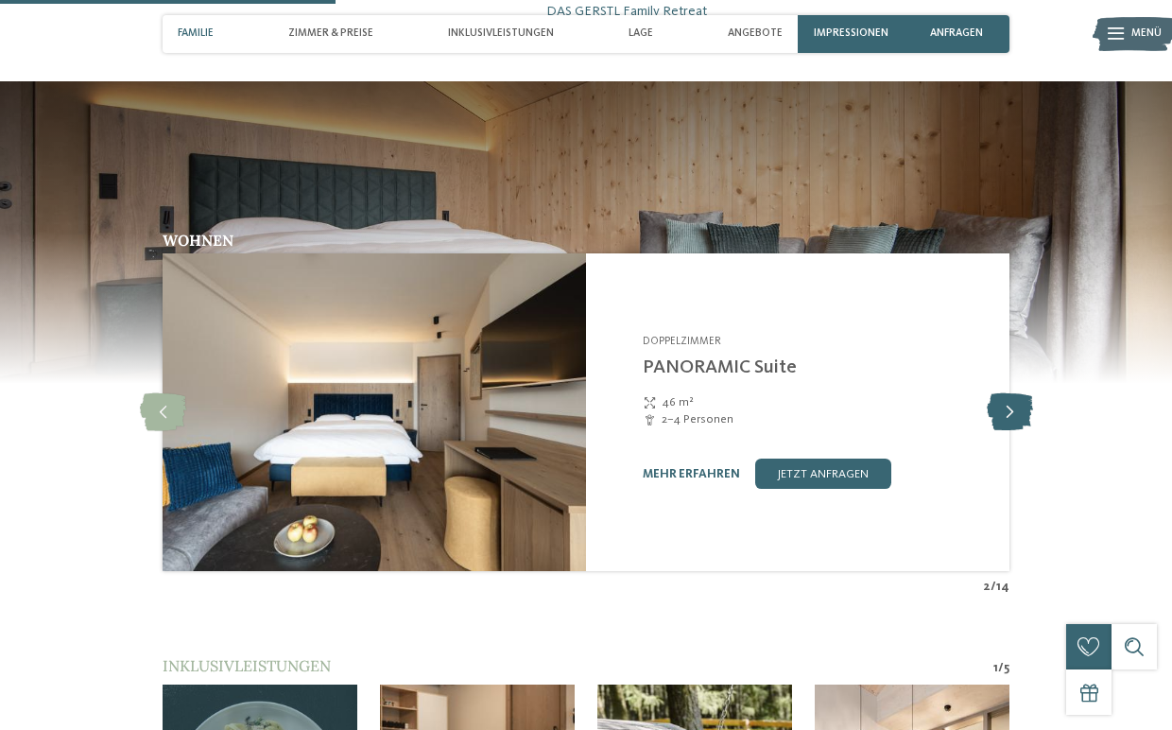
click at [1004, 413] on icon at bounding box center [1010, 412] width 46 height 38
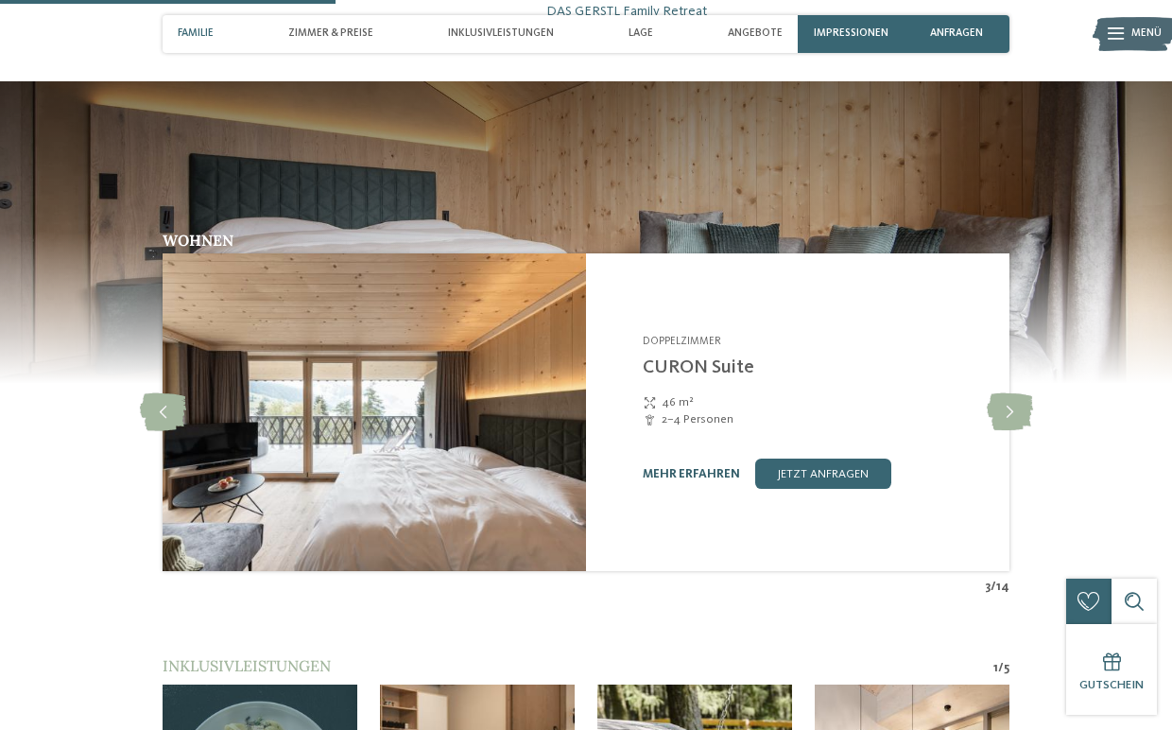
click at [696, 468] on link "mehr erfahren" at bounding box center [691, 474] width 97 height 12
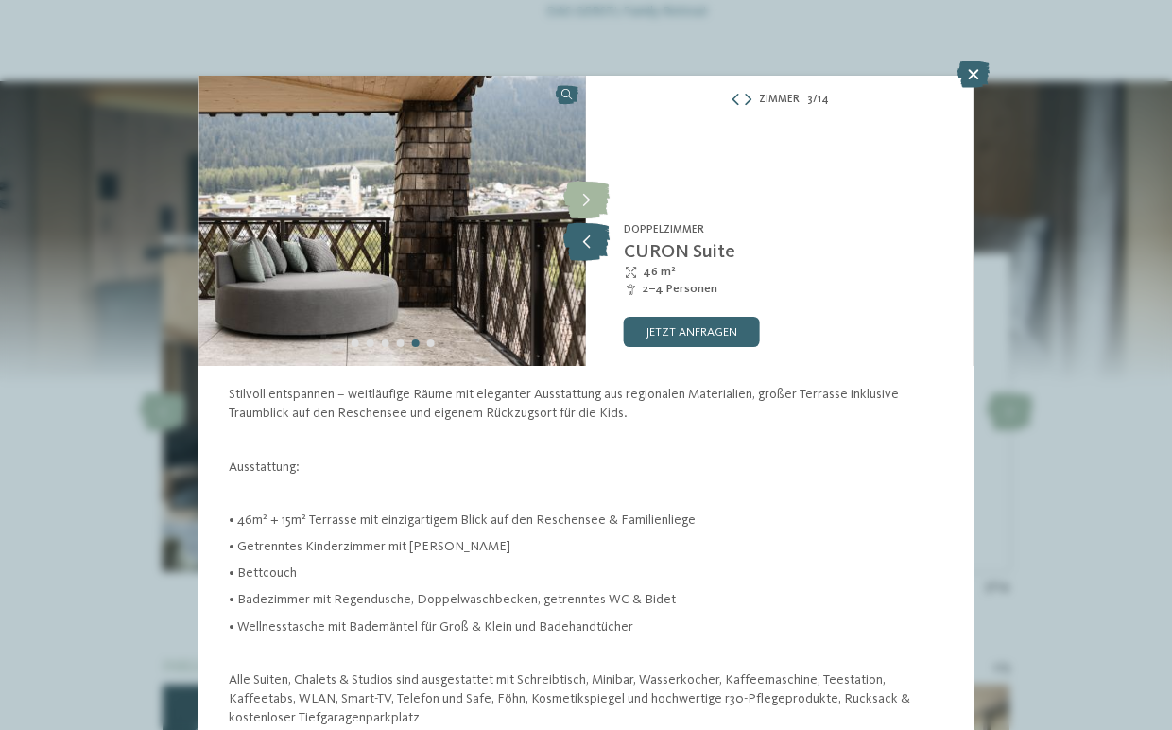
click at [577, 241] on icon at bounding box center [586, 242] width 46 height 38
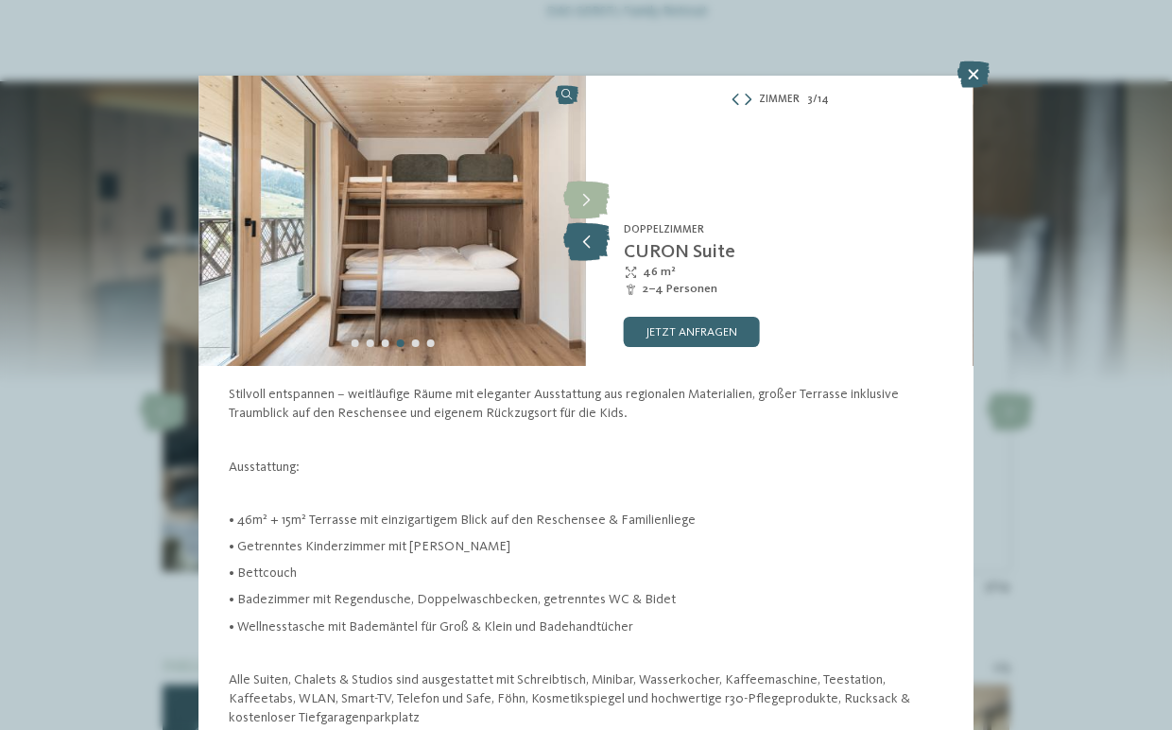
click at [576, 242] on icon at bounding box center [586, 242] width 46 height 38
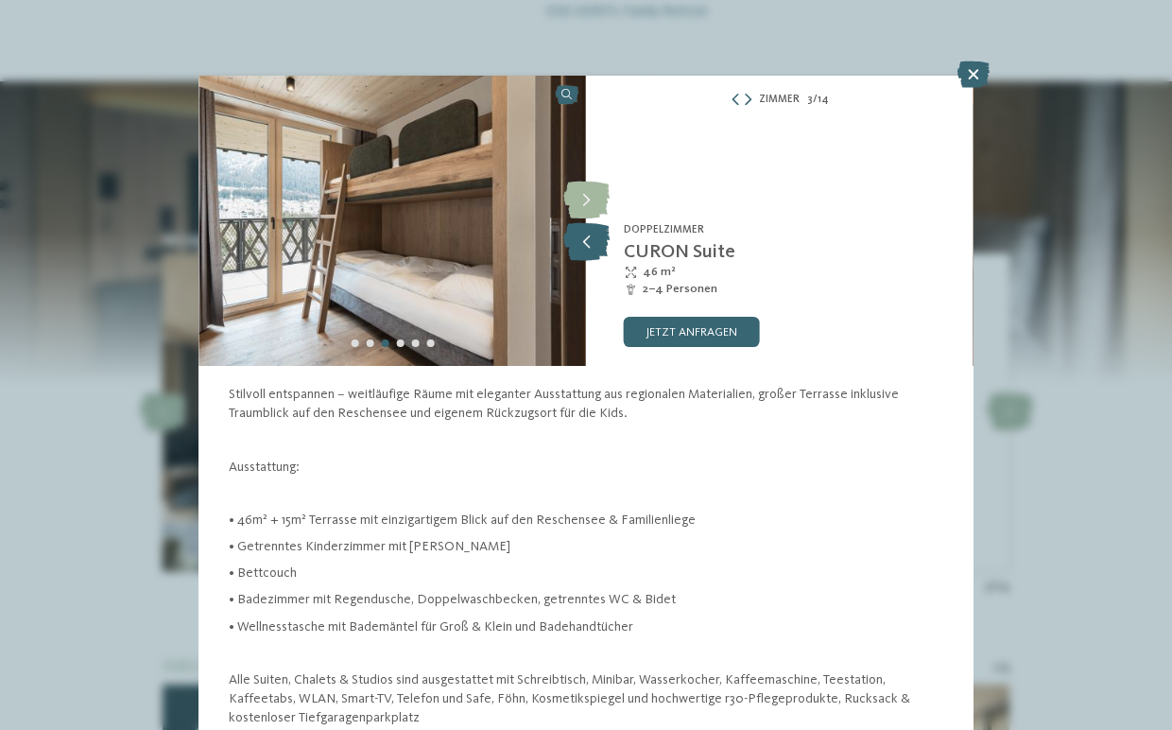
click at [576, 242] on icon at bounding box center [586, 242] width 46 height 38
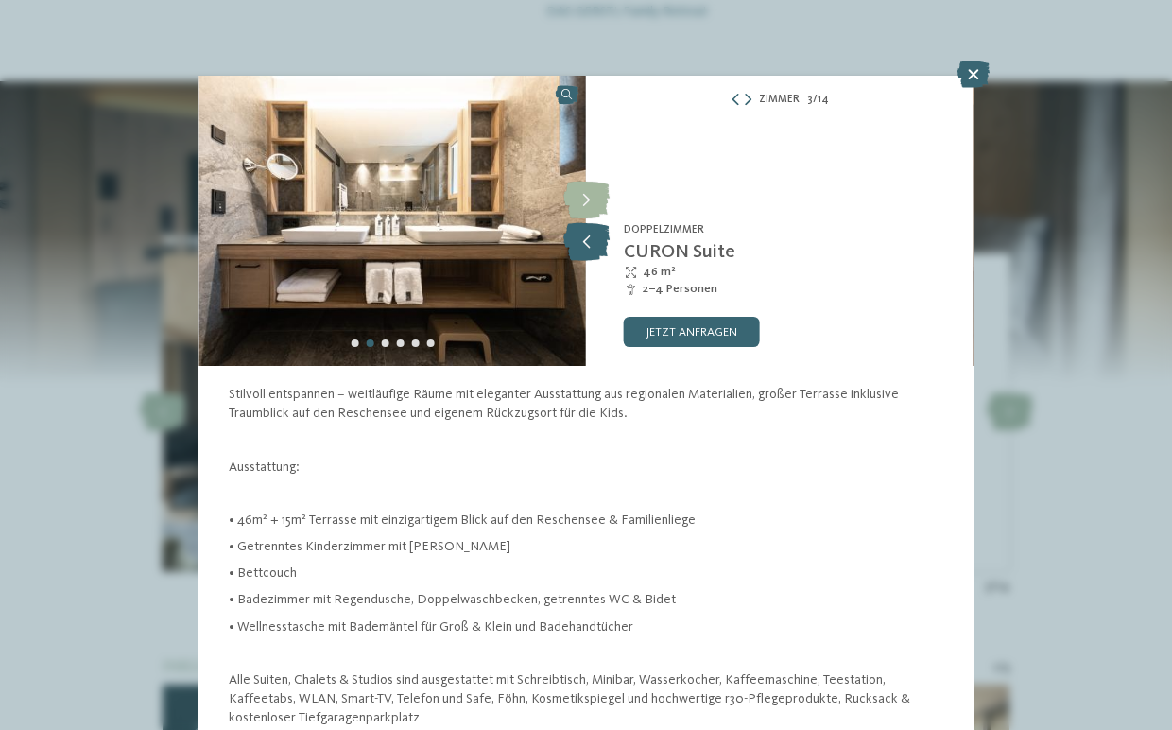
click at [576, 242] on icon at bounding box center [586, 242] width 46 height 38
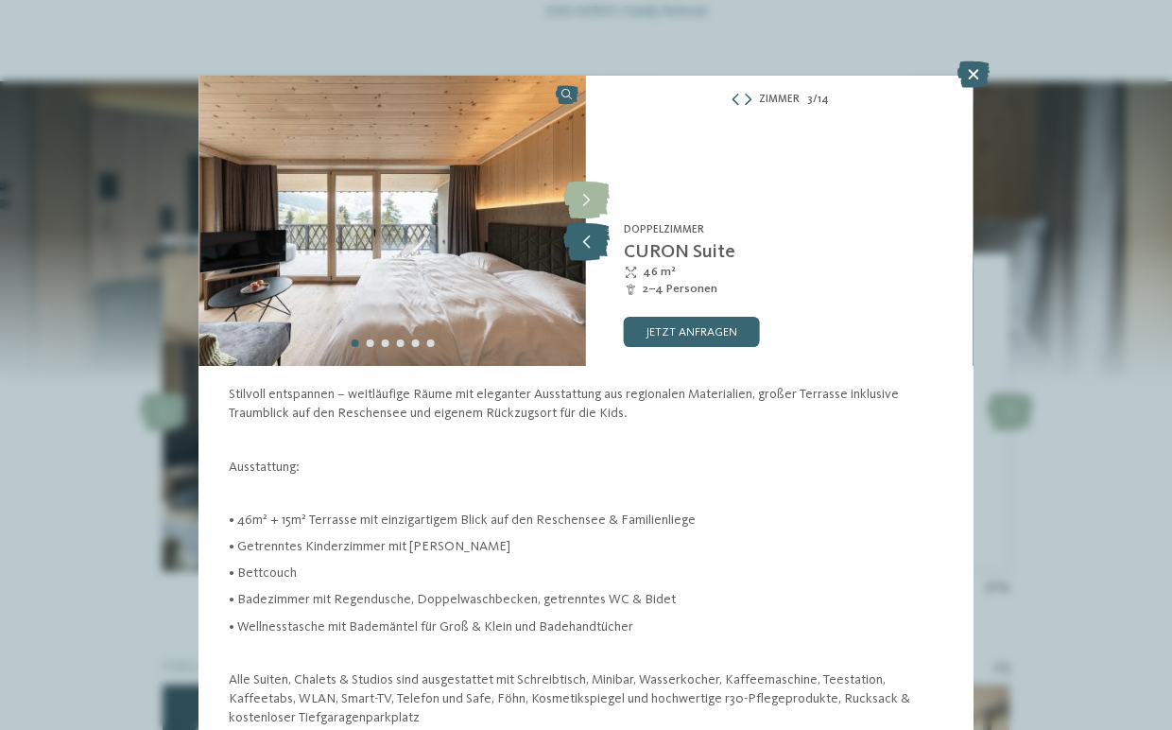
click at [576, 242] on icon at bounding box center [586, 242] width 46 height 38
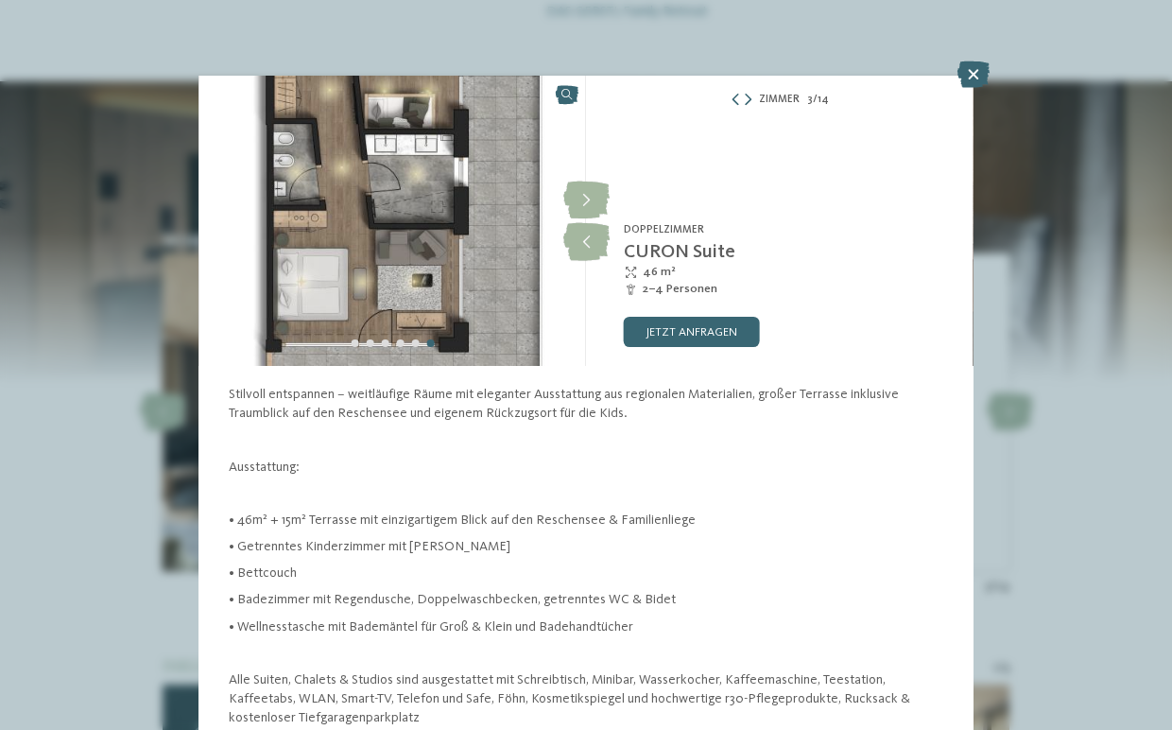
click at [374, 265] on img at bounding box center [391, 221] width 387 height 290
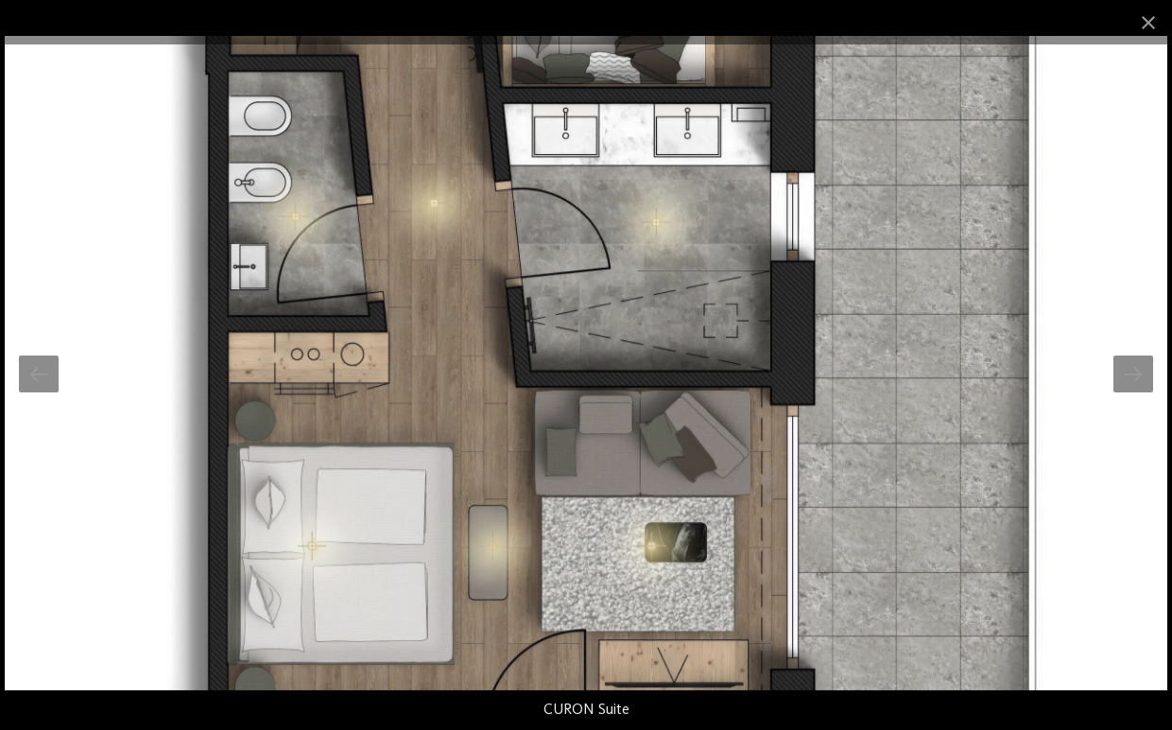
drag, startPoint x: 395, startPoint y: 191, endPoint x: 396, endPoint y: 342, distance: 151.2
click at [391, 349] on img at bounding box center [586, 363] width 1162 height 654
drag, startPoint x: 497, startPoint y: 248, endPoint x: 493, endPoint y: 407, distance: 159.8
click at [494, 410] on img at bounding box center [586, 363] width 1162 height 654
click at [1140, 379] on div at bounding box center [1133, 373] width 40 height 37
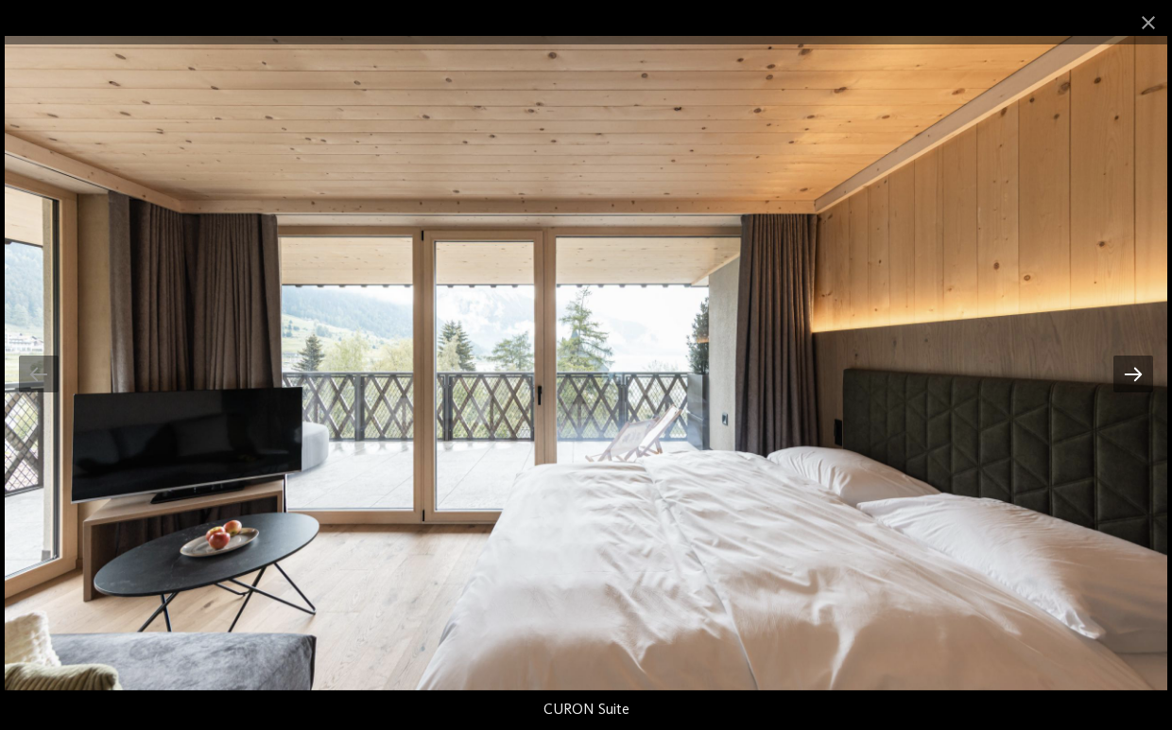
click at [1125, 374] on div at bounding box center [1133, 373] width 40 height 37
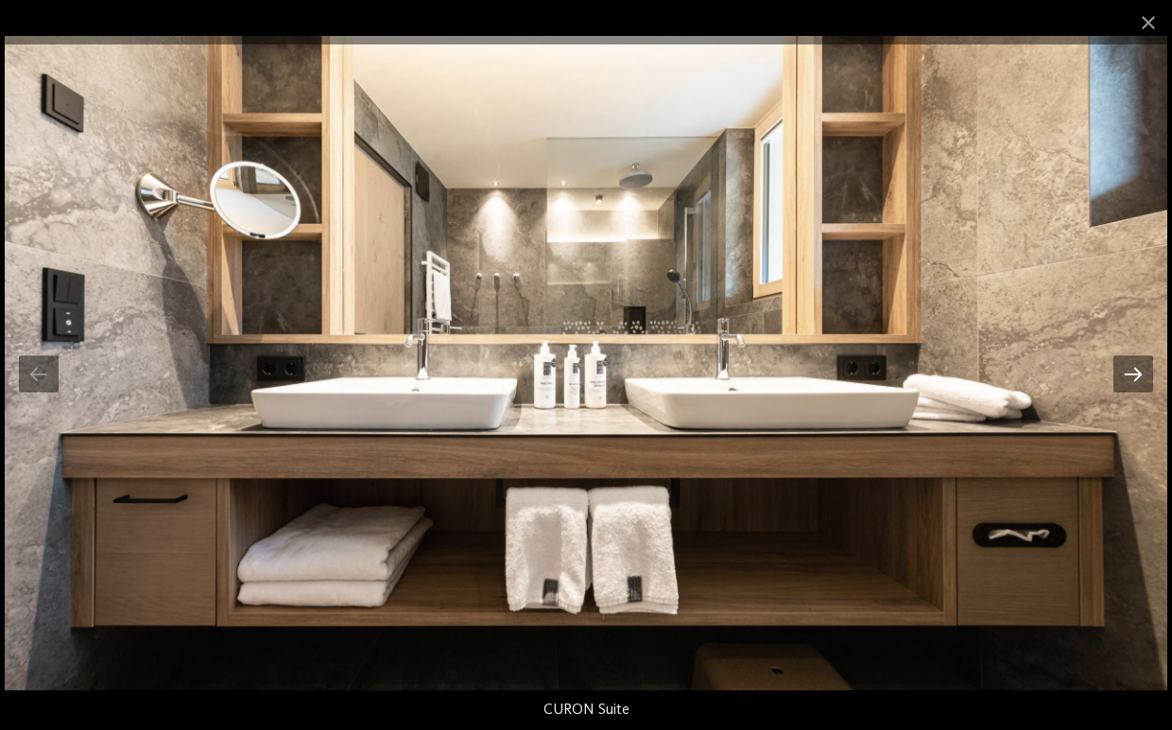
click at [1121, 376] on div at bounding box center [1133, 373] width 40 height 37
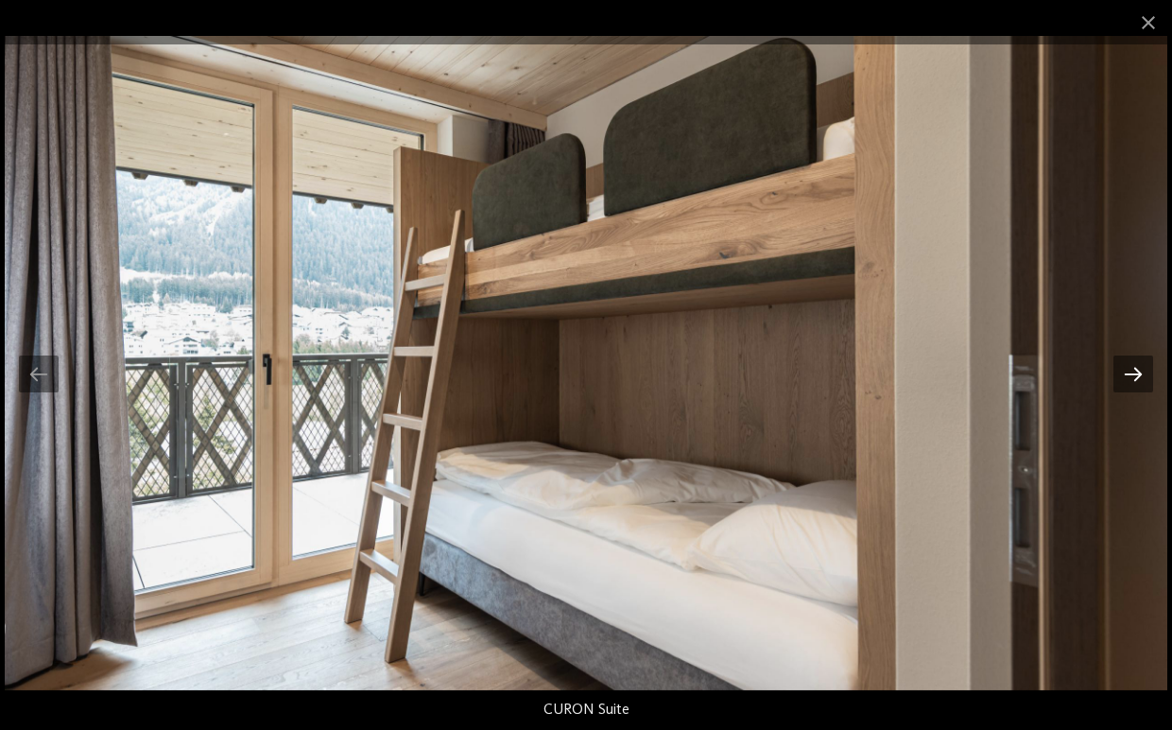
click at [1120, 376] on div at bounding box center [1133, 373] width 40 height 37
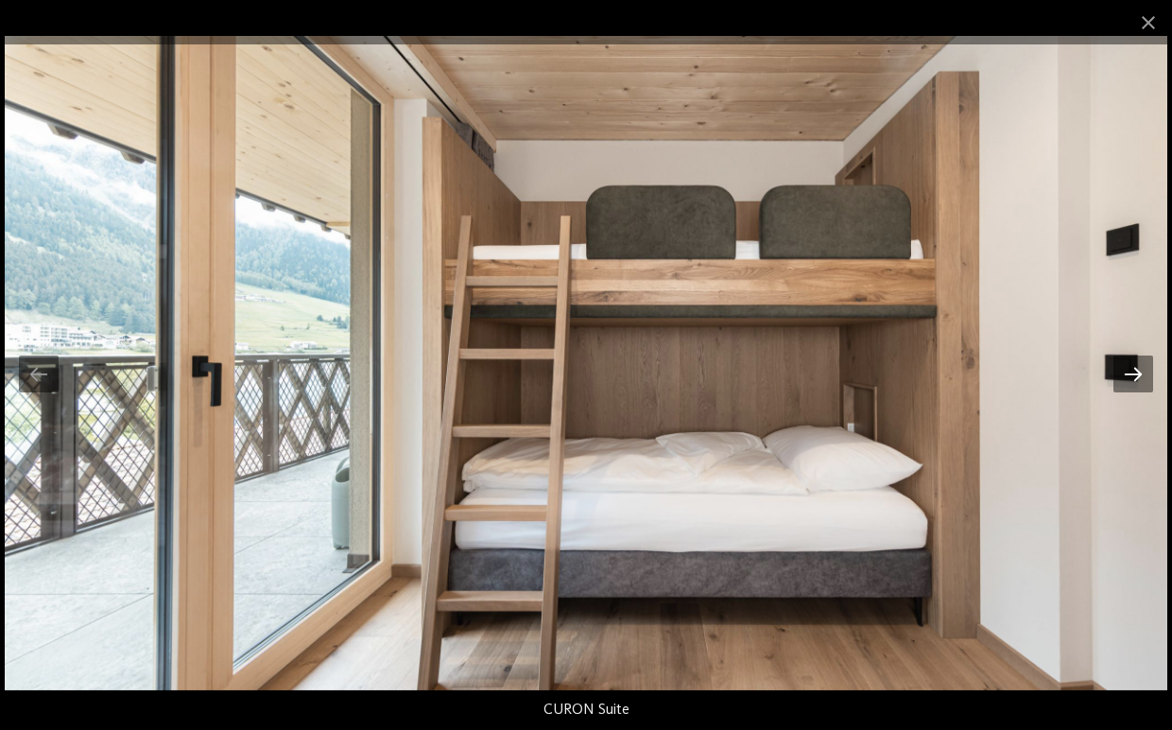
click at [1120, 376] on div at bounding box center [1133, 373] width 40 height 37
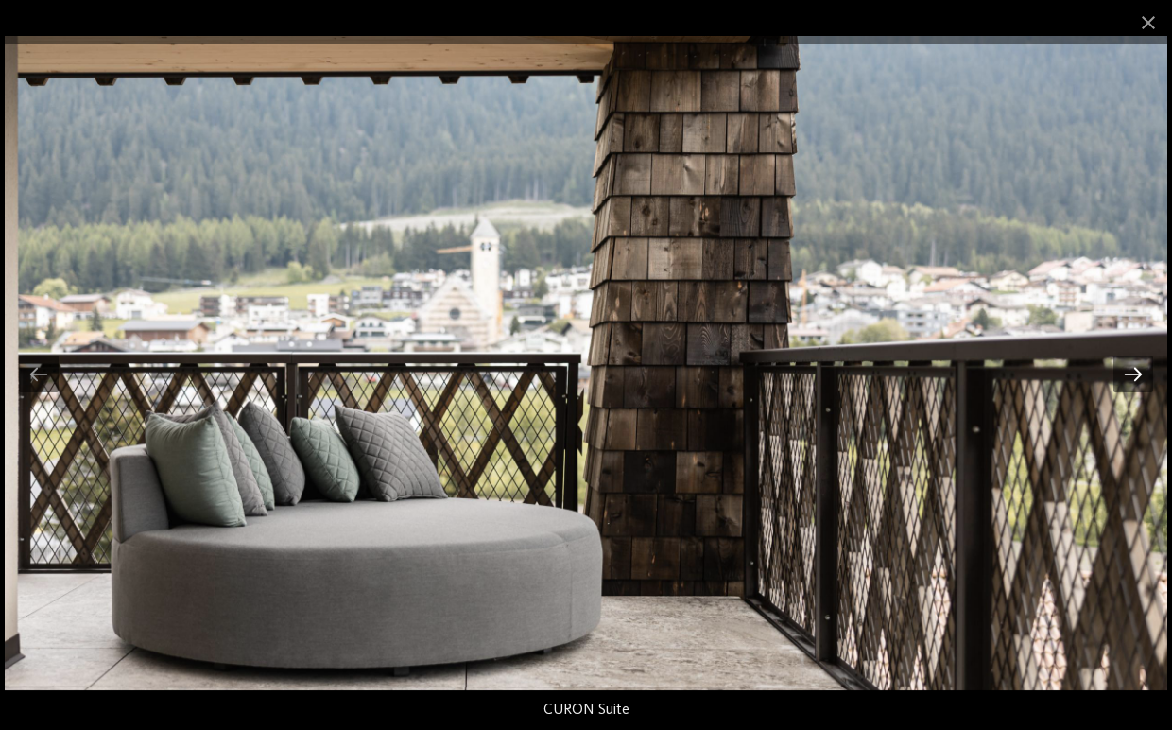
click at [1120, 376] on div at bounding box center [1133, 373] width 40 height 37
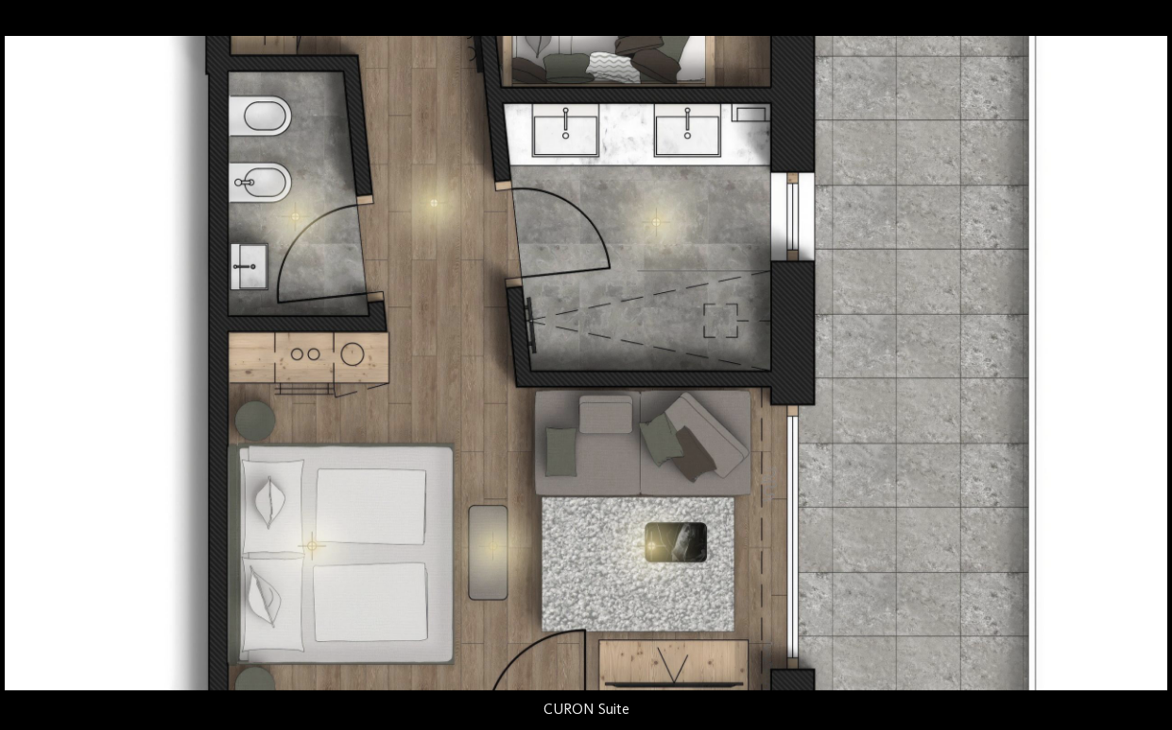
click at [1120, 376] on img at bounding box center [586, 363] width 1162 height 654
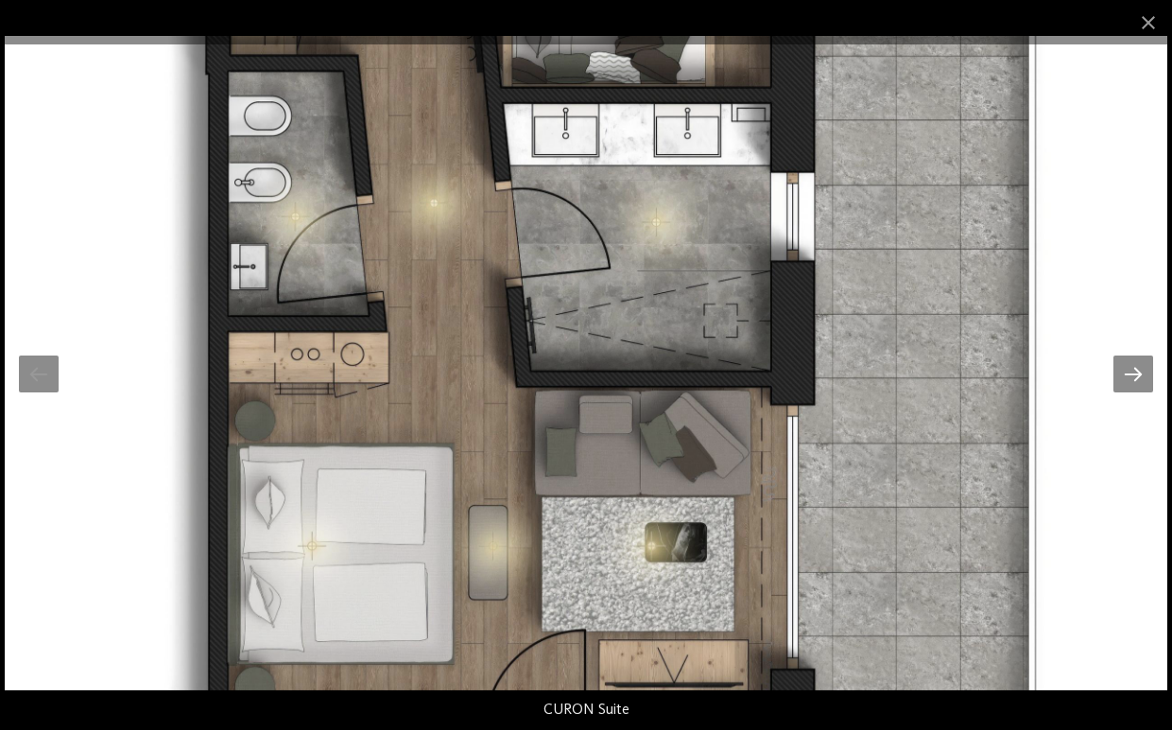
click at [1124, 380] on div at bounding box center [1133, 373] width 40 height 37
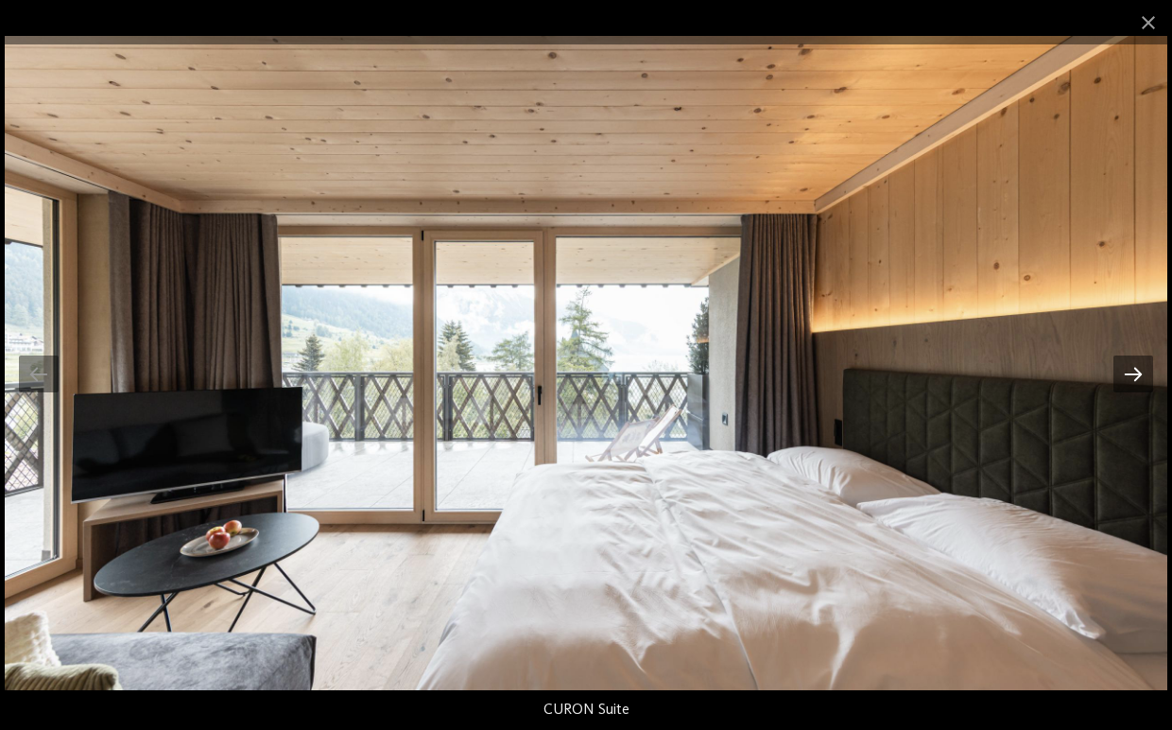
click at [1151, 372] on div at bounding box center [1133, 373] width 40 height 37
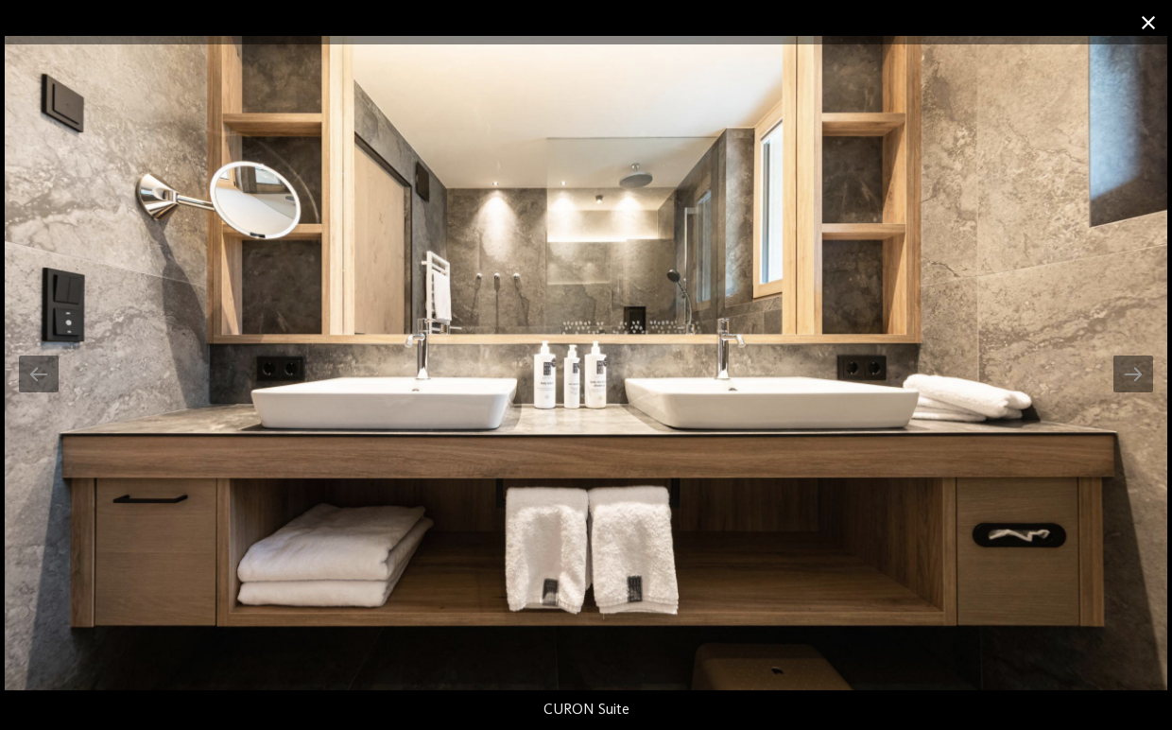
click at [1145, 22] on span at bounding box center [1148, 22] width 47 height 44
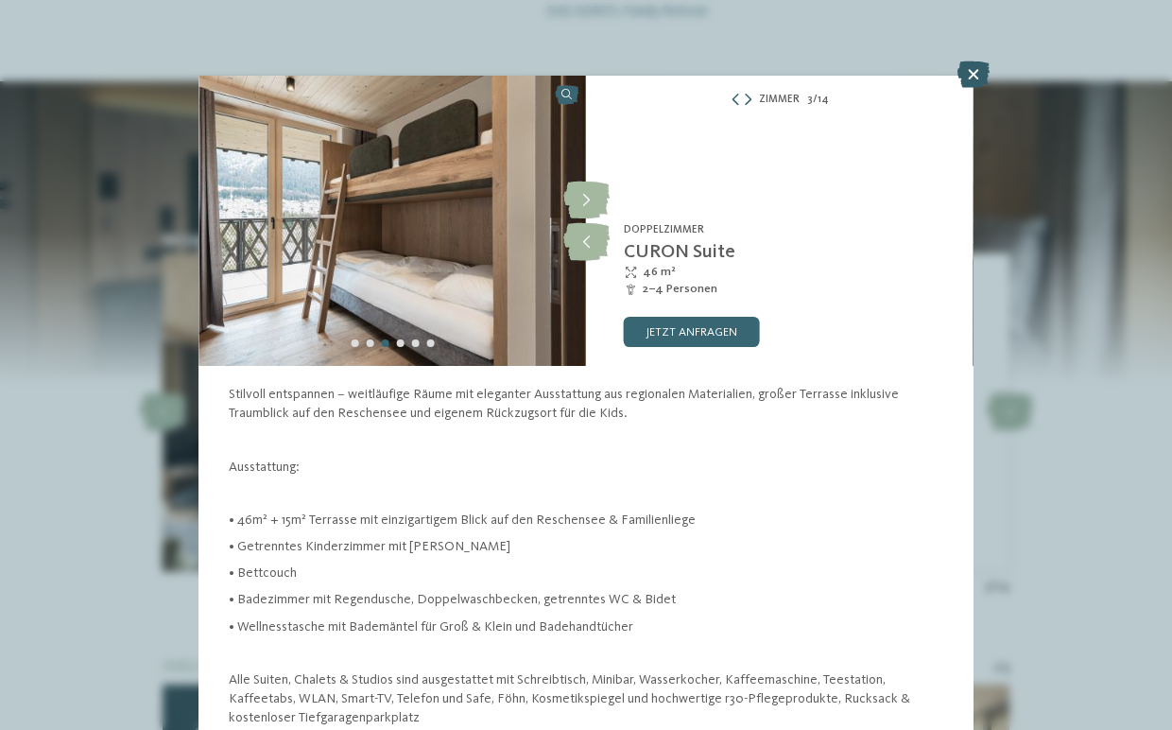
click at [967, 75] on icon at bounding box center [973, 74] width 32 height 26
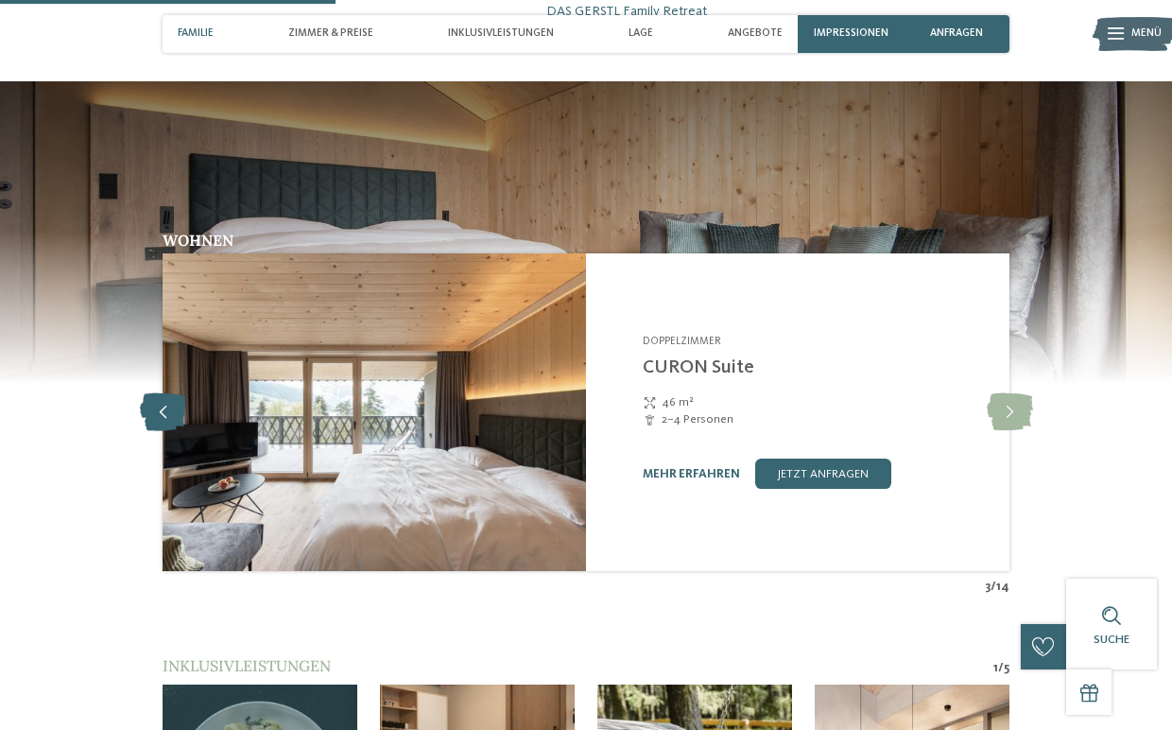
click at [166, 400] on icon at bounding box center [163, 412] width 46 height 38
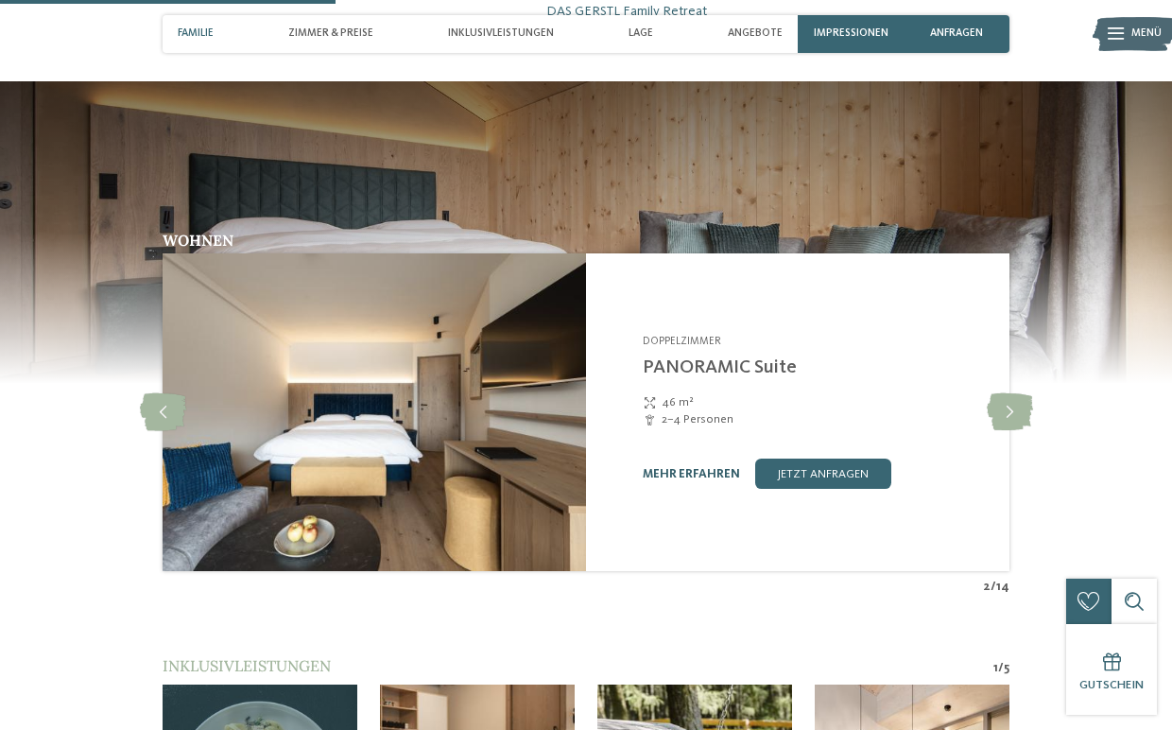
click at [691, 468] on link "mehr erfahren" at bounding box center [691, 474] width 97 height 12
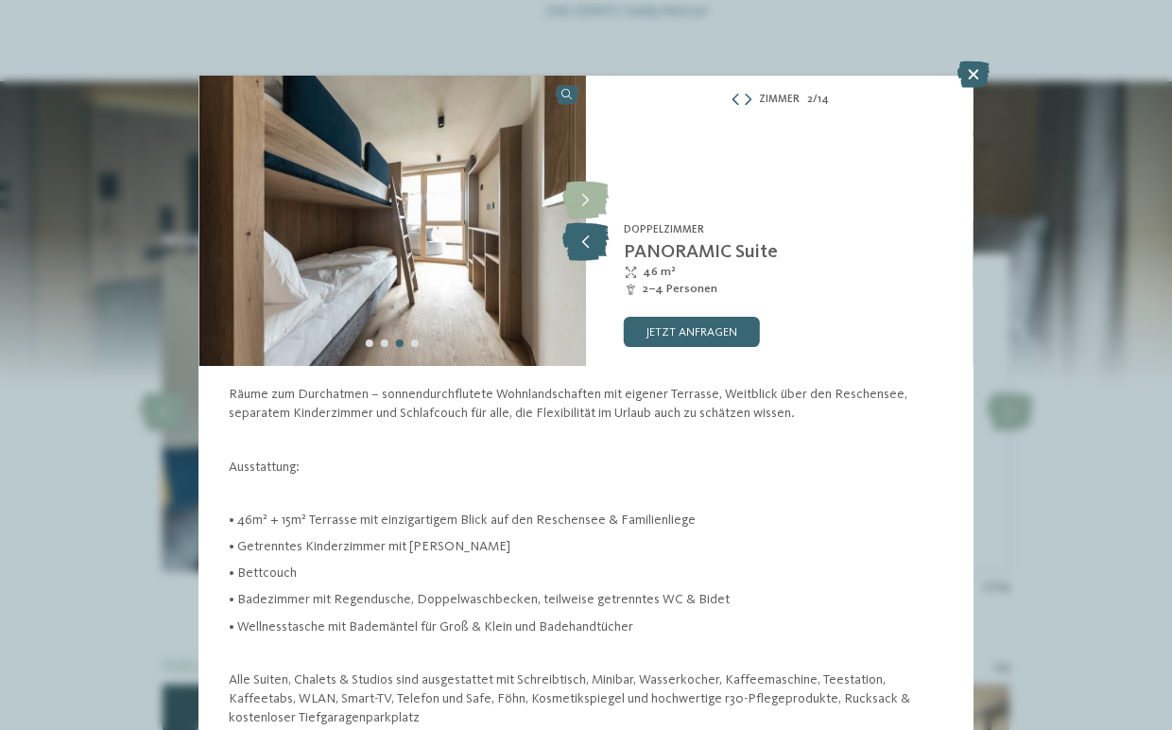
click at [587, 243] on icon at bounding box center [585, 242] width 46 height 38
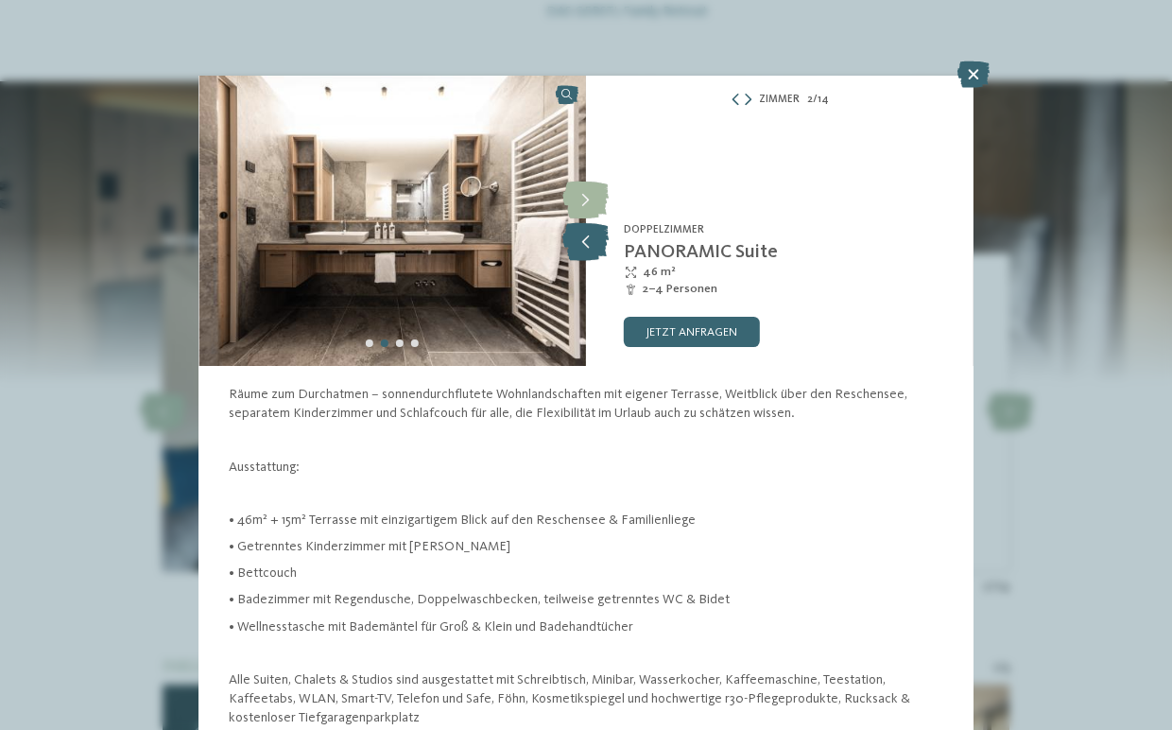
click at [580, 247] on icon at bounding box center [585, 242] width 46 height 38
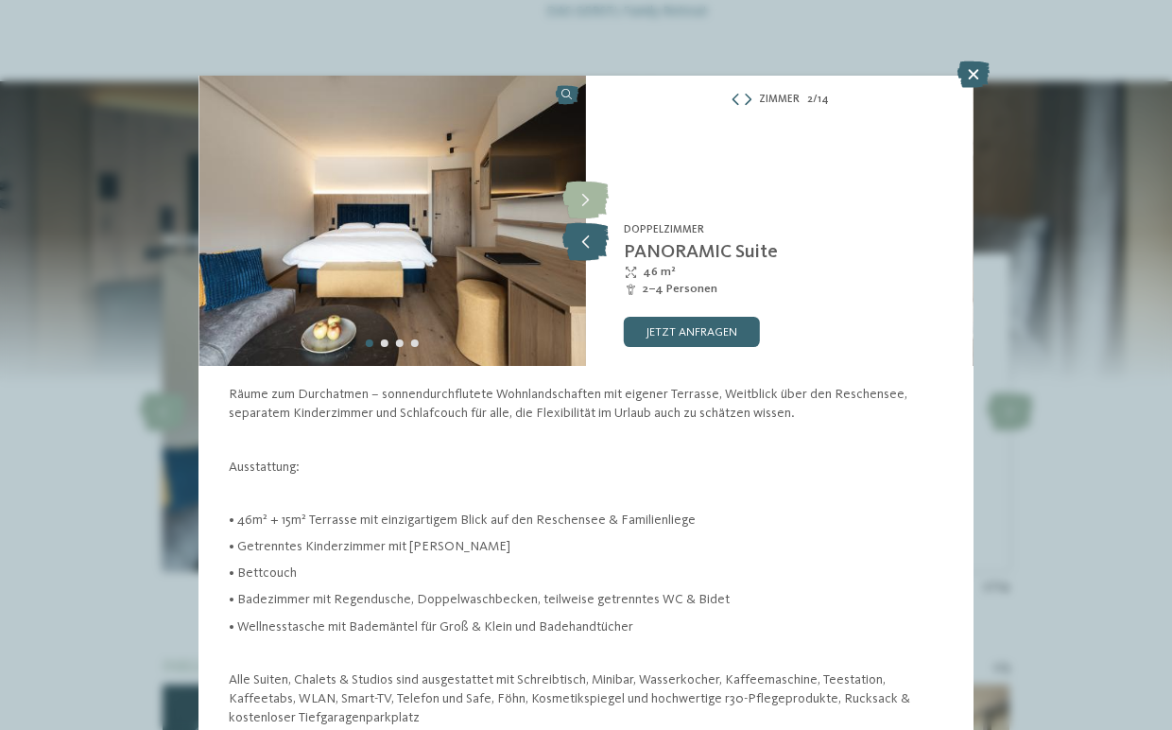
click at [581, 247] on icon at bounding box center [585, 242] width 46 height 38
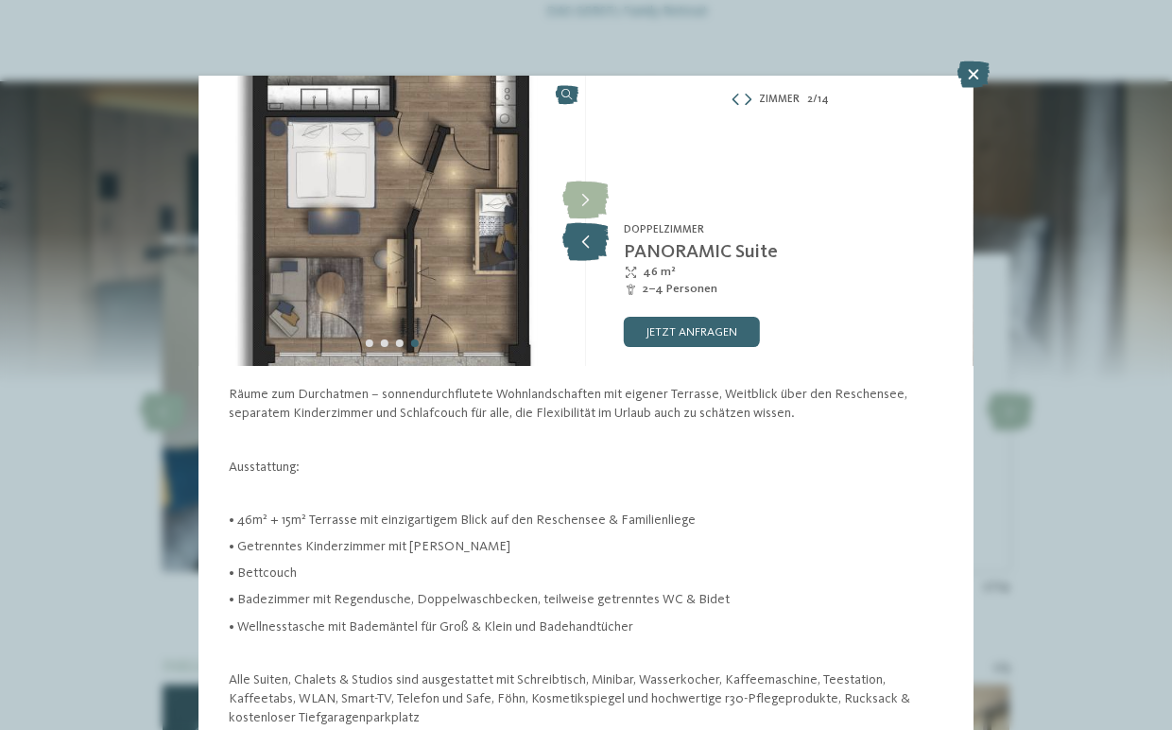
click at [580, 247] on icon at bounding box center [585, 242] width 46 height 38
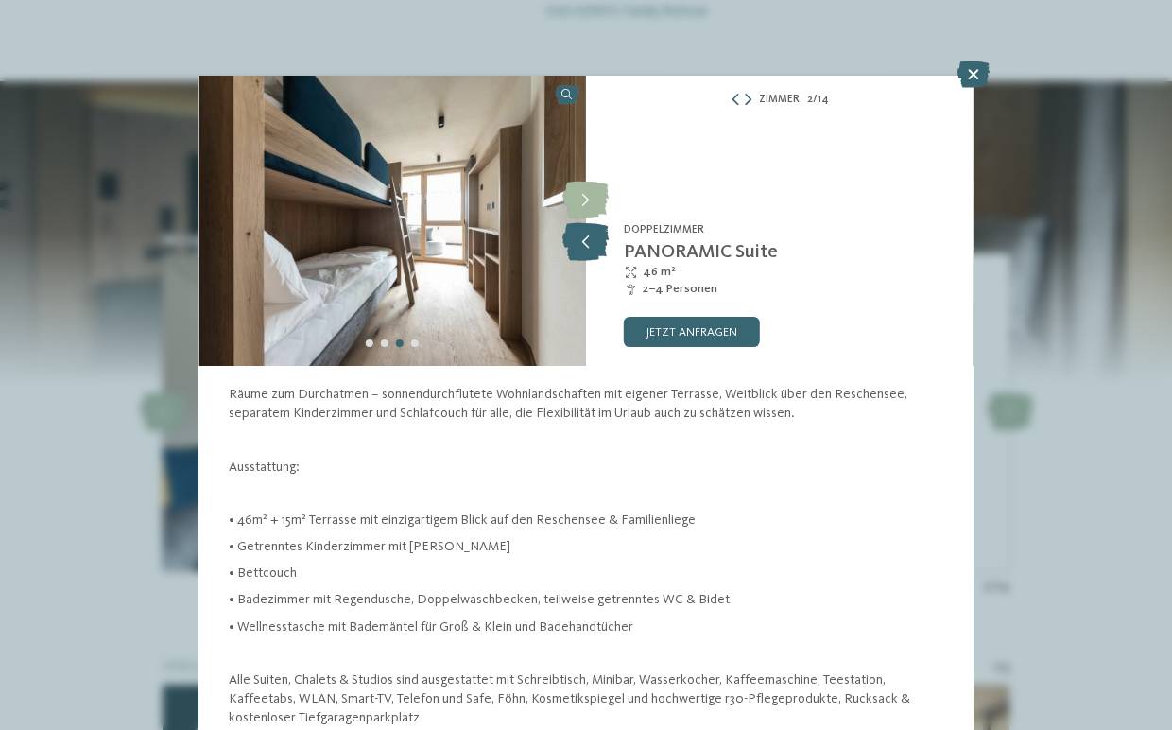
click at [580, 247] on icon at bounding box center [585, 242] width 46 height 38
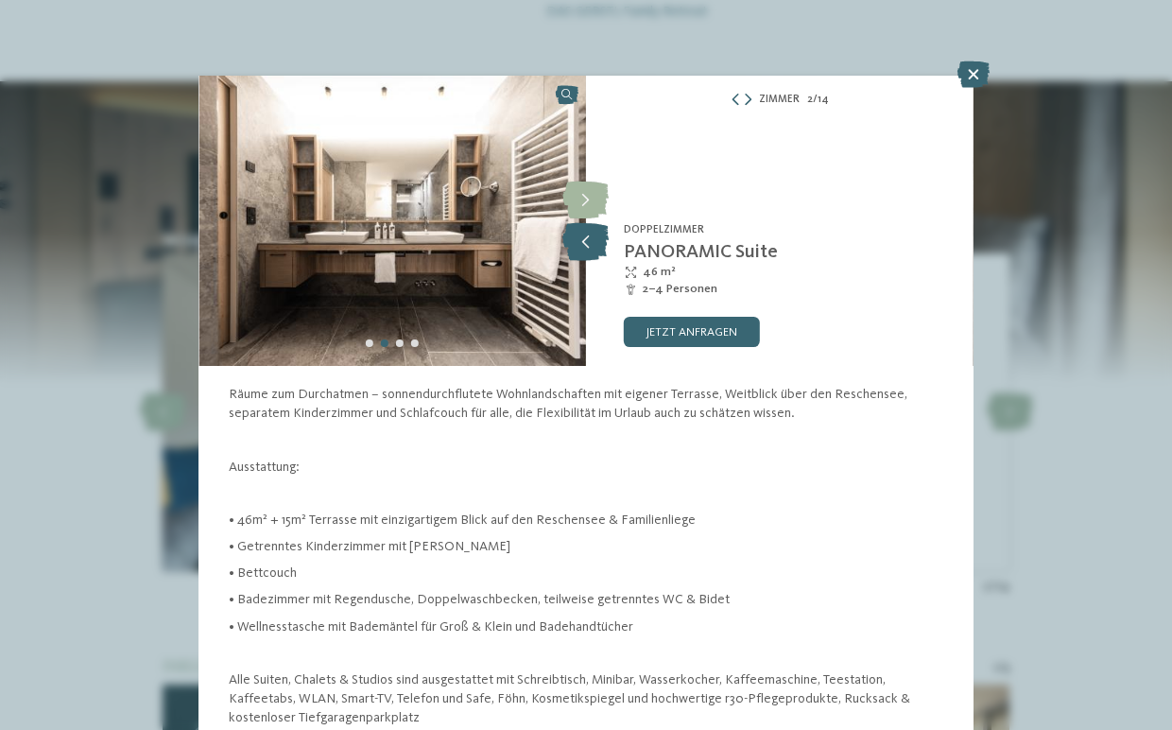
click at [579, 250] on icon at bounding box center [585, 242] width 46 height 38
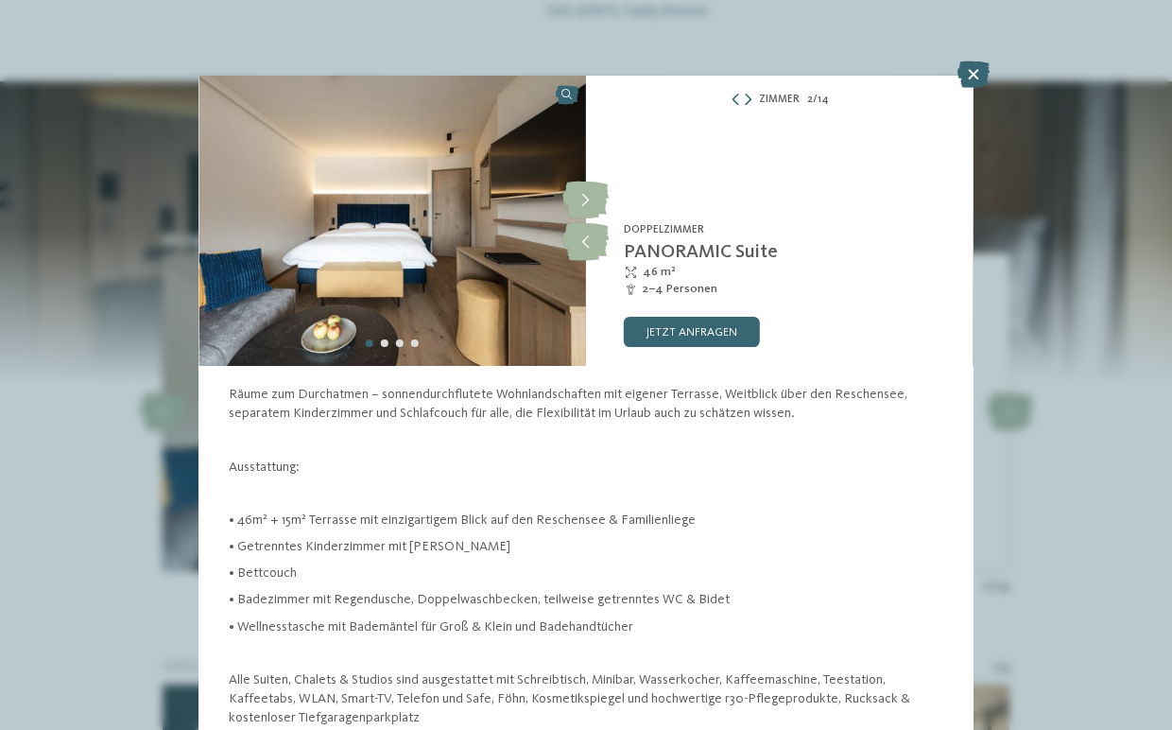
click at [735, 107] on div "Zimmer 2 / 14" at bounding box center [779, 100] width 387 height 19
click at [737, 100] on icon at bounding box center [735, 101] width 11 height 12
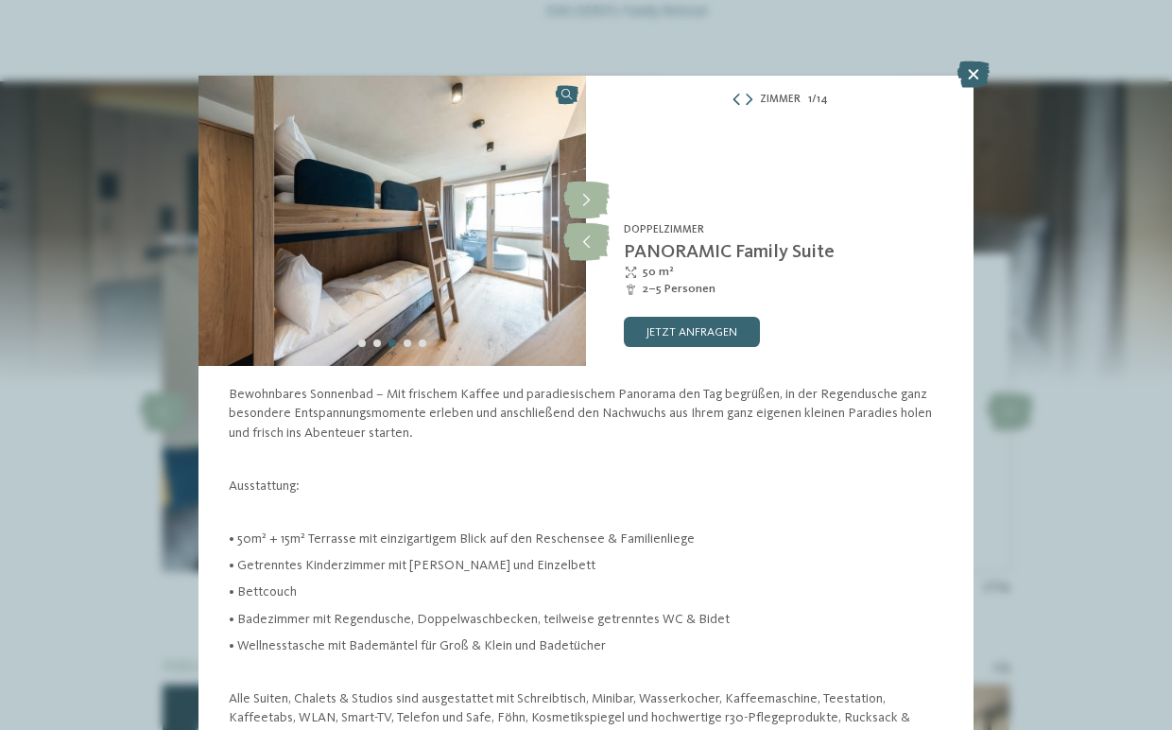
click at [738, 100] on icon at bounding box center [736, 101] width 11 height 12
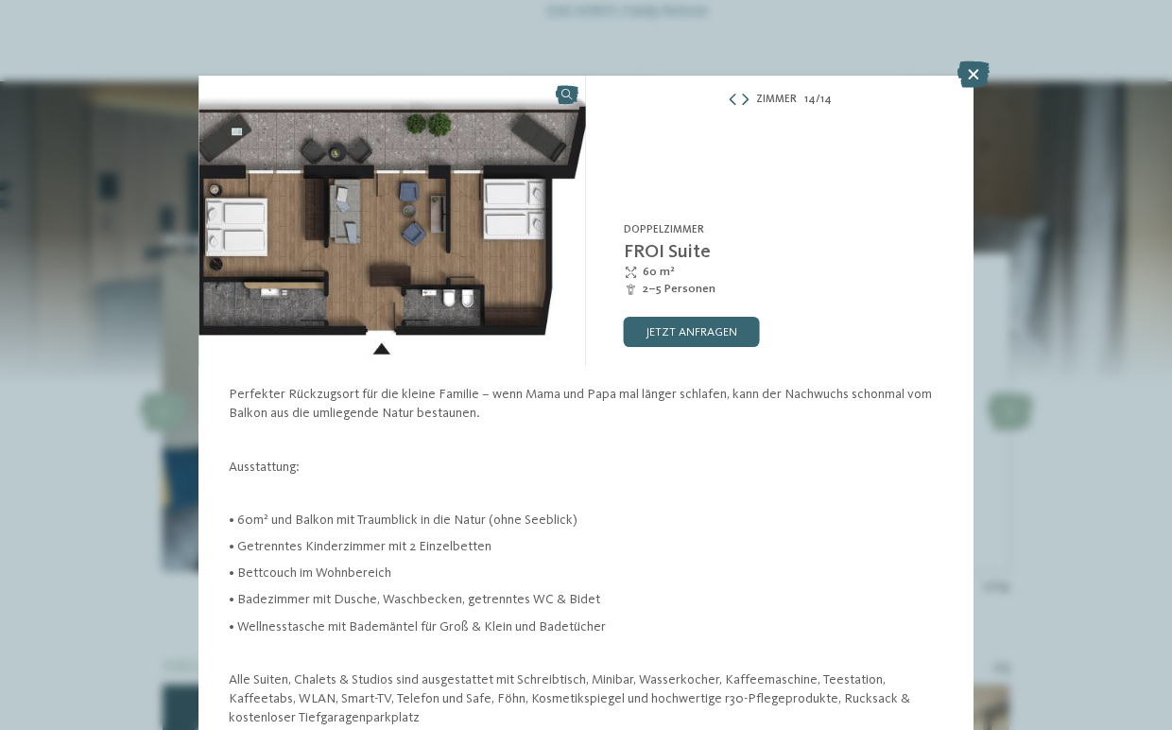
click at [728, 98] on div "Zimmer 14 / 14" at bounding box center [779, 100] width 387 height 19
click at [734, 98] on icon at bounding box center [732, 101] width 11 height 12
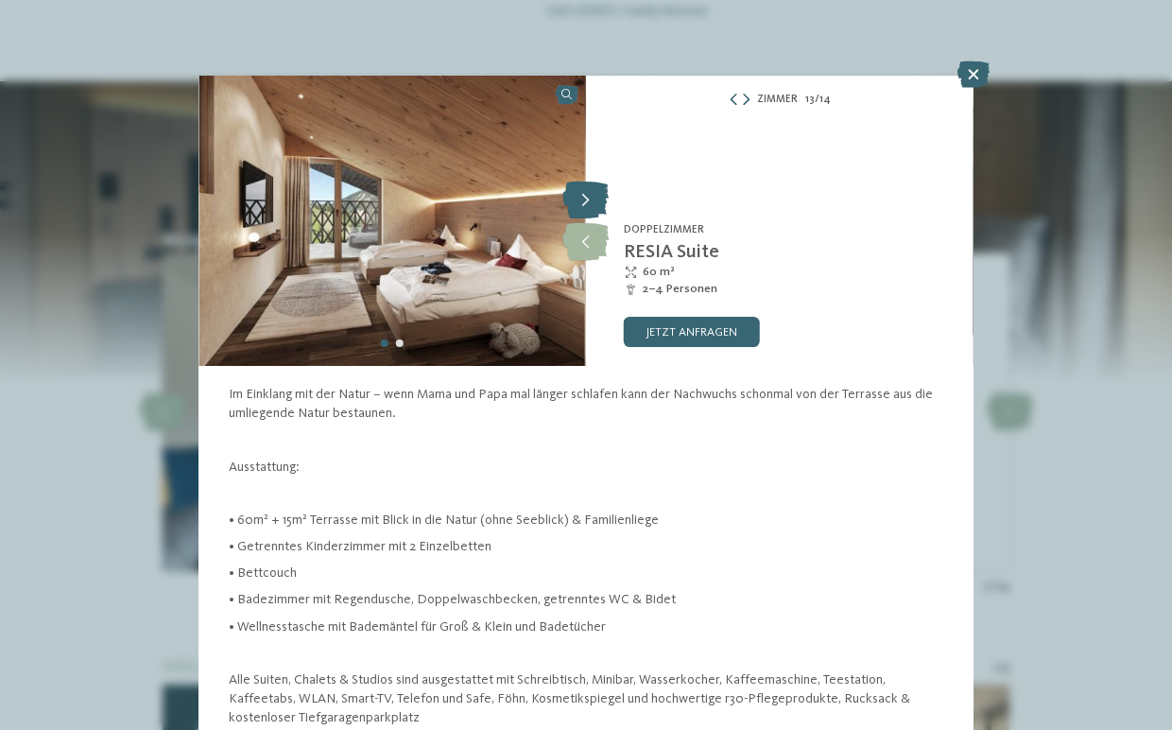
click at [596, 203] on icon at bounding box center [585, 200] width 46 height 38
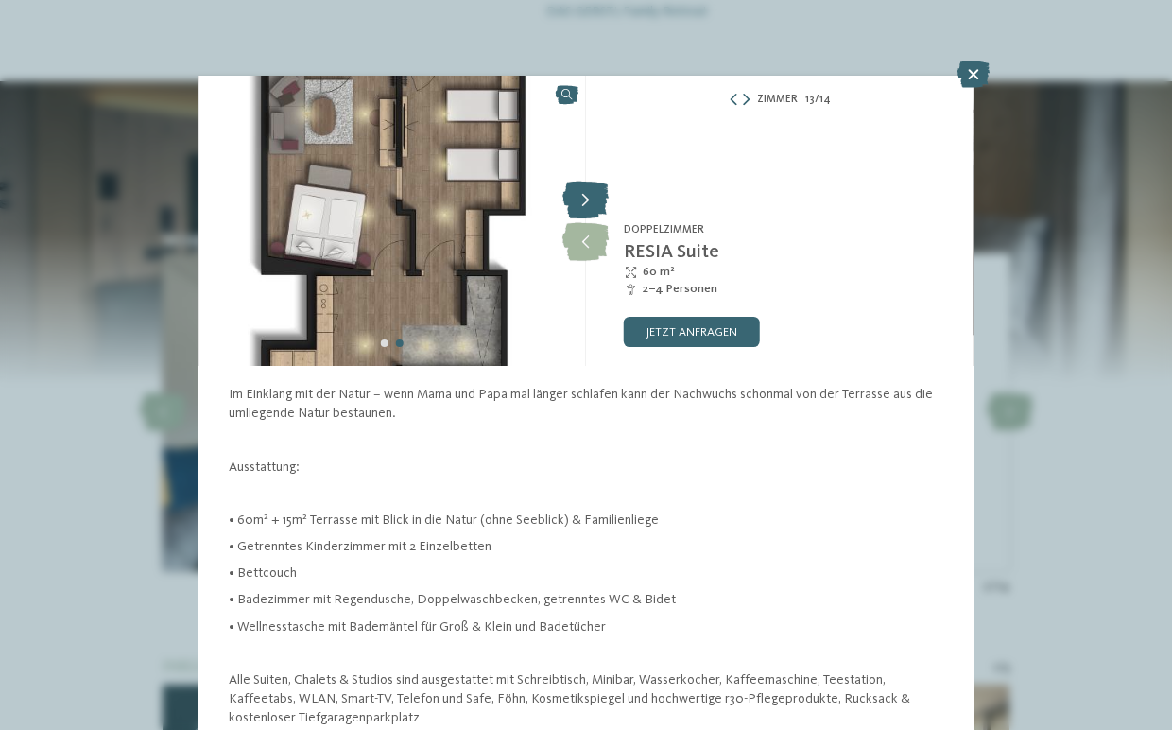
click at [599, 204] on icon at bounding box center [585, 200] width 46 height 38
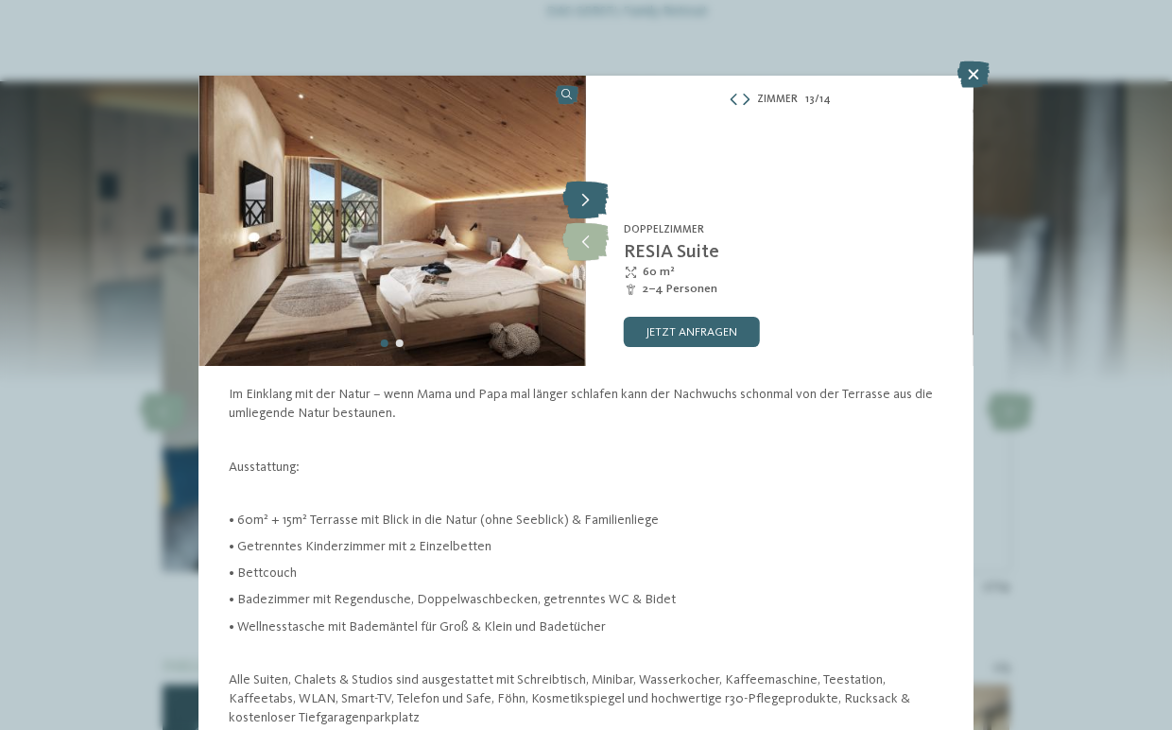
click at [595, 202] on icon at bounding box center [585, 200] width 46 height 38
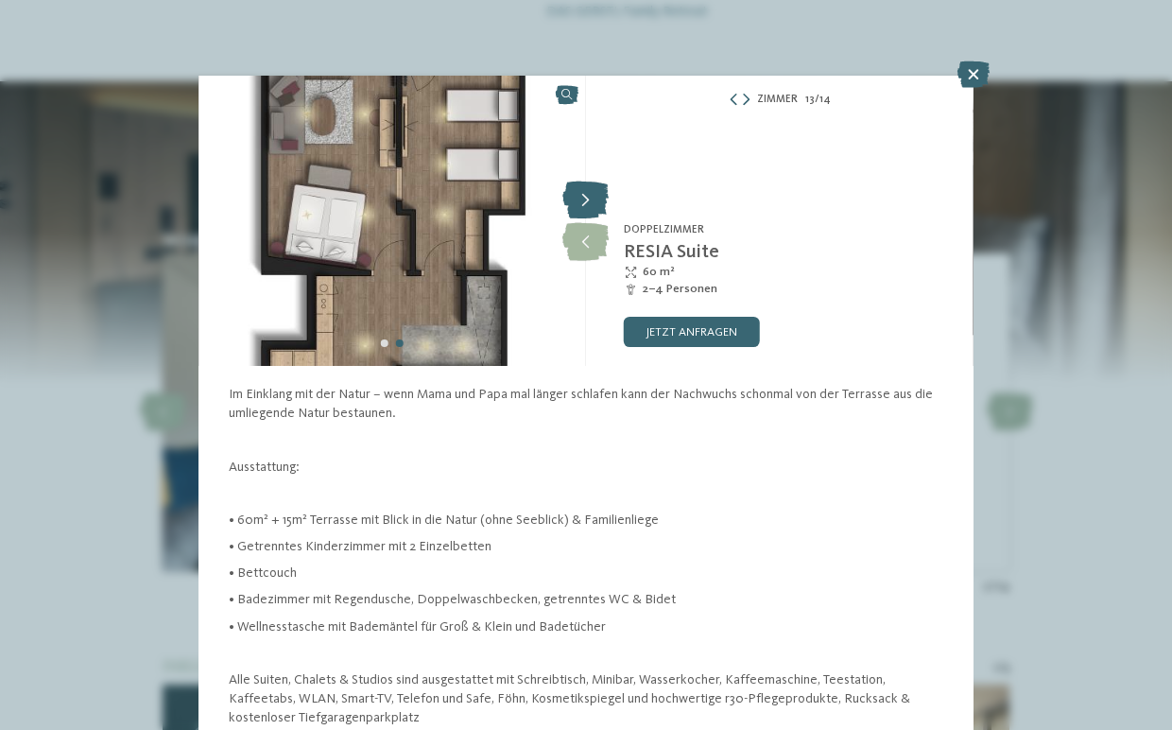
click at [595, 202] on icon at bounding box center [585, 200] width 46 height 38
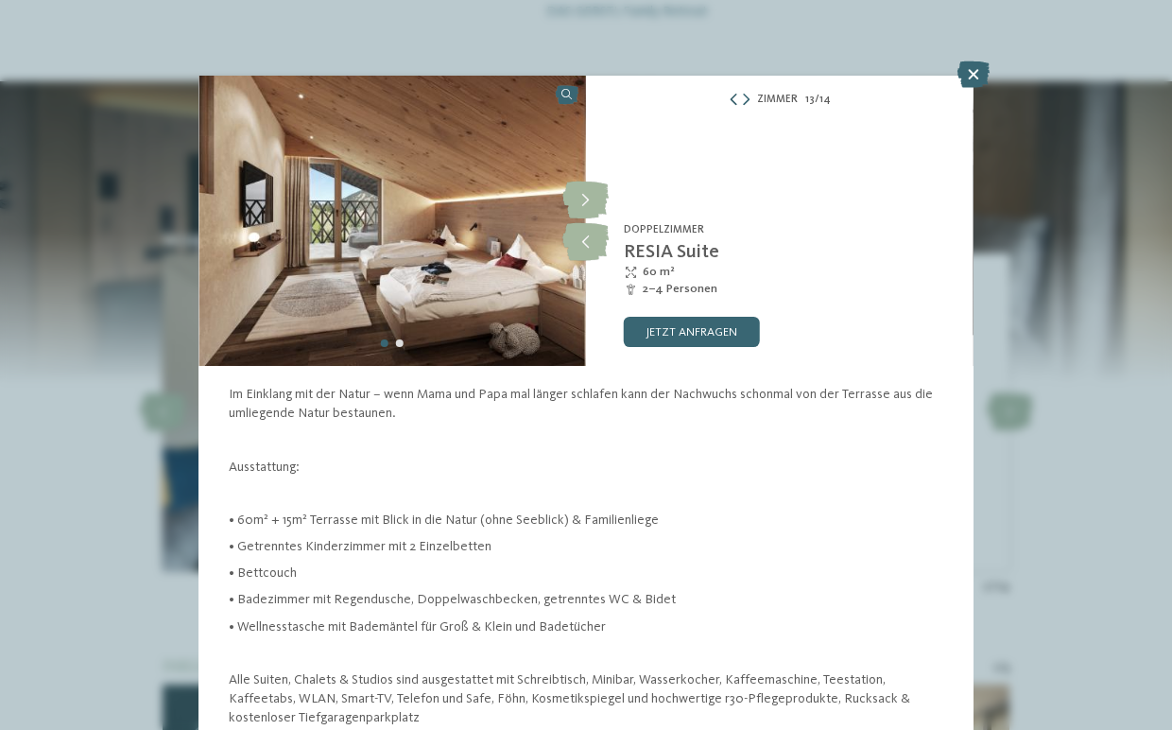
click at [731, 100] on icon at bounding box center [733, 101] width 11 height 12
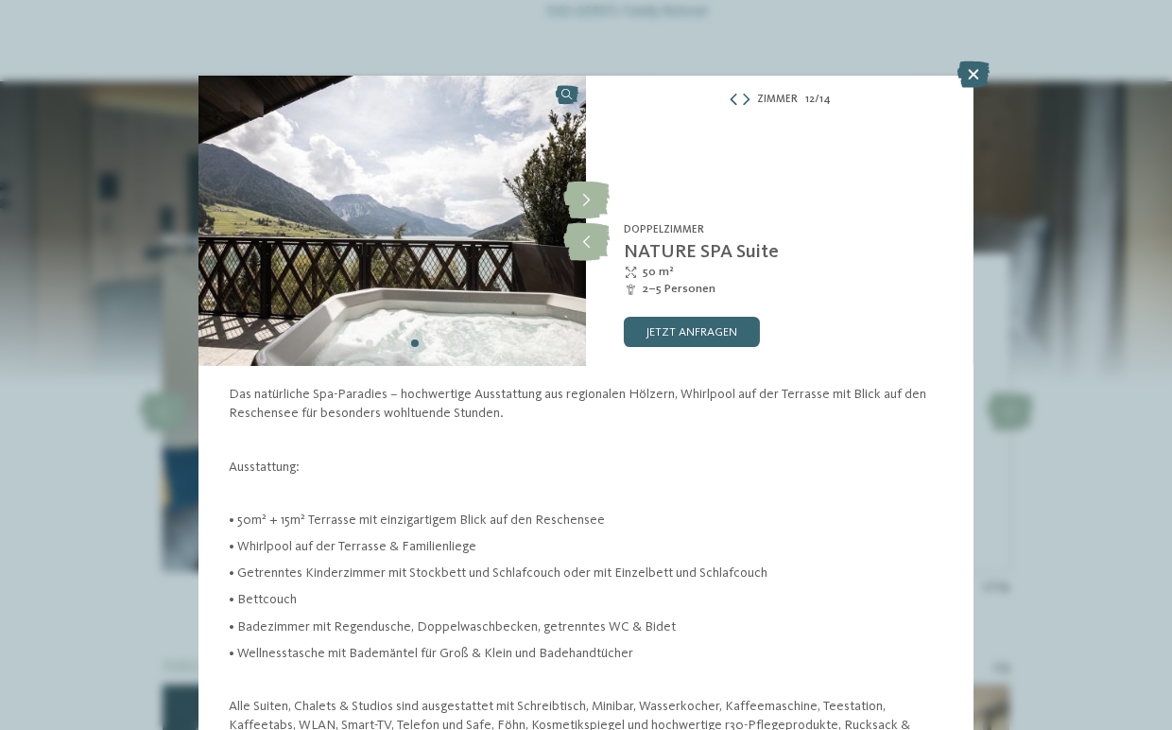
click at [731, 100] on icon at bounding box center [733, 101] width 11 height 12
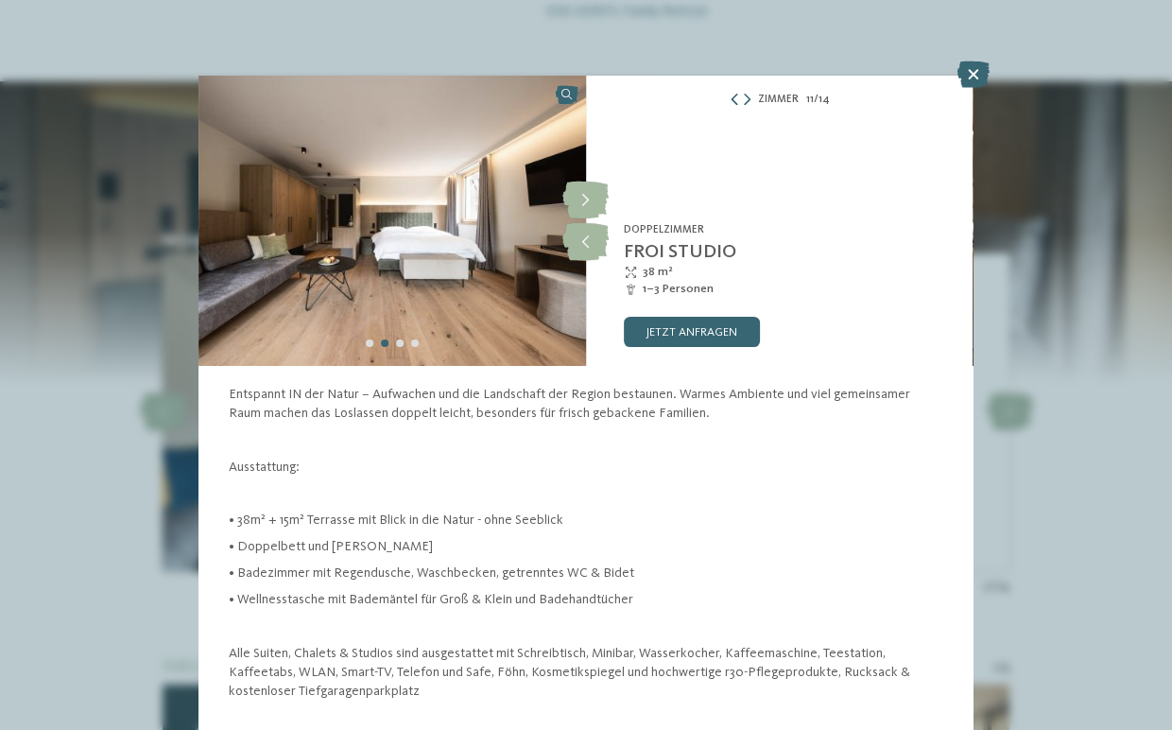
click at [731, 100] on icon at bounding box center [734, 101] width 11 height 12
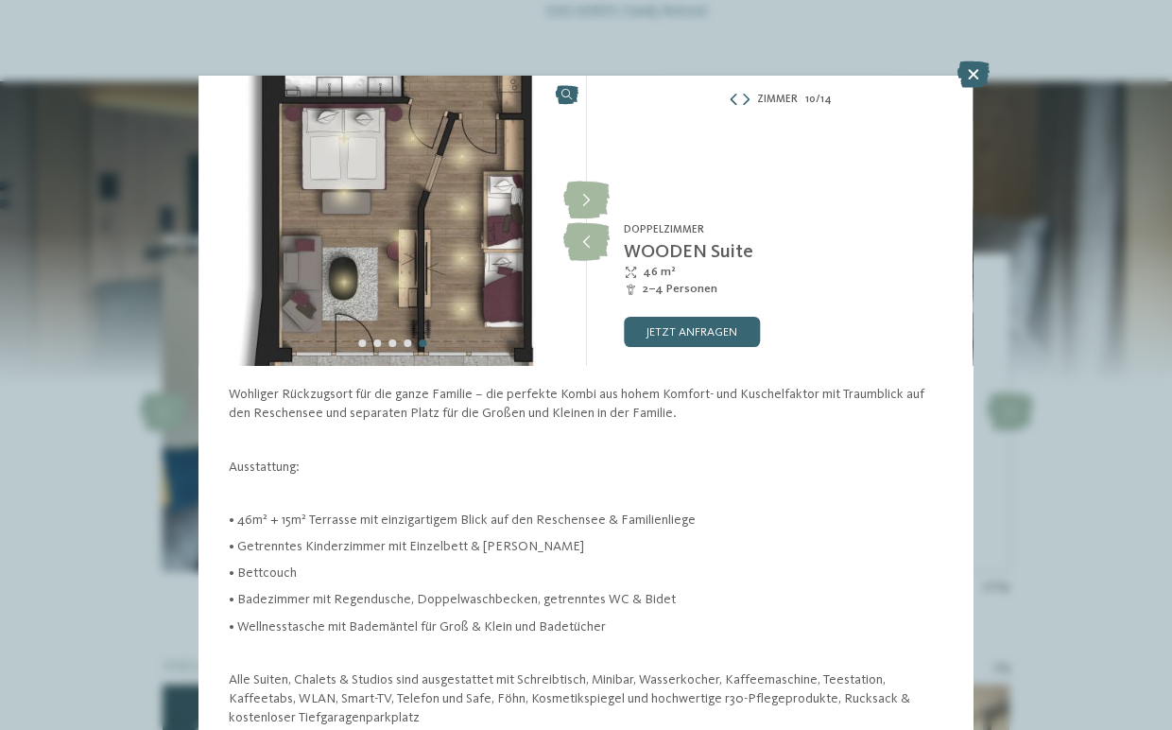
click at [731, 103] on icon at bounding box center [733, 101] width 11 height 12
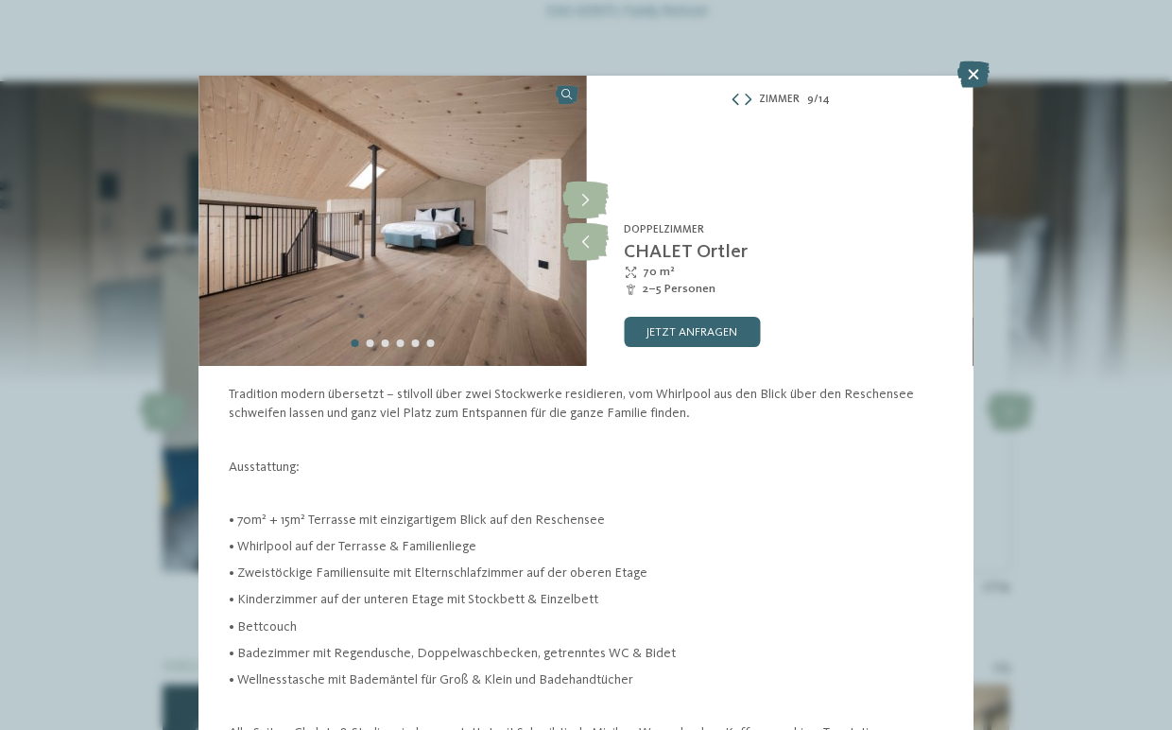
click at [735, 97] on icon at bounding box center [735, 101] width 11 height 12
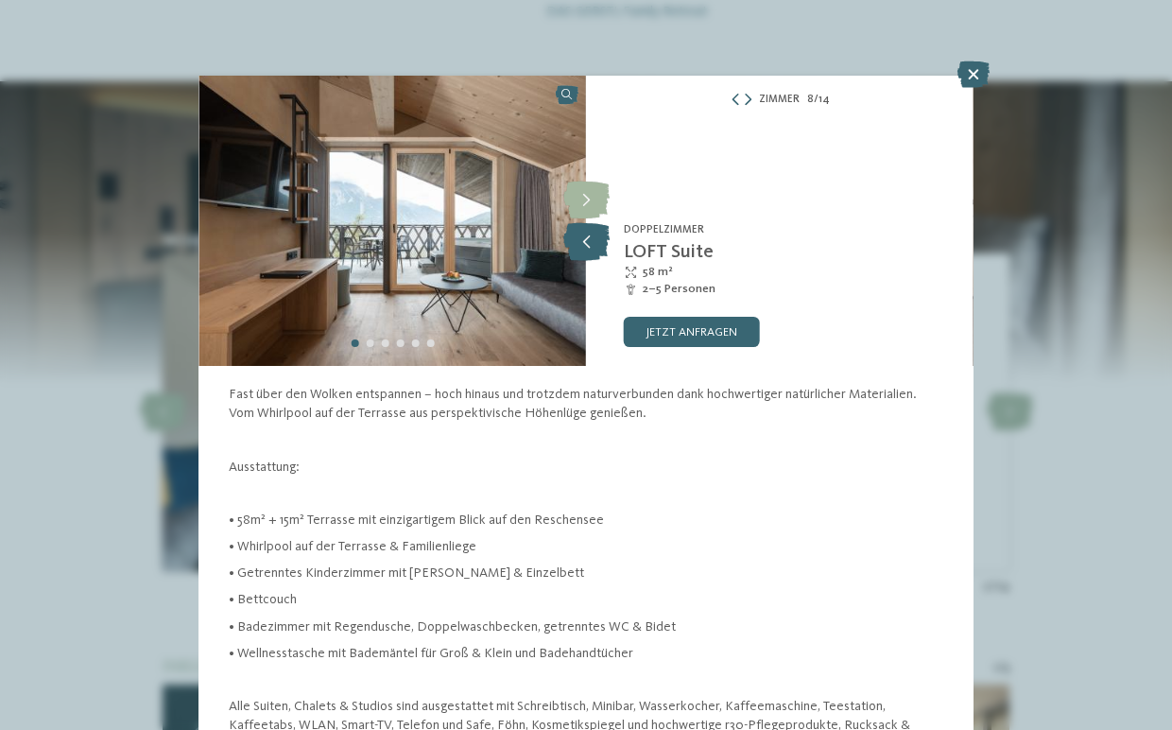
click at [574, 237] on icon at bounding box center [586, 242] width 46 height 38
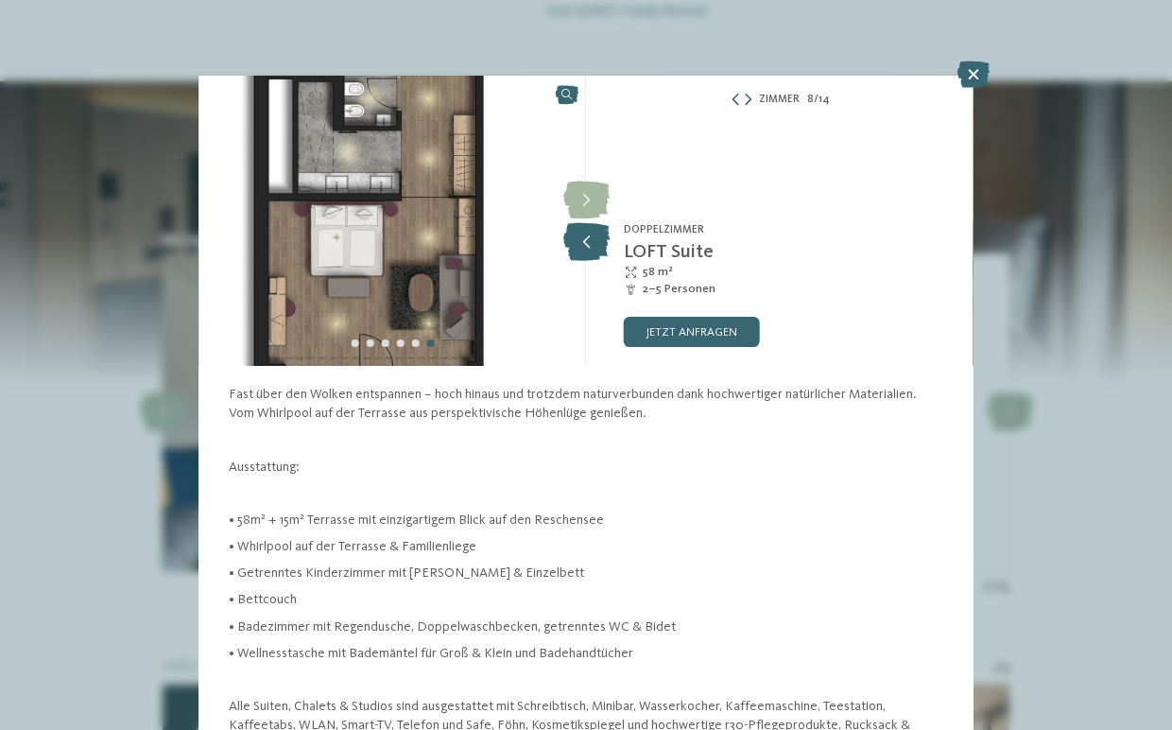
click at [575, 237] on icon at bounding box center [586, 242] width 46 height 38
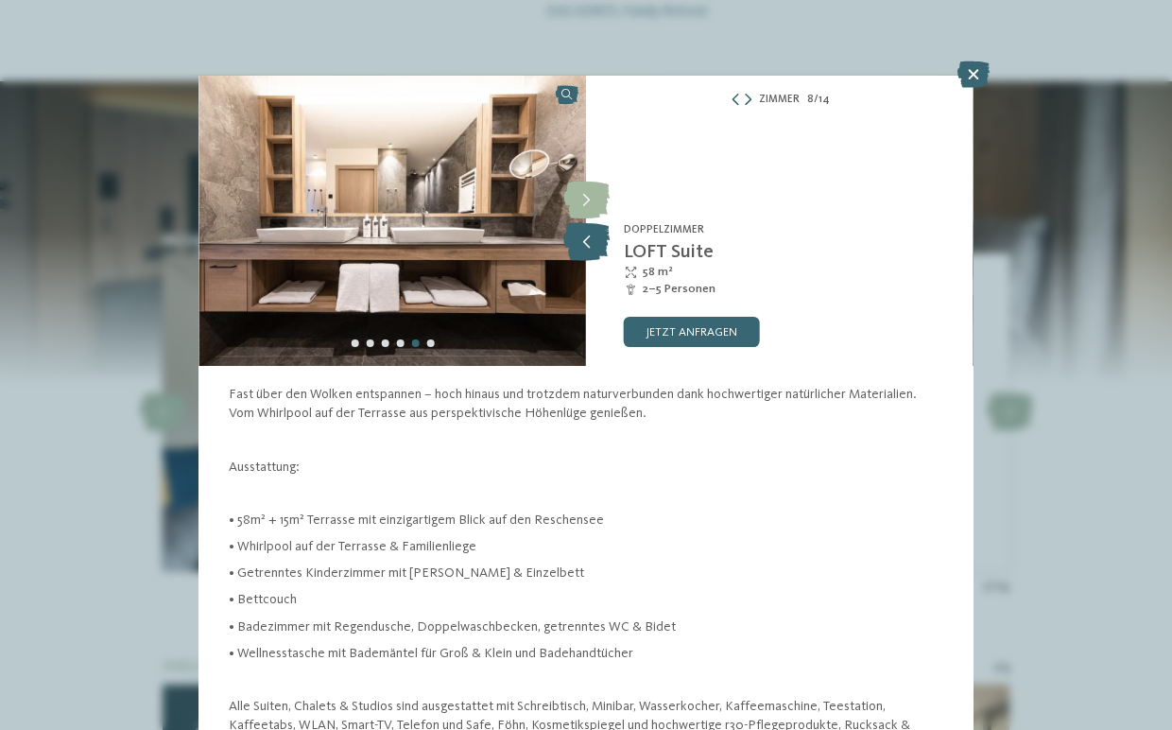
click at [575, 236] on icon at bounding box center [586, 242] width 46 height 38
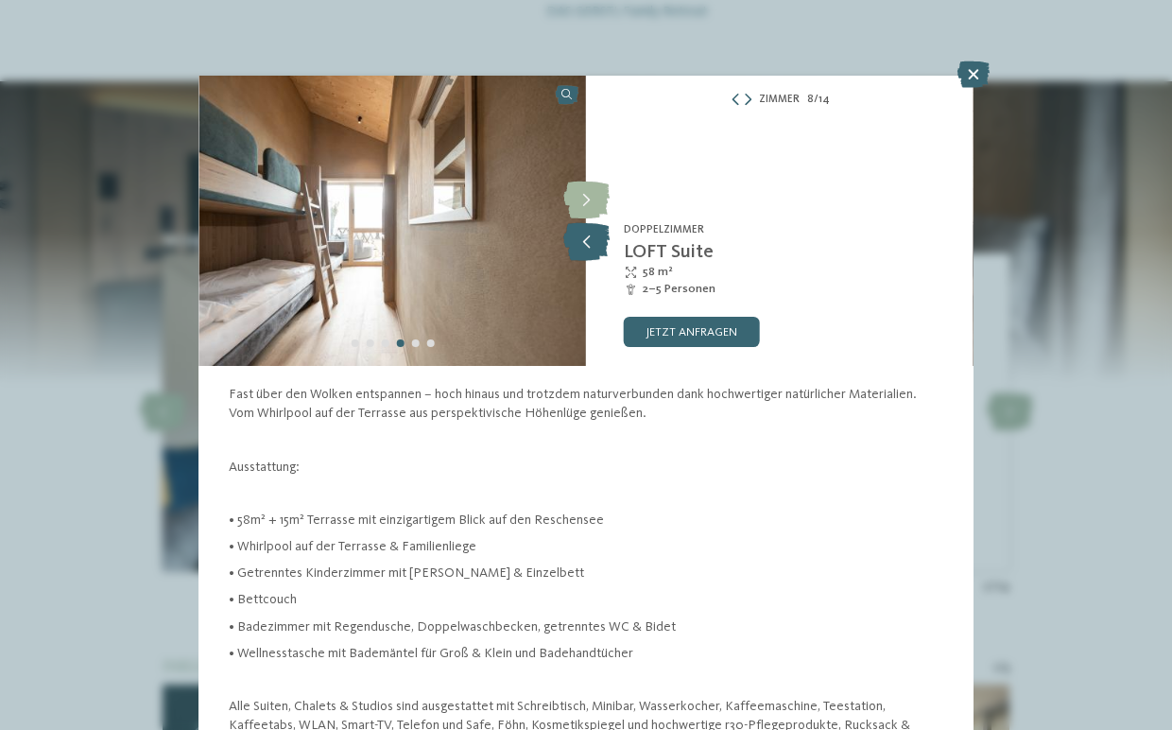
click at [575, 236] on icon at bounding box center [586, 242] width 46 height 38
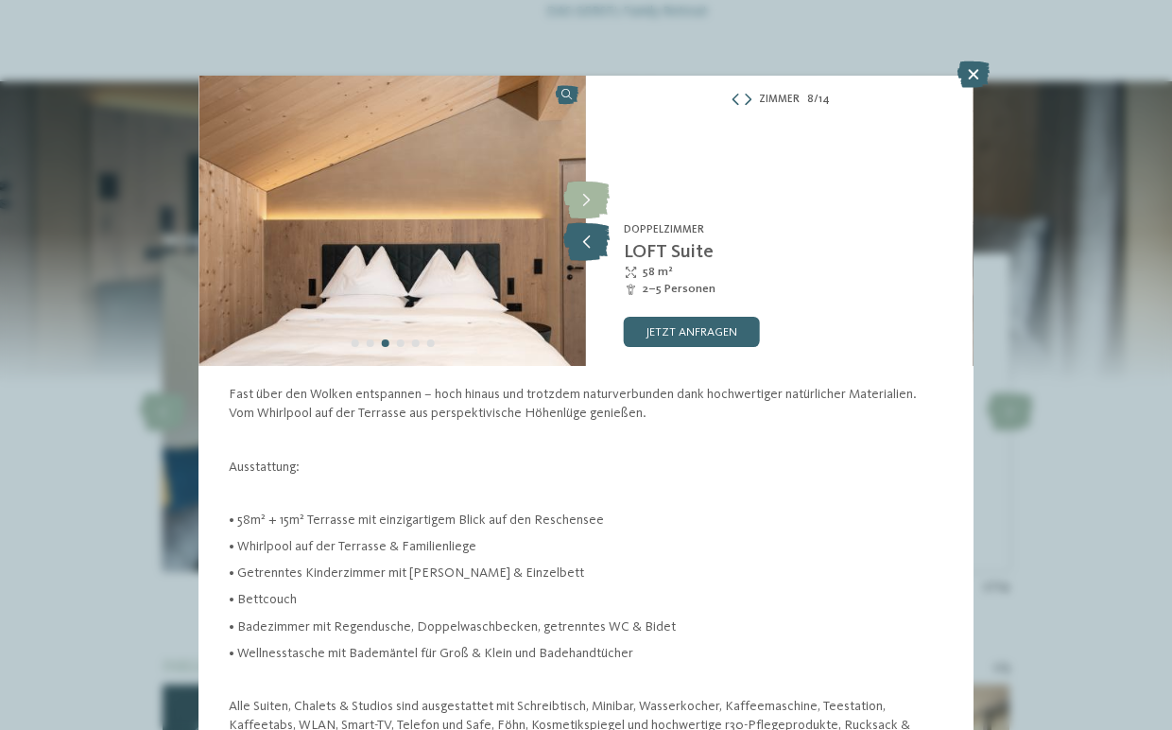
click at [575, 236] on icon at bounding box center [586, 242] width 46 height 38
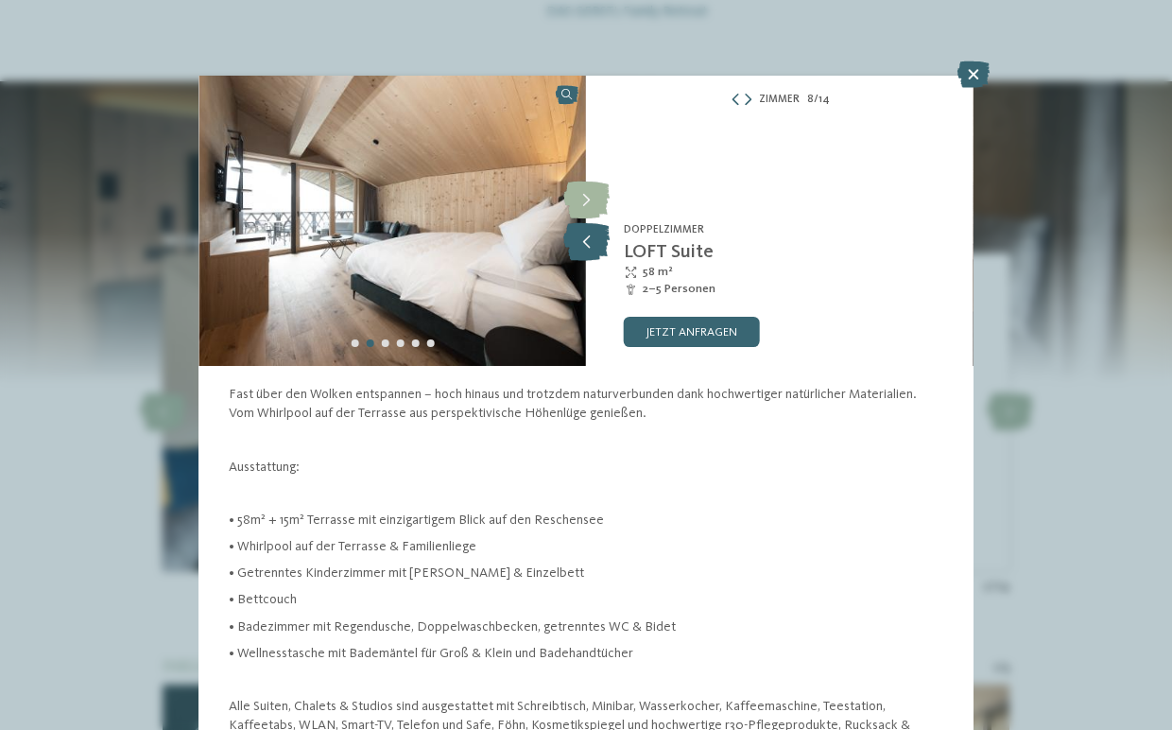
click at [575, 236] on icon at bounding box center [586, 242] width 46 height 38
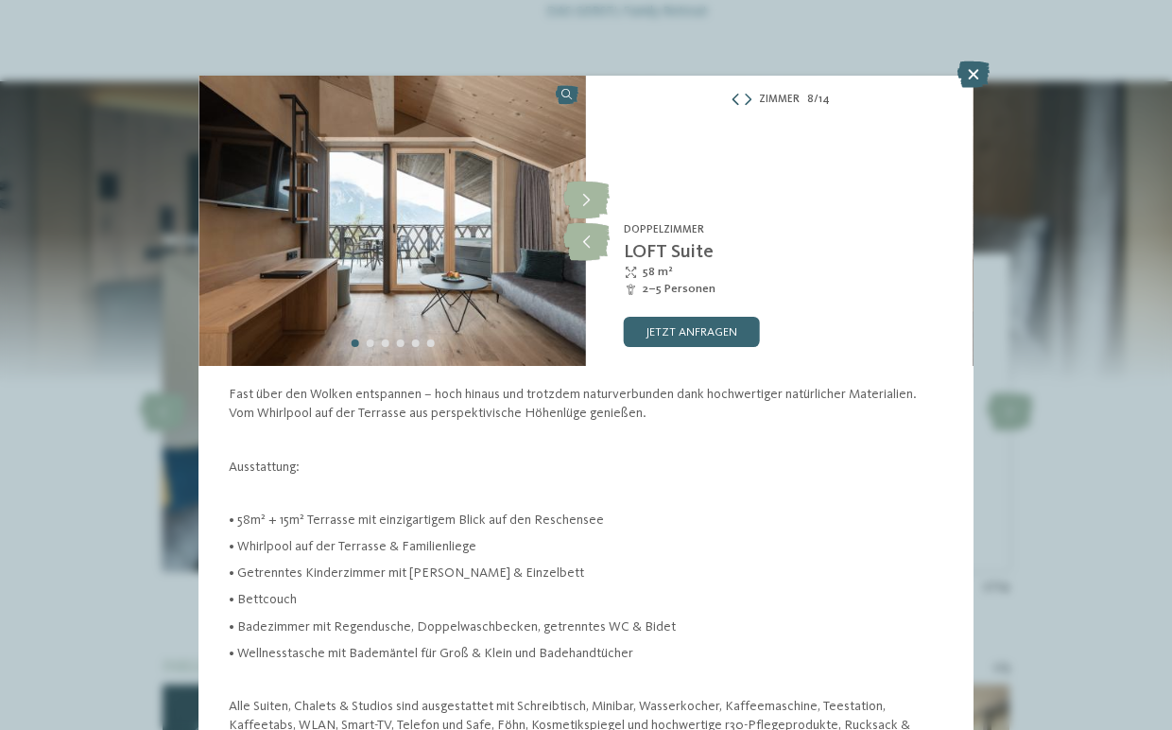
click at [733, 98] on icon at bounding box center [735, 101] width 11 height 12
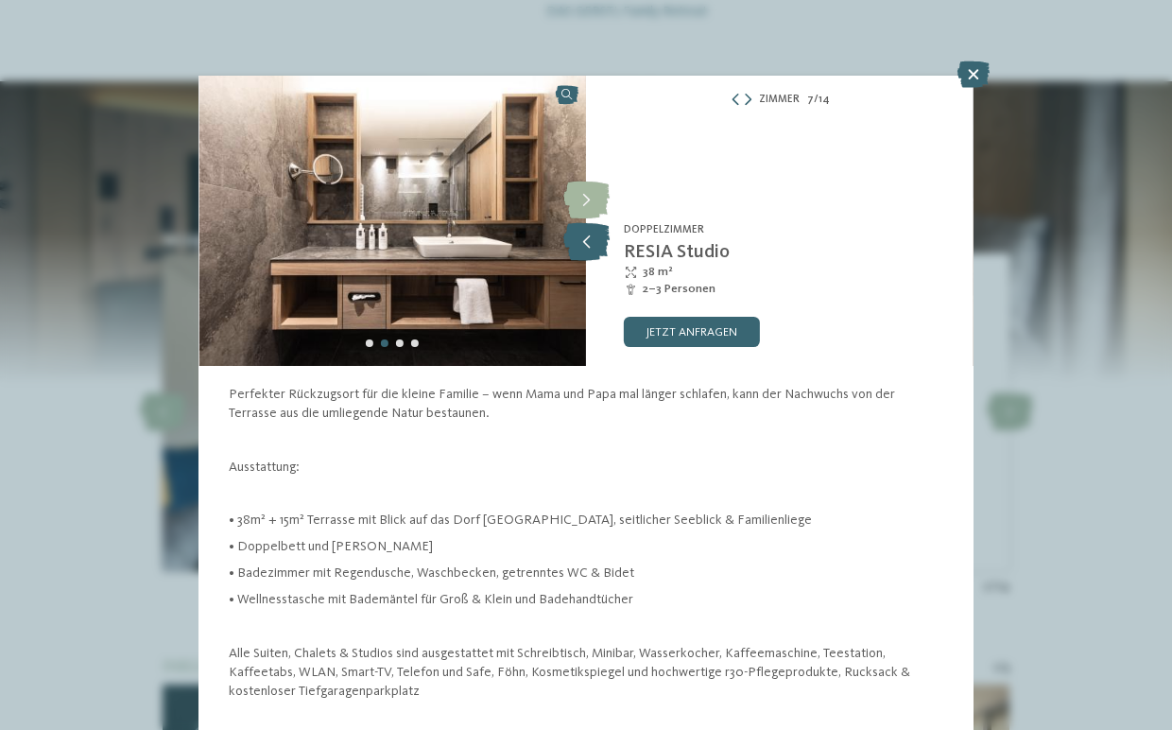
click at [580, 237] on icon at bounding box center [586, 242] width 46 height 38
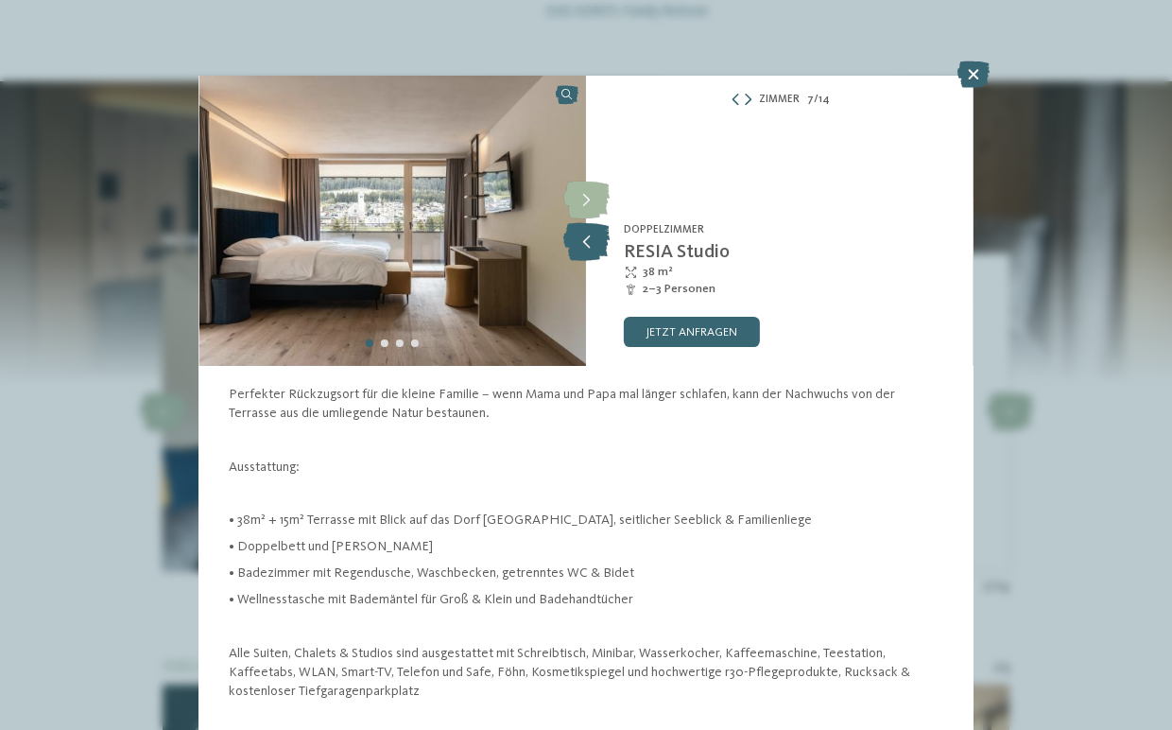
click at [580, 237] on icon at bounding box center [586, 242] width 46 height 38
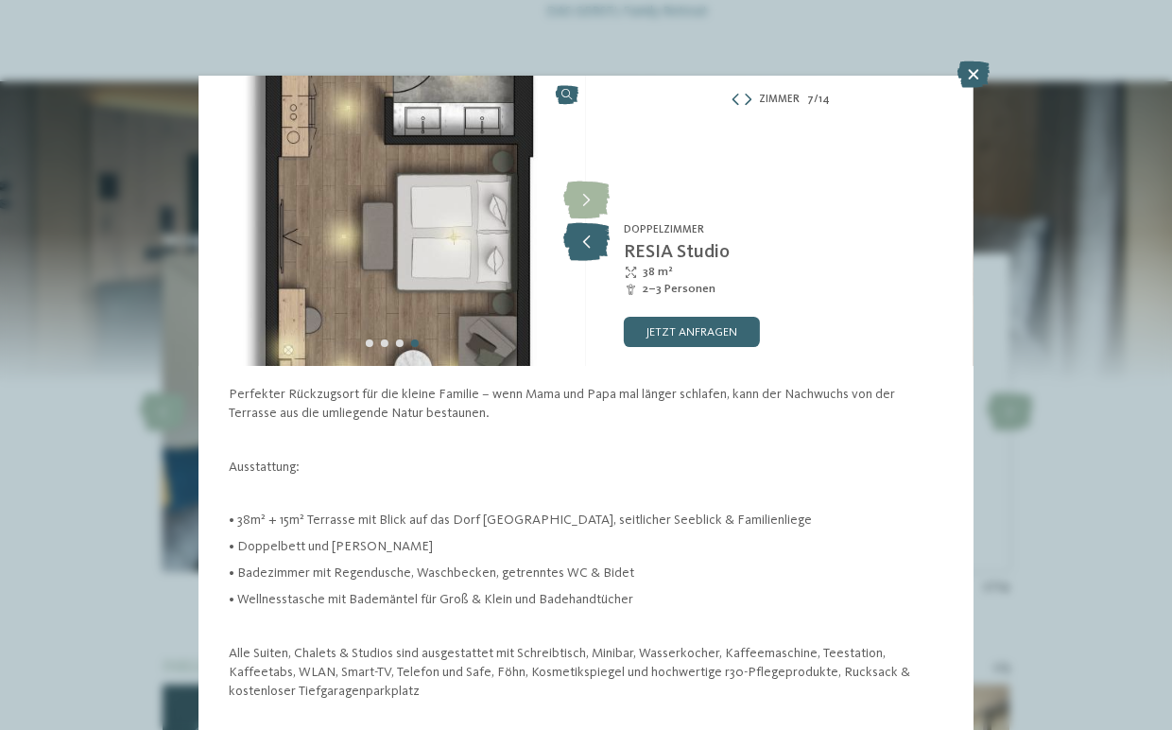
click at [580, 237] on icon at bounding box center [586, 242] width 46 height 38
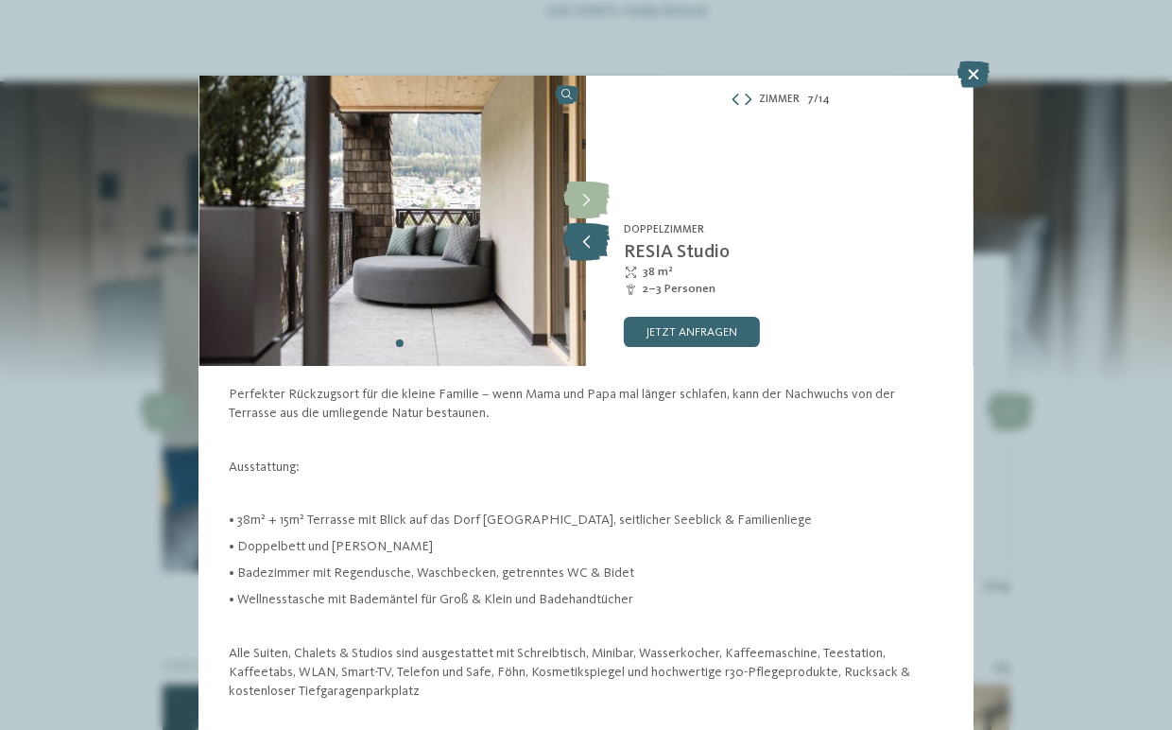
click at [580, 237] on icon at bounding box center [586, 242] width 46 height 38
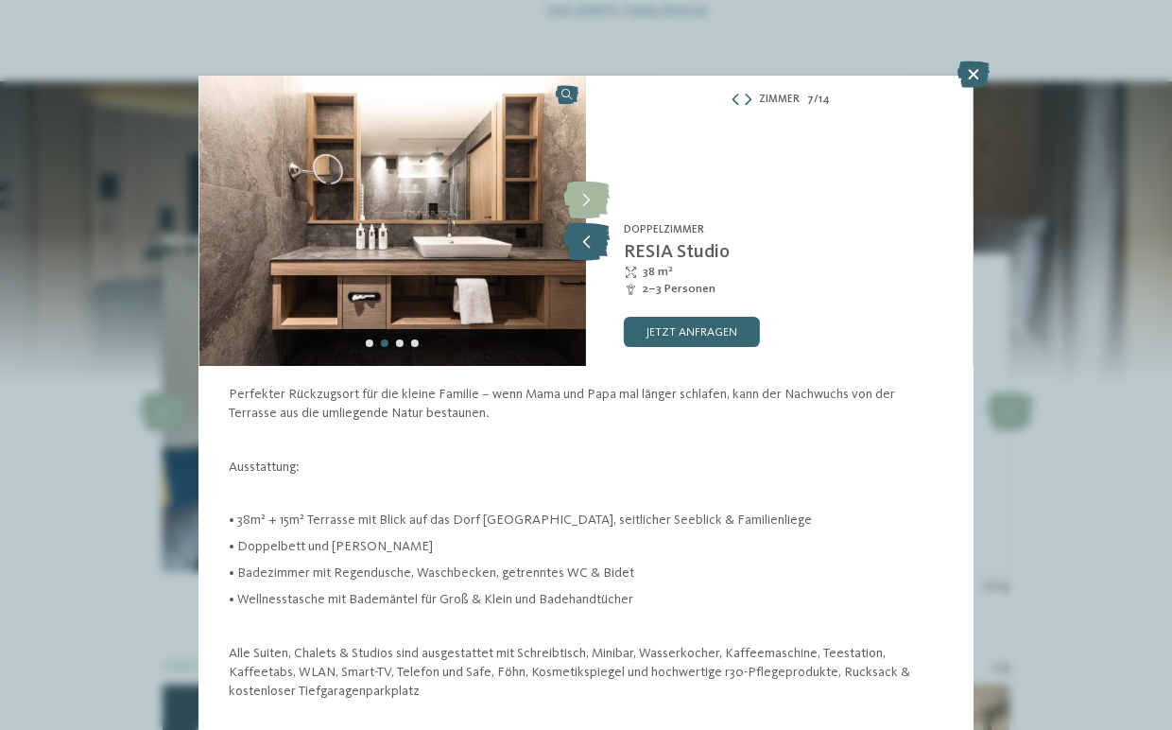
click at [578, 234] on icon at bounding box center [586, 242] width 46 height 38
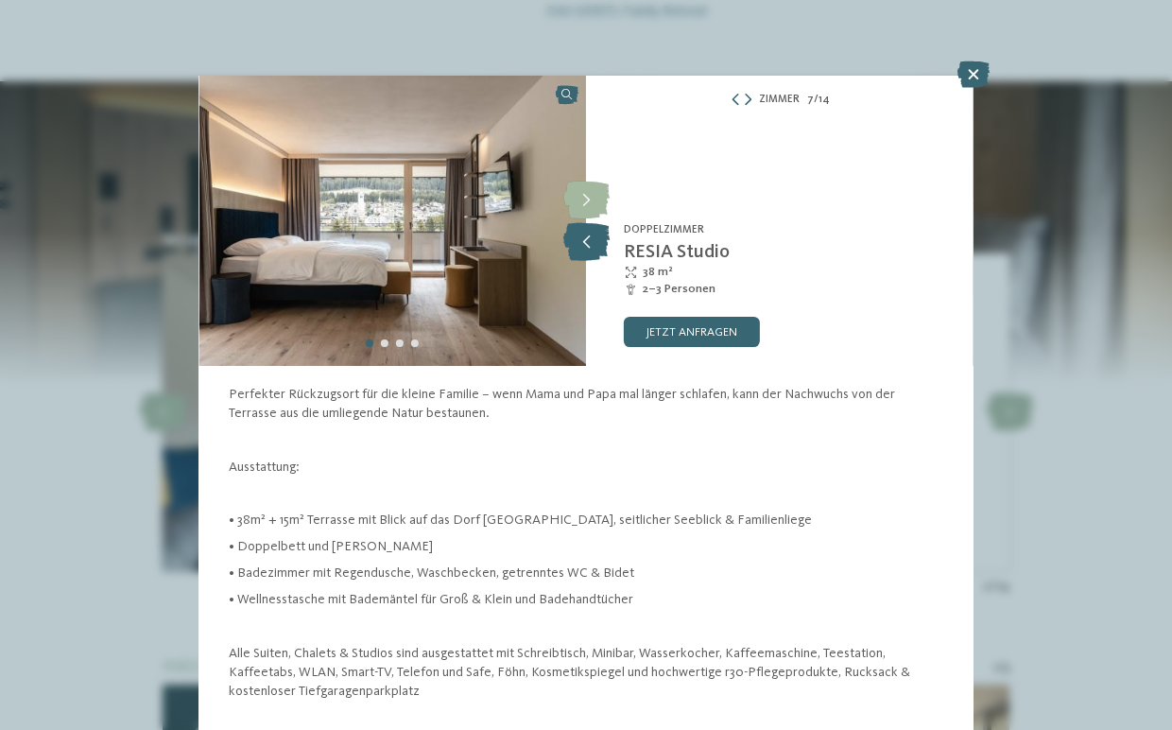
click at [578, 235] on icon at bounding box center [586, 242] width 46 height 38
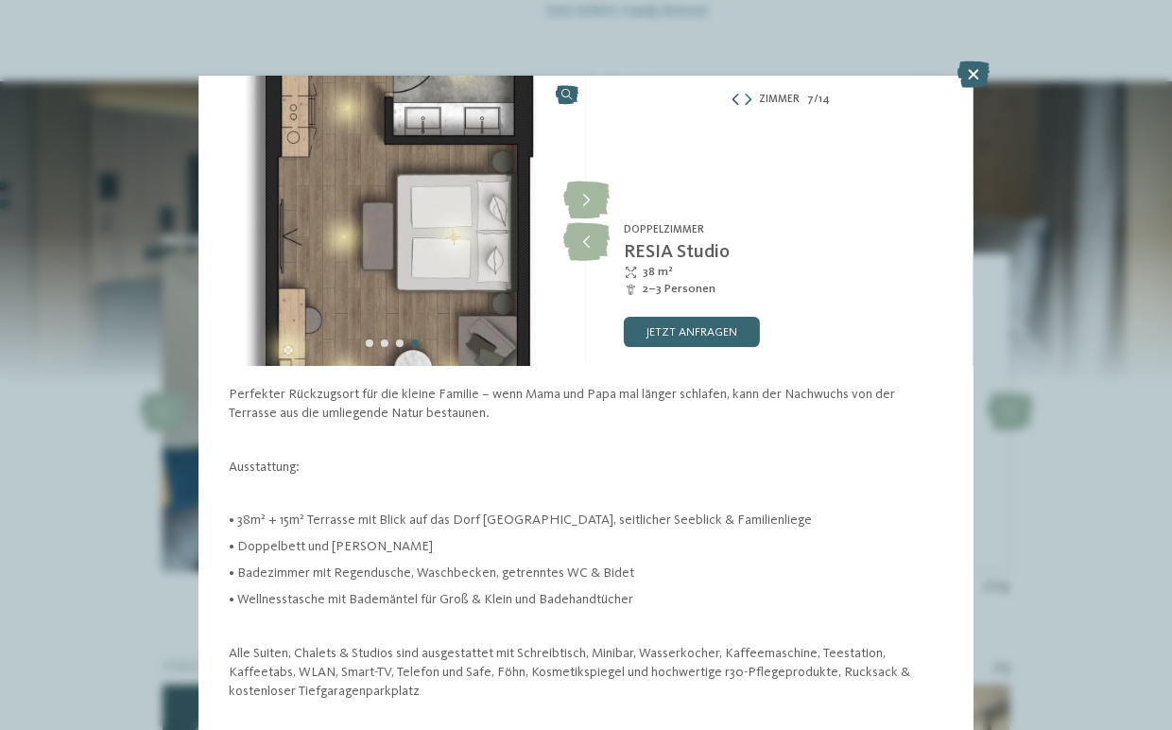
click at [735, 100] on icon at bounding box center [735, 101] width 11 height 12
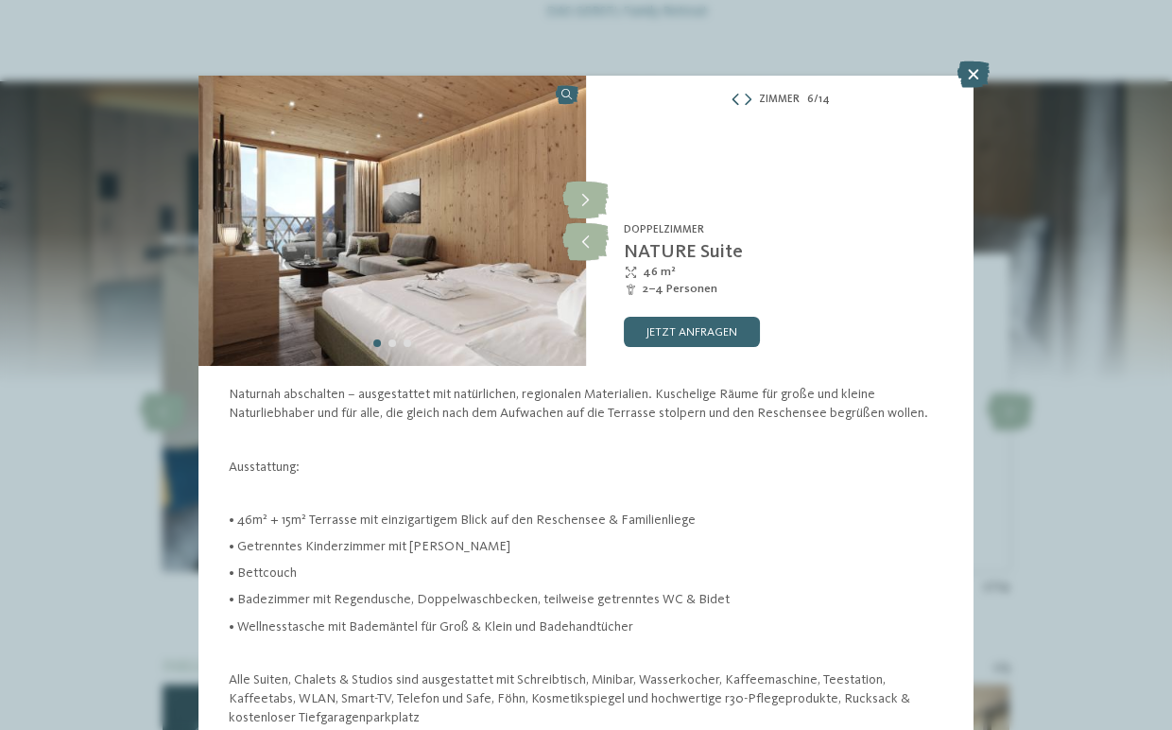
click at [740, 104] on icon at bounding box center [735, 101] width 11 height 12
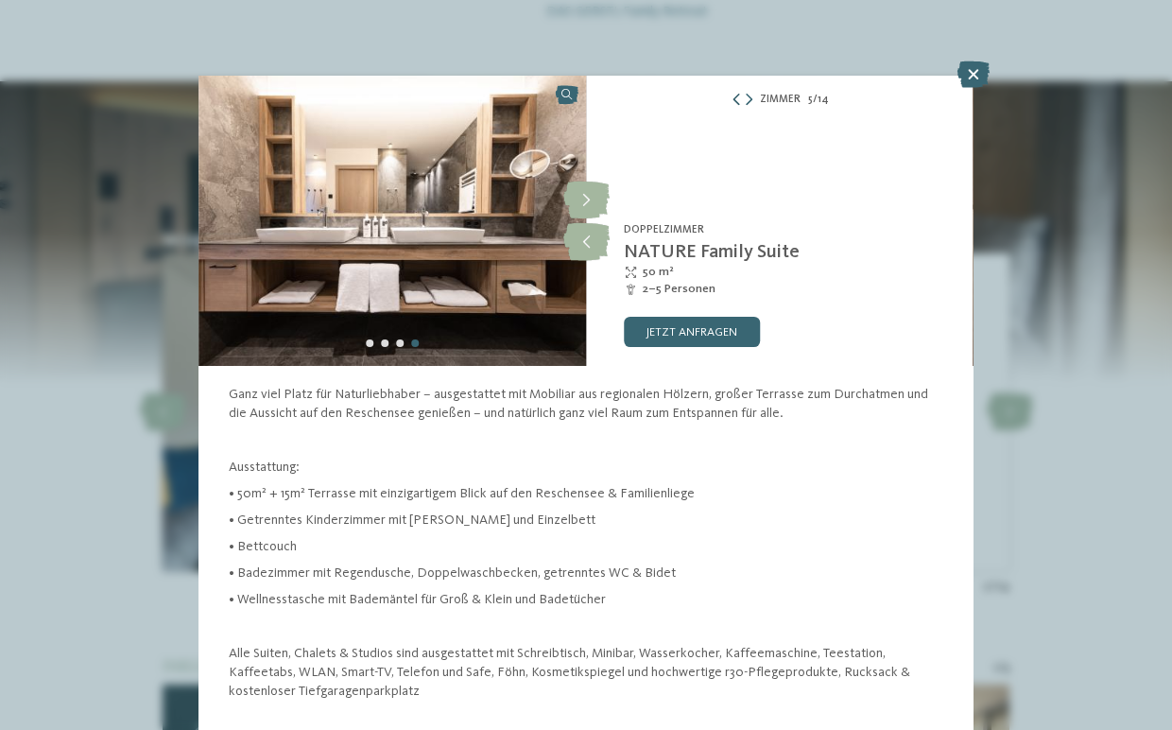
click at [742, 105] on icon at bounding box center [736, 101] width 11 height 12
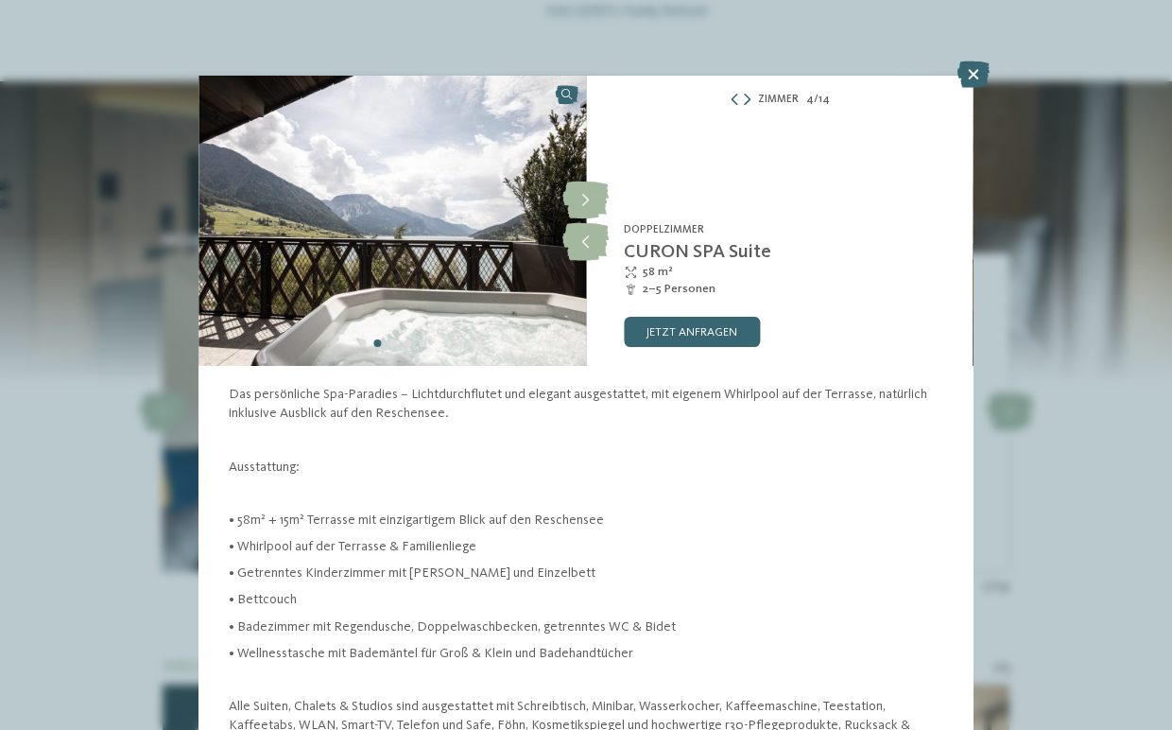
click at [743, 107] on div "Zimmer 4 / 14" at bounding box center [779, 100] width 387 height 19
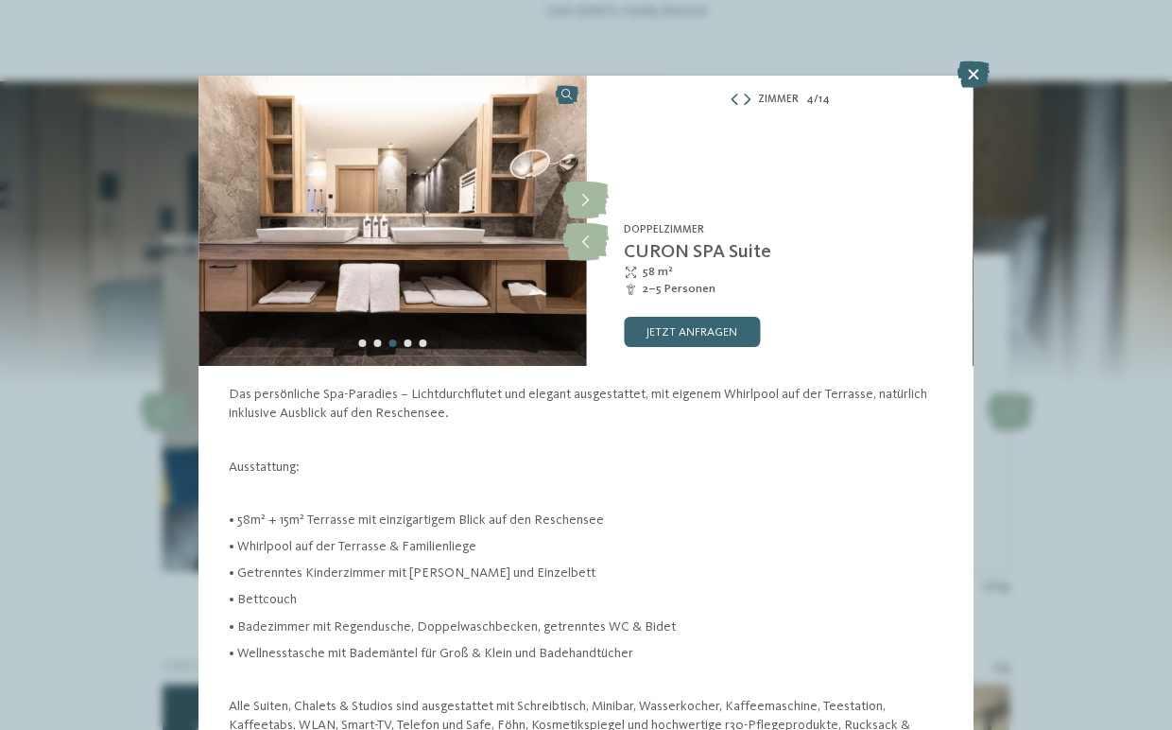
click at [743, 107] on div "Zimmer 4 / 14" at bounding box center [779, 100] width 387 height 19
click at [734, 106] on icon at bounding box center [734, 101] width 11 height 12
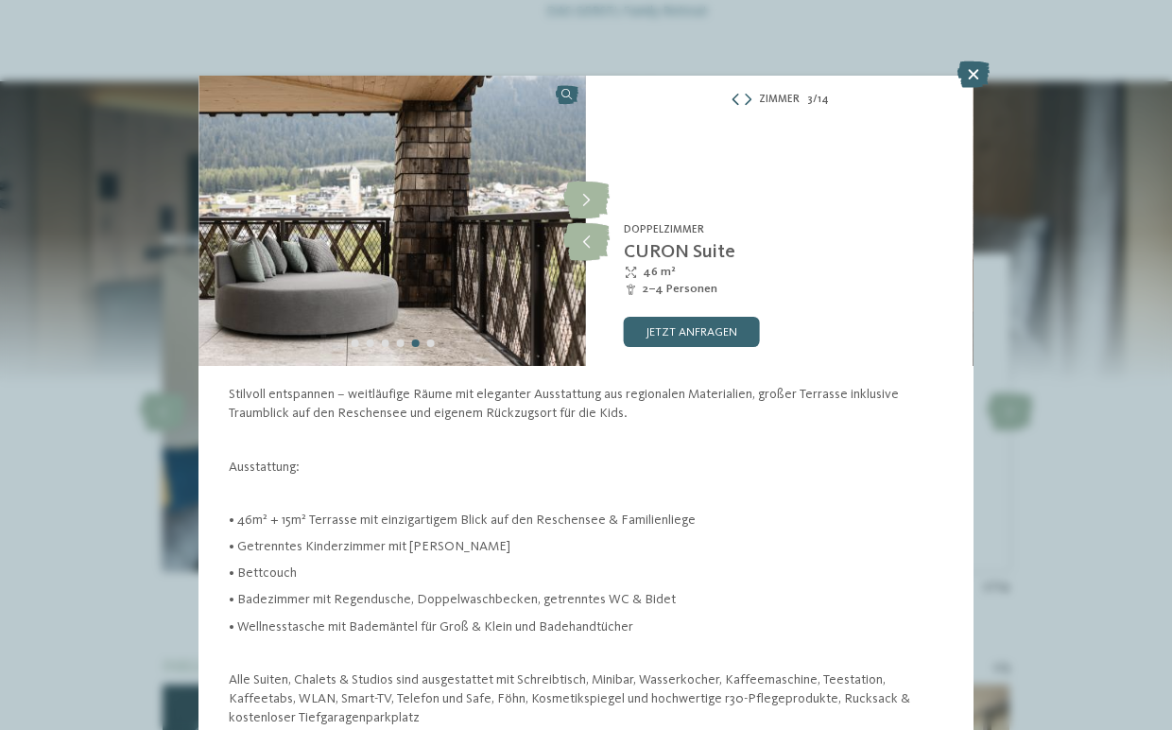
click at [734, 106] on icon at bounding box center [735, 101] width 11 height 12
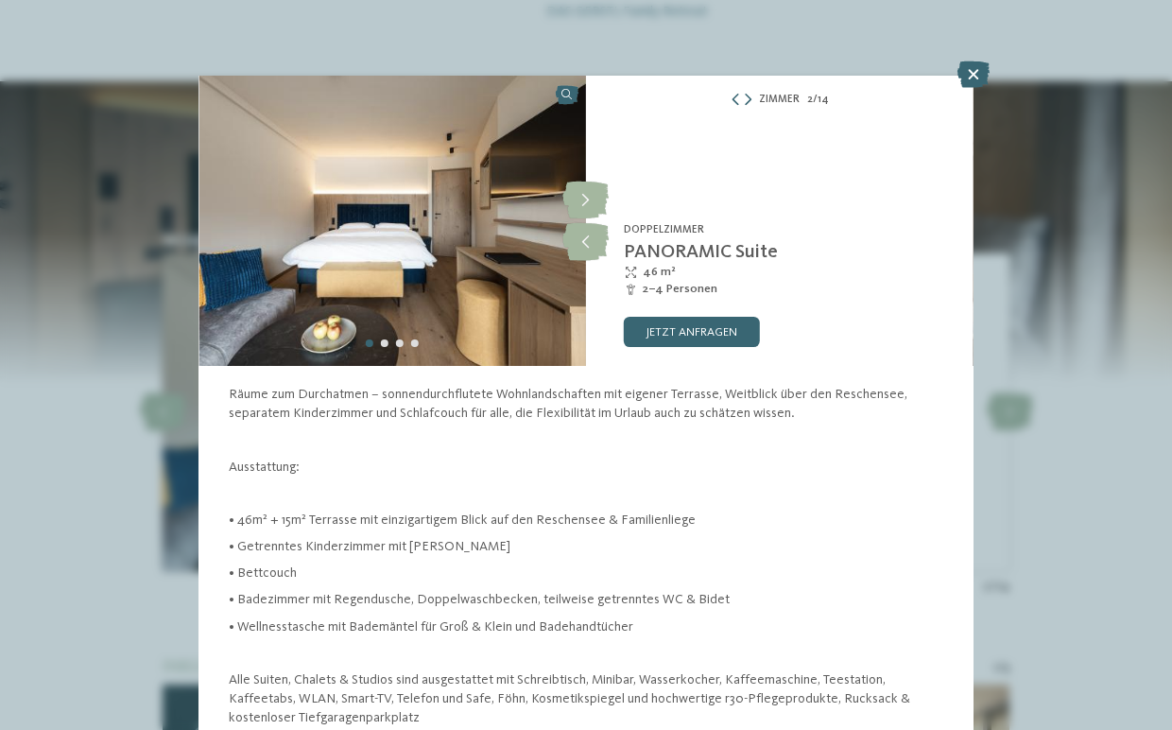
click at [360, 293] on img at bounding box center [391, 221] width 387 height 290
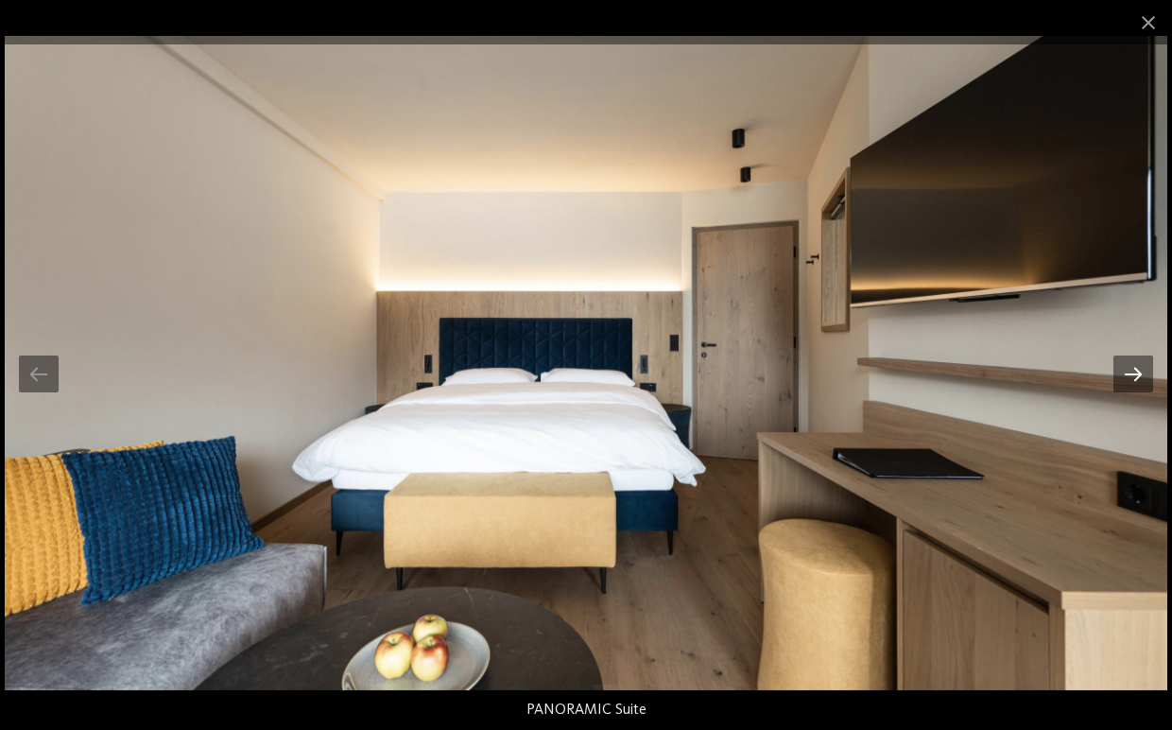
click at [1136, 373] on div at bounding box center [1133, 373] width 40 height 37
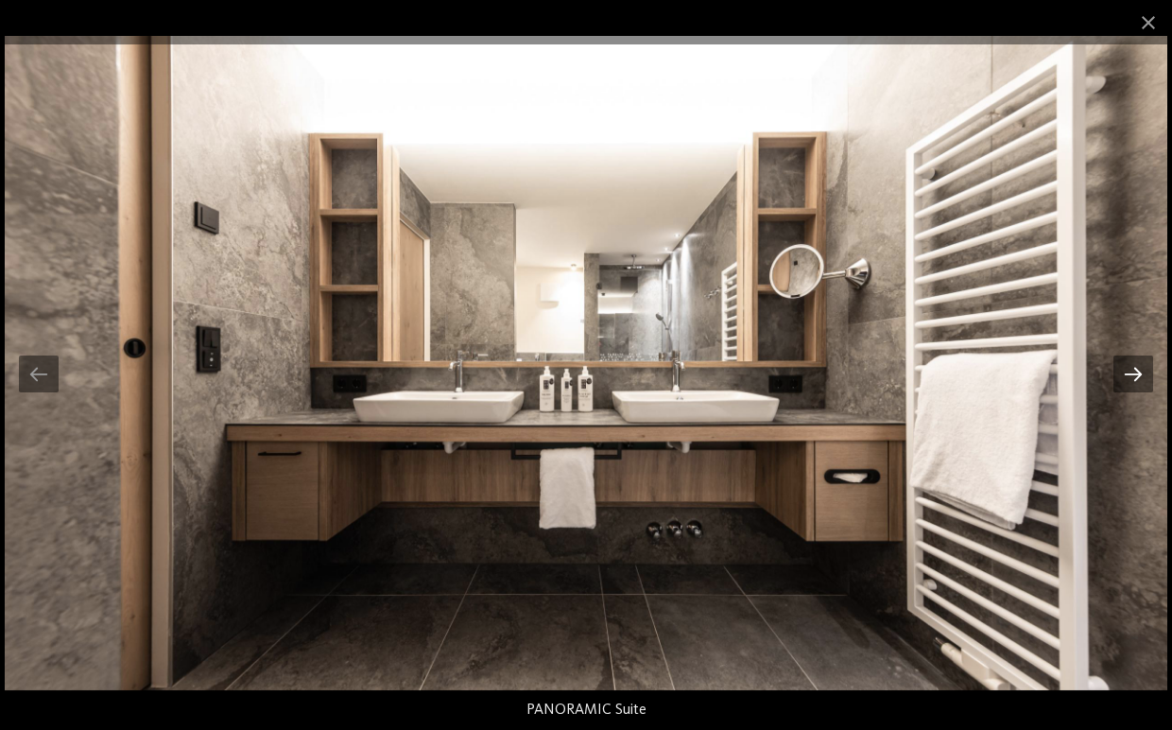
click at [1132, 373] on div at bounding box center [1133, 373] width 40 height 37
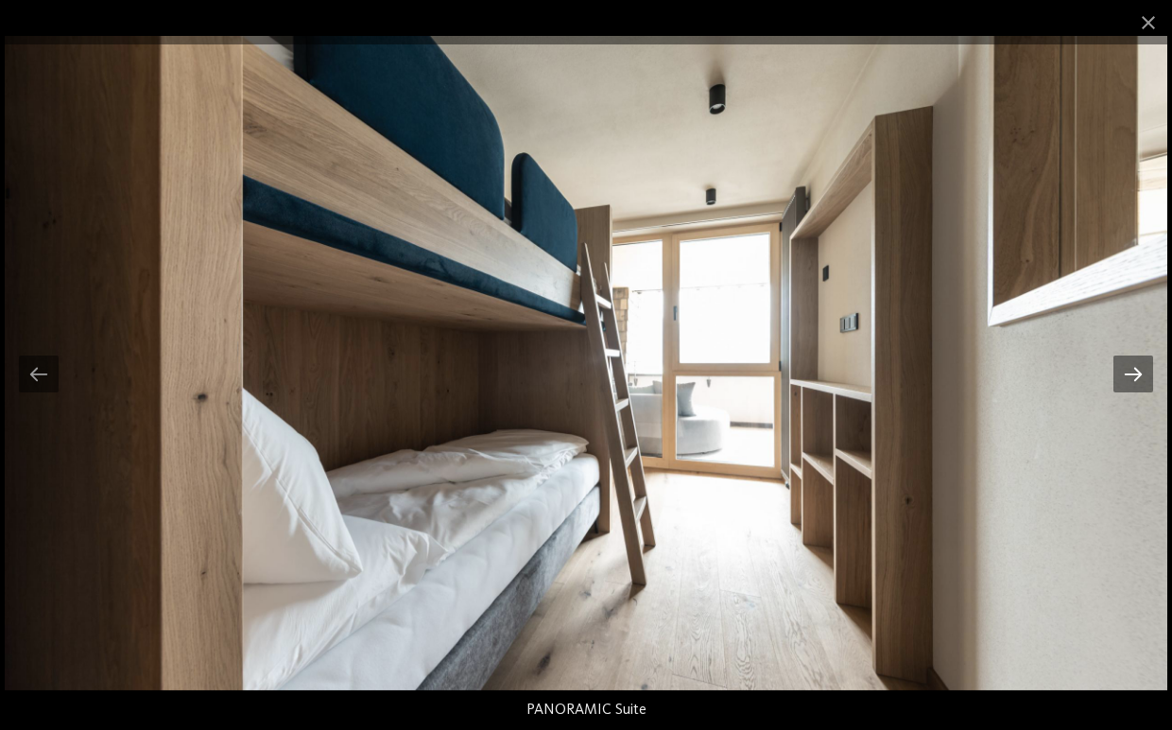
click at [1132, 373] on div at bounding box center [1133, 373] width 40 height 37
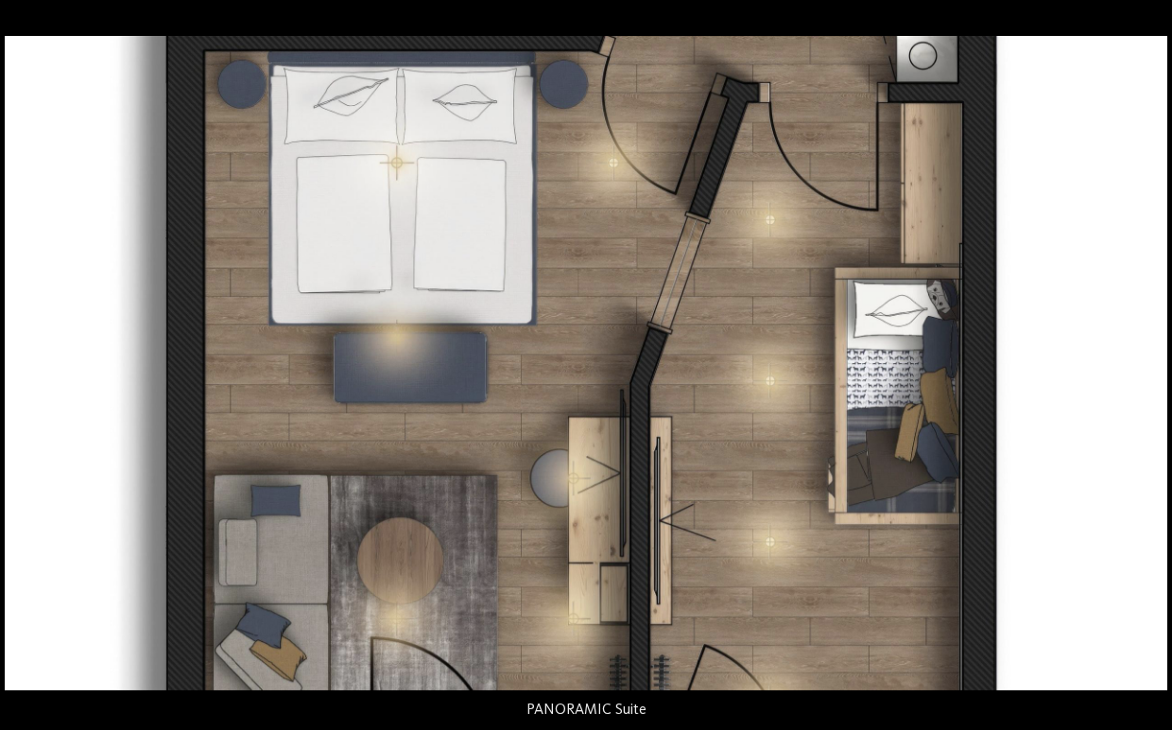
click at [1132, 372] on div at bounding box center [1143, 373] width 40 height 37
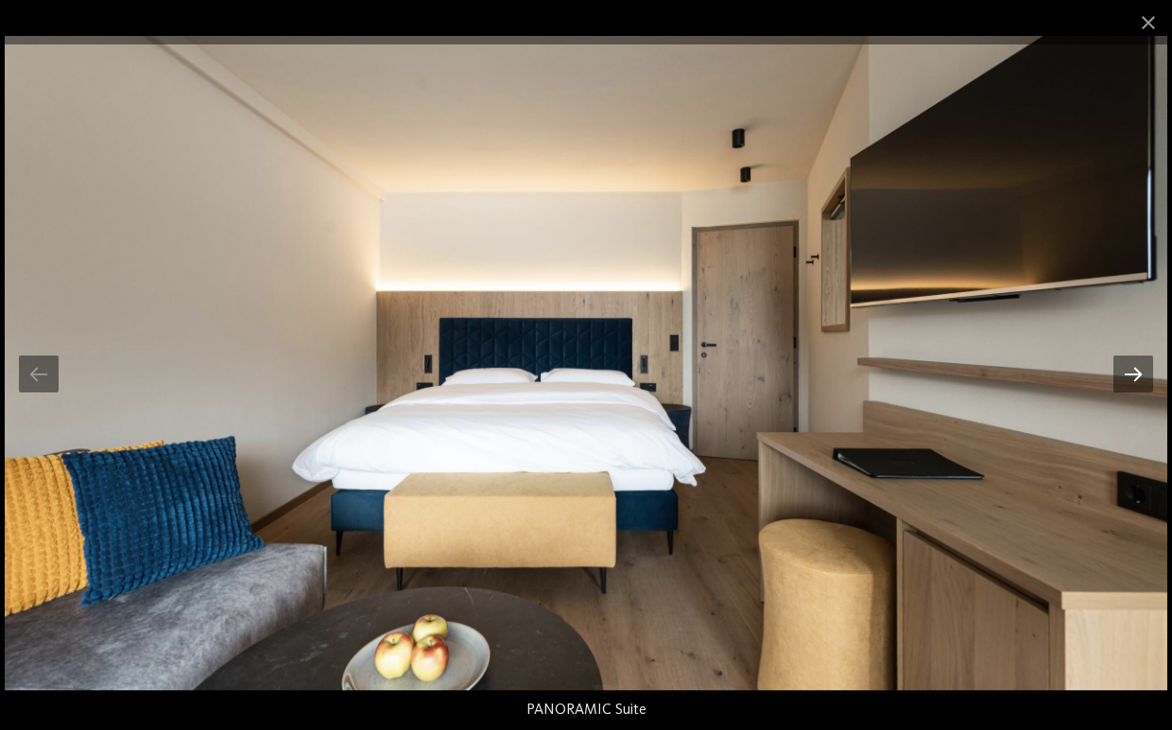
click at [1132, 372] on div at bounding box center [1133, 373] width 40 height 37
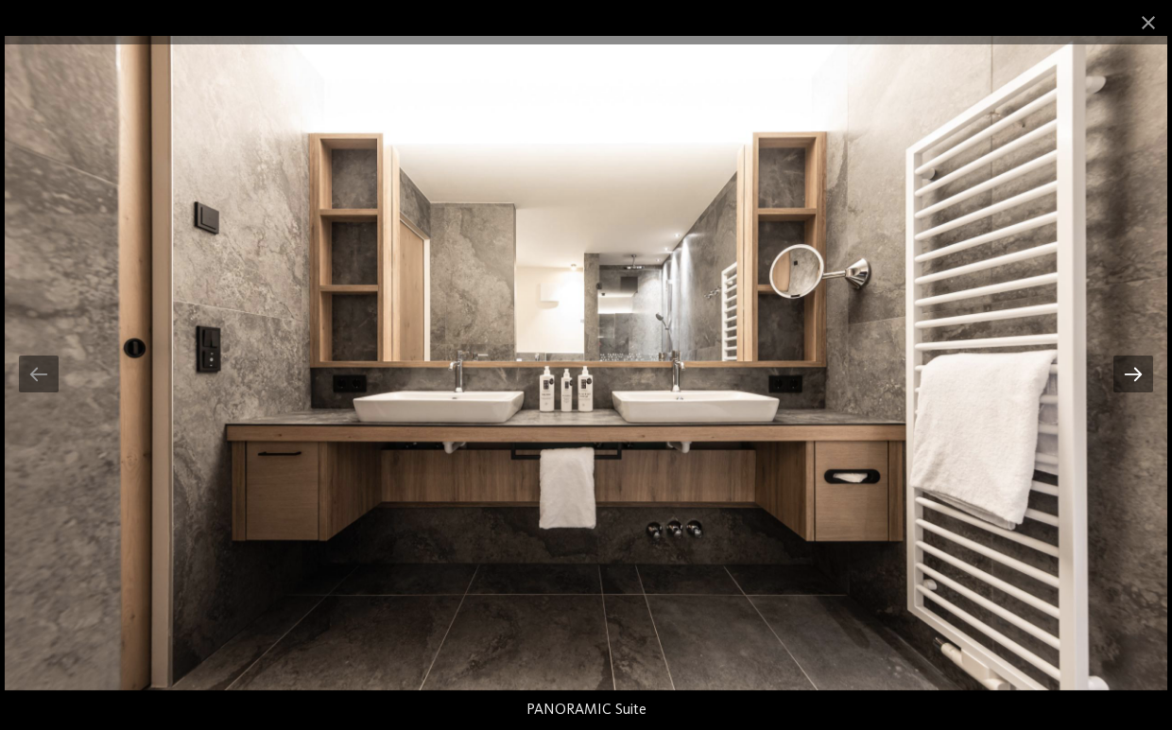
click at [1132, 372] on div at bounding box center [1133, 373] width 40 height 37
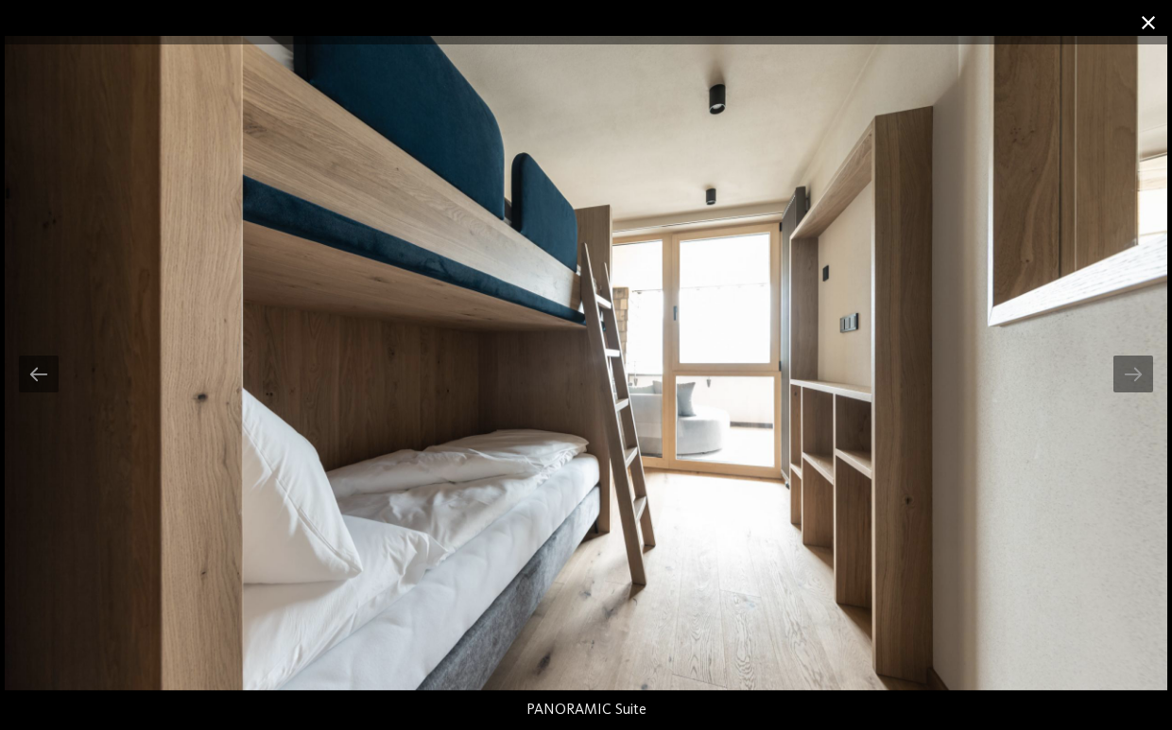
click at [1155, 11] on span at bounding box center [1148, 22] width 47 height 44
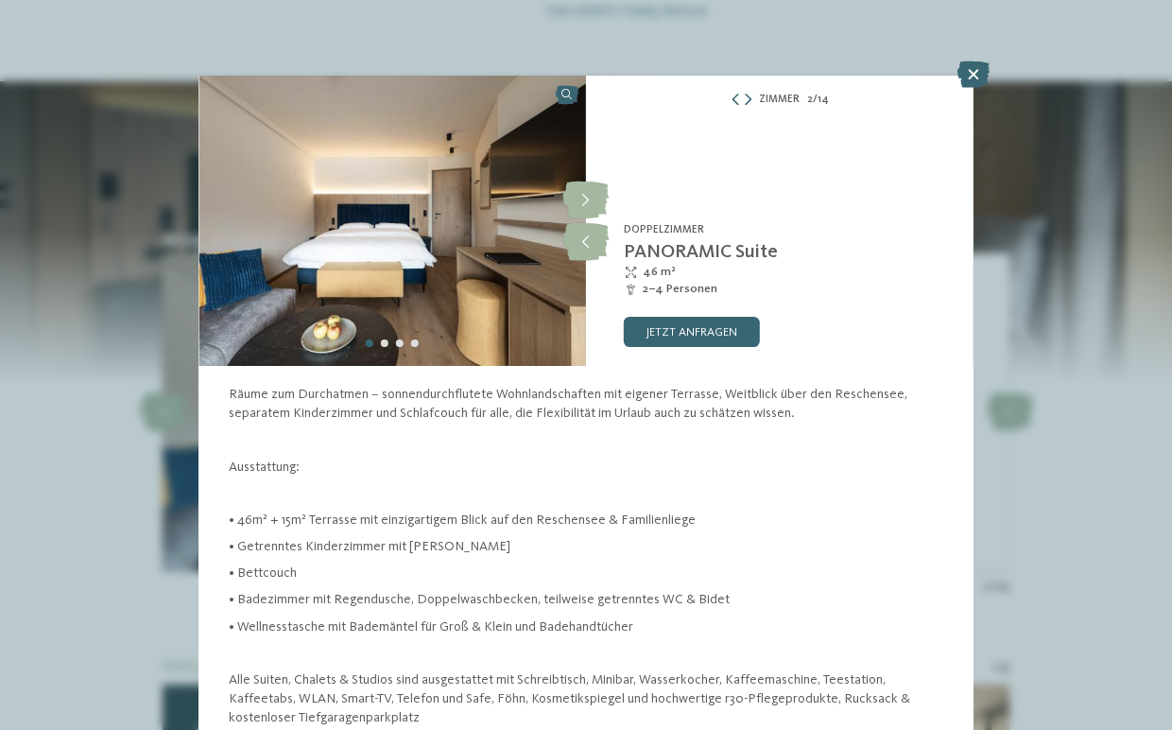
drag, startPoint x: 973, startPoint y: 69, endPoint x: 973, endPoint y: 84, distance: 15.1
click at [972, 69] on icon at bounding box center [973, 74] width 32 height 26
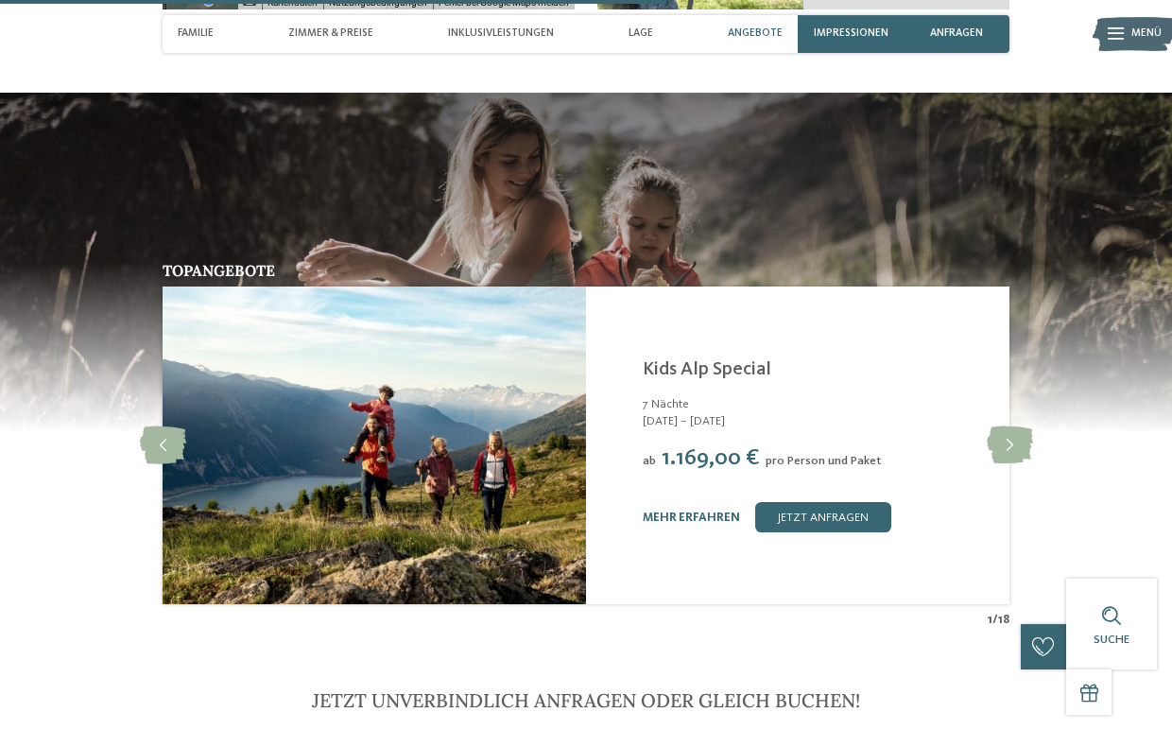
scroll to position [3508, 0]
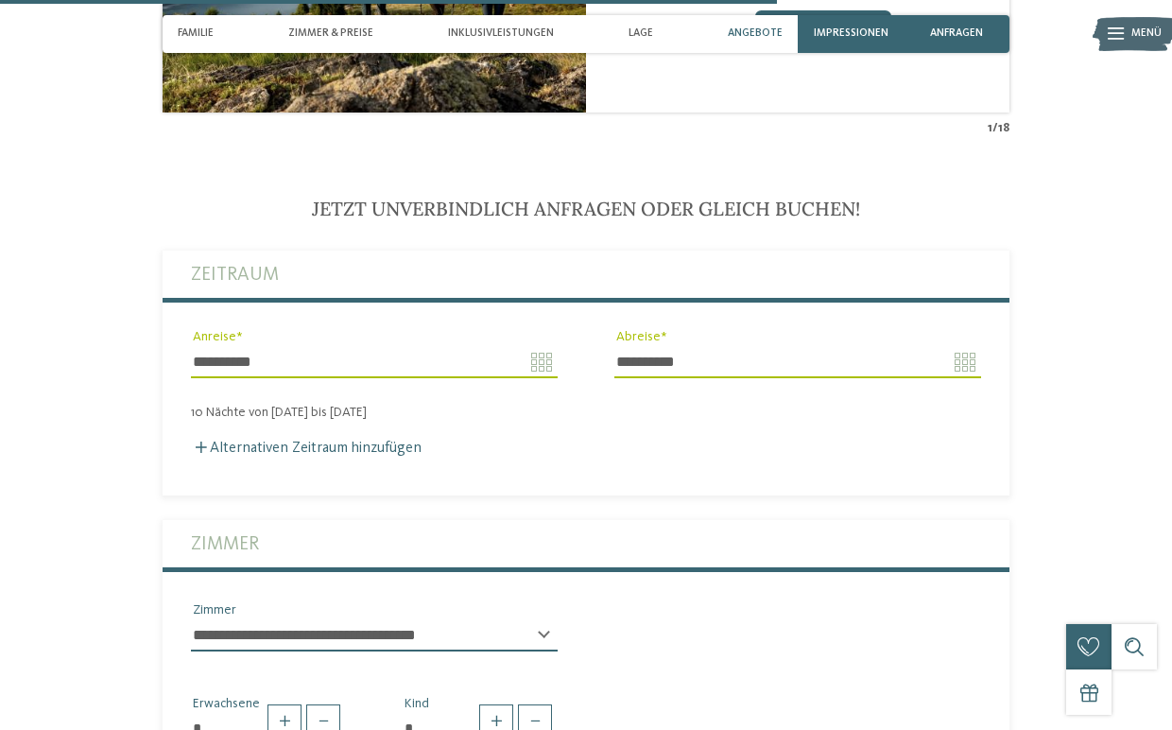
click at [542, 643] on div "**********" at bounding box center [374, 642] width 367 height 47
click at [191, 619] on select "**********" at bounding box center [374, 635] width 367 height 32
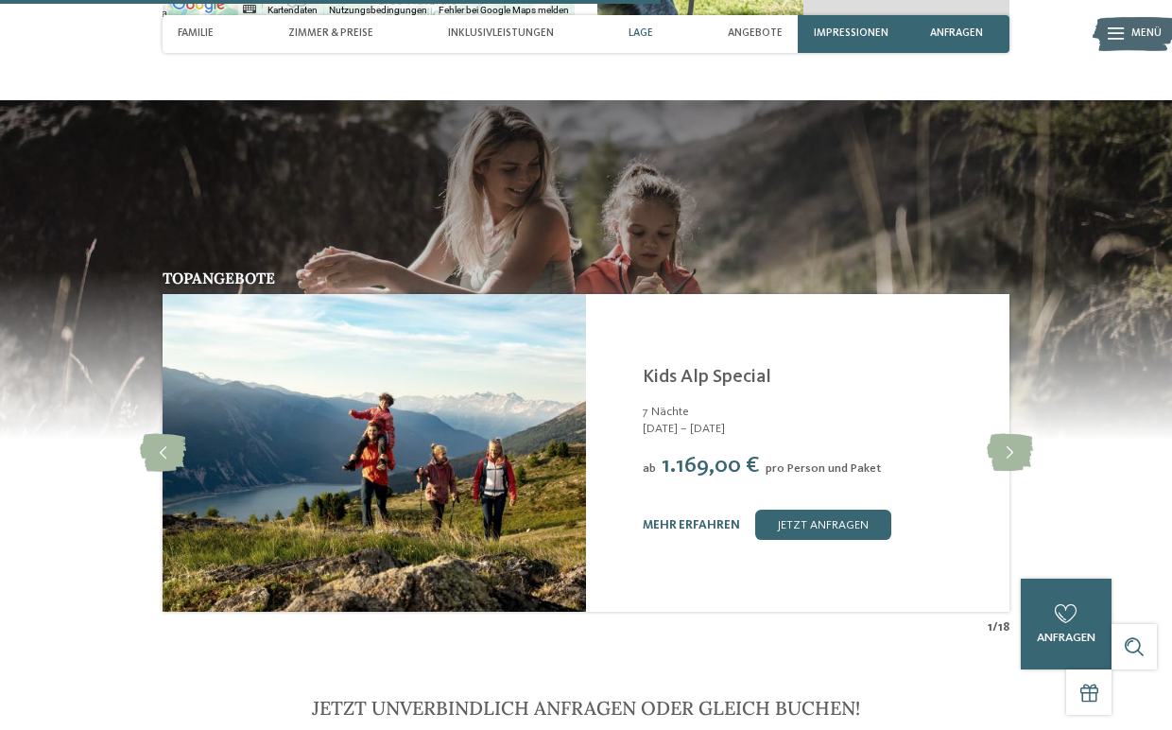
scroll to position [2910, 0]
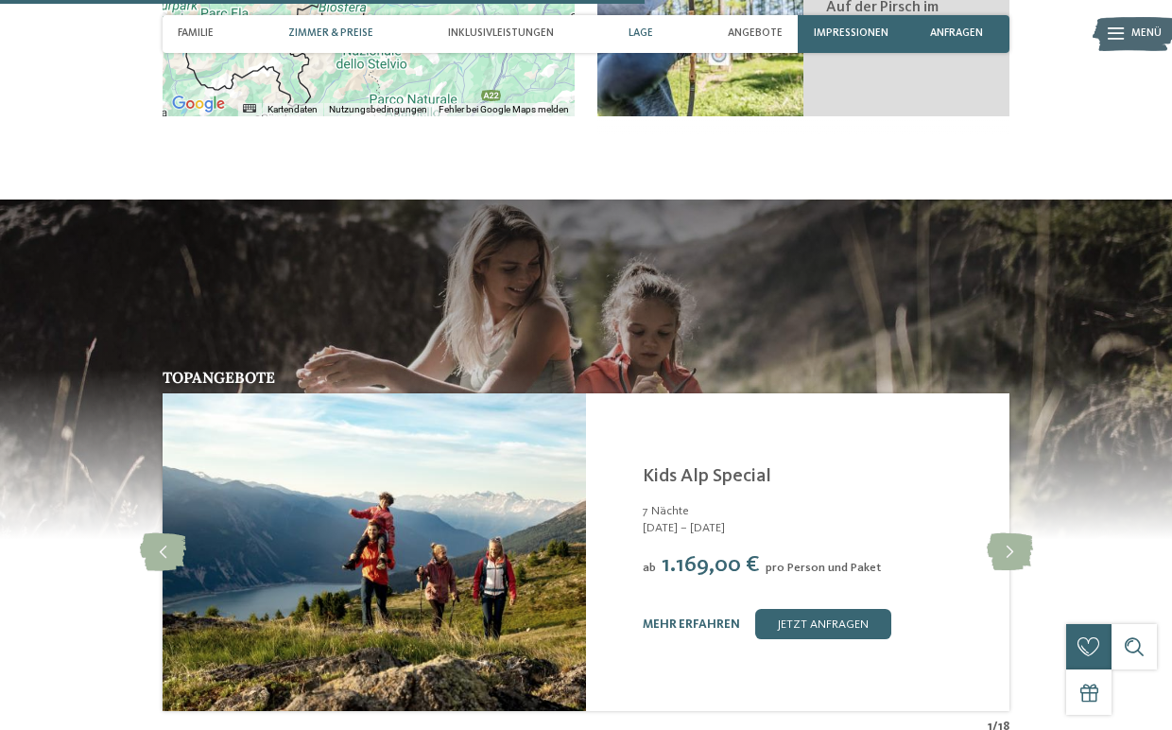
click at [318, 34] on span "Zimmer & Preise" at bounding box center [330, 33] width 85 height 12
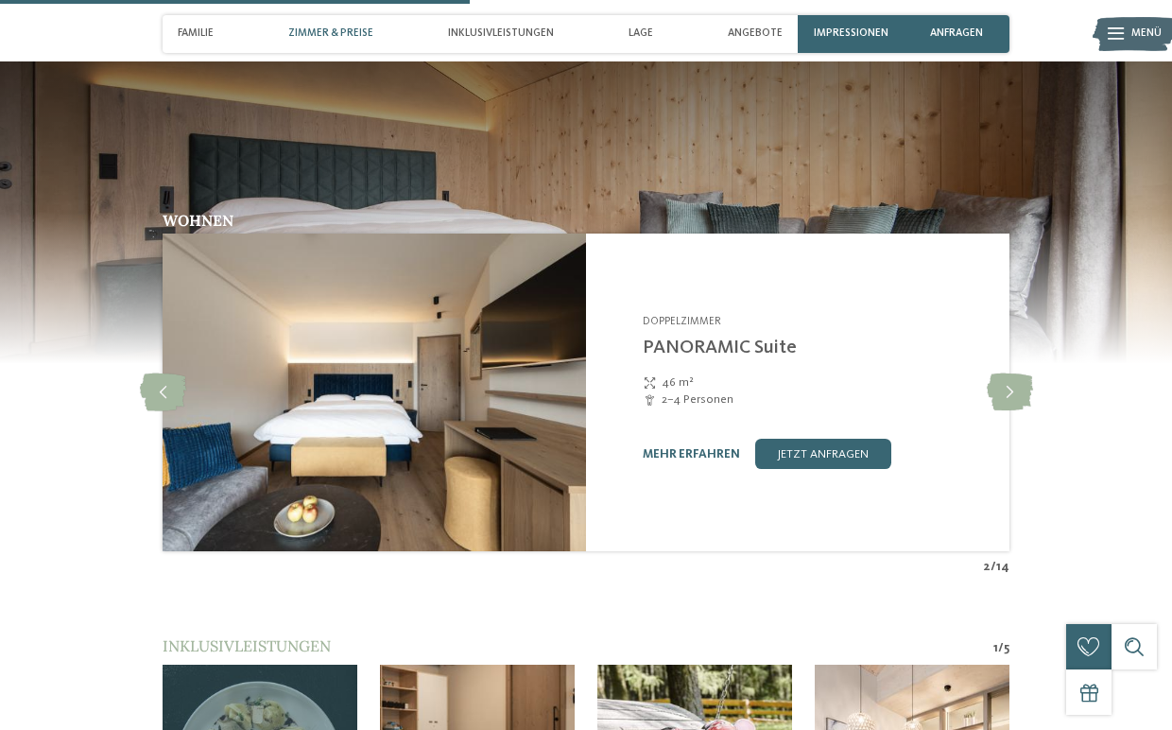
scroll to position [1486, 0]
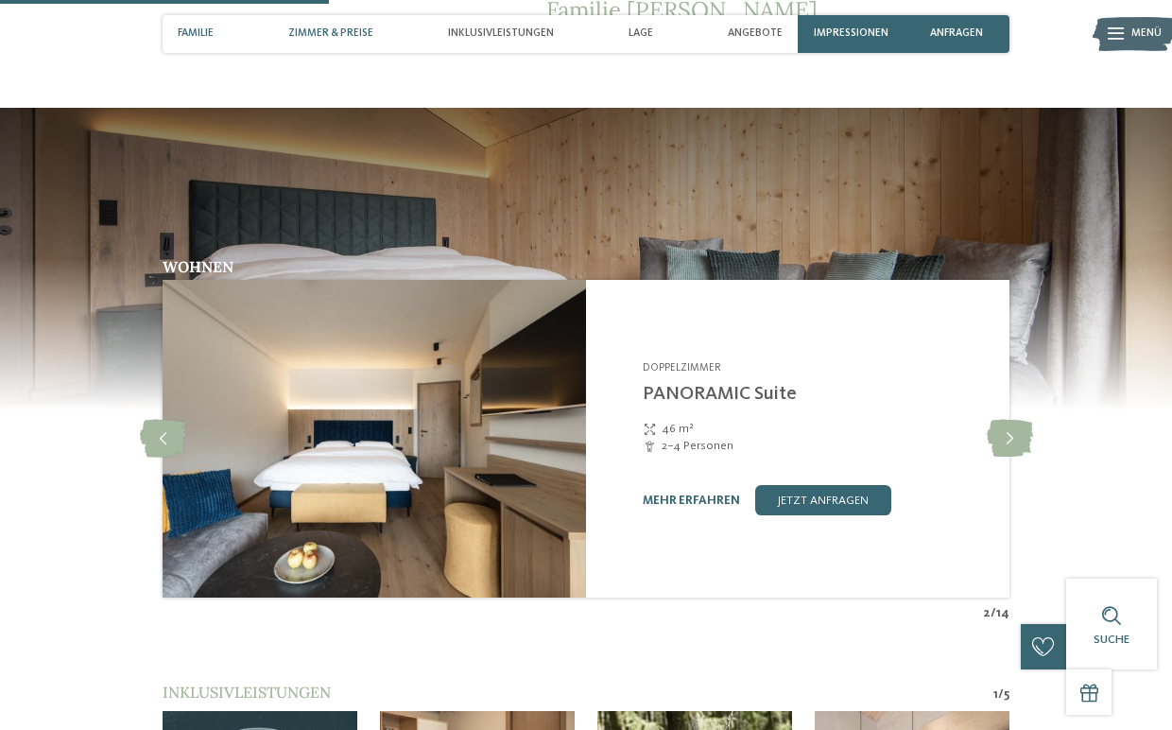
click at [318, 36] on span "Zimmer & Preise" at bounding box center [330, 33] width 85 height 12
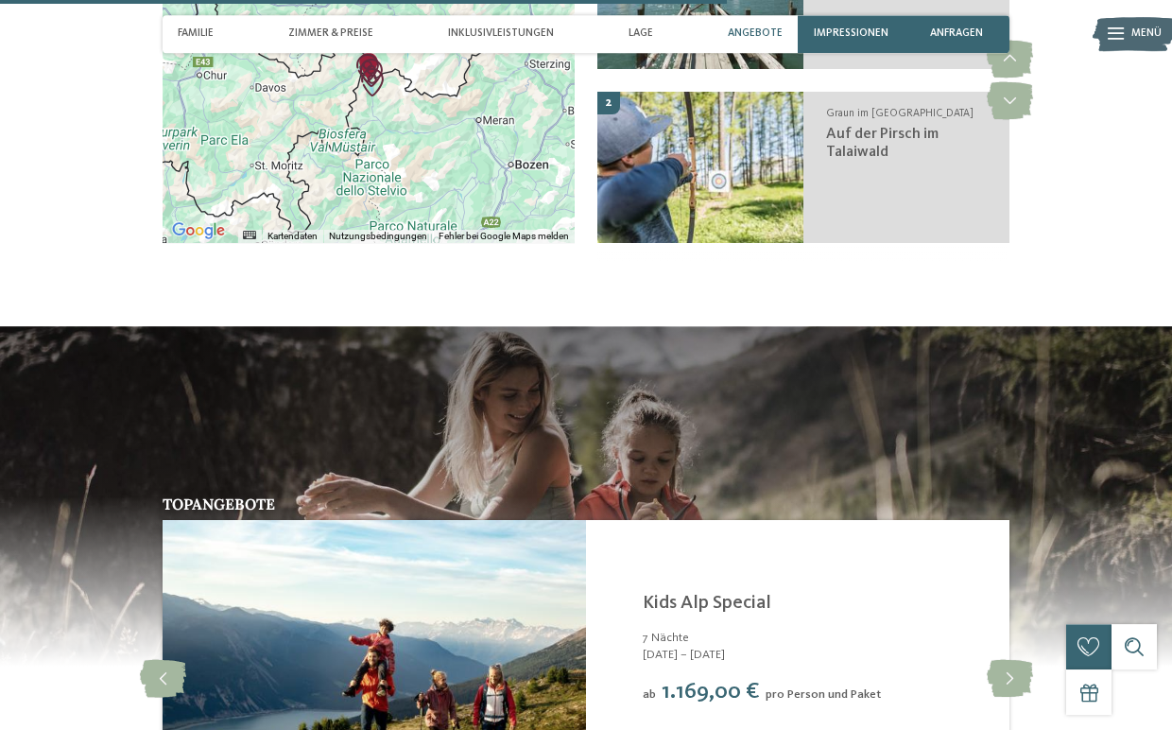
scroll to position [2584, 0]
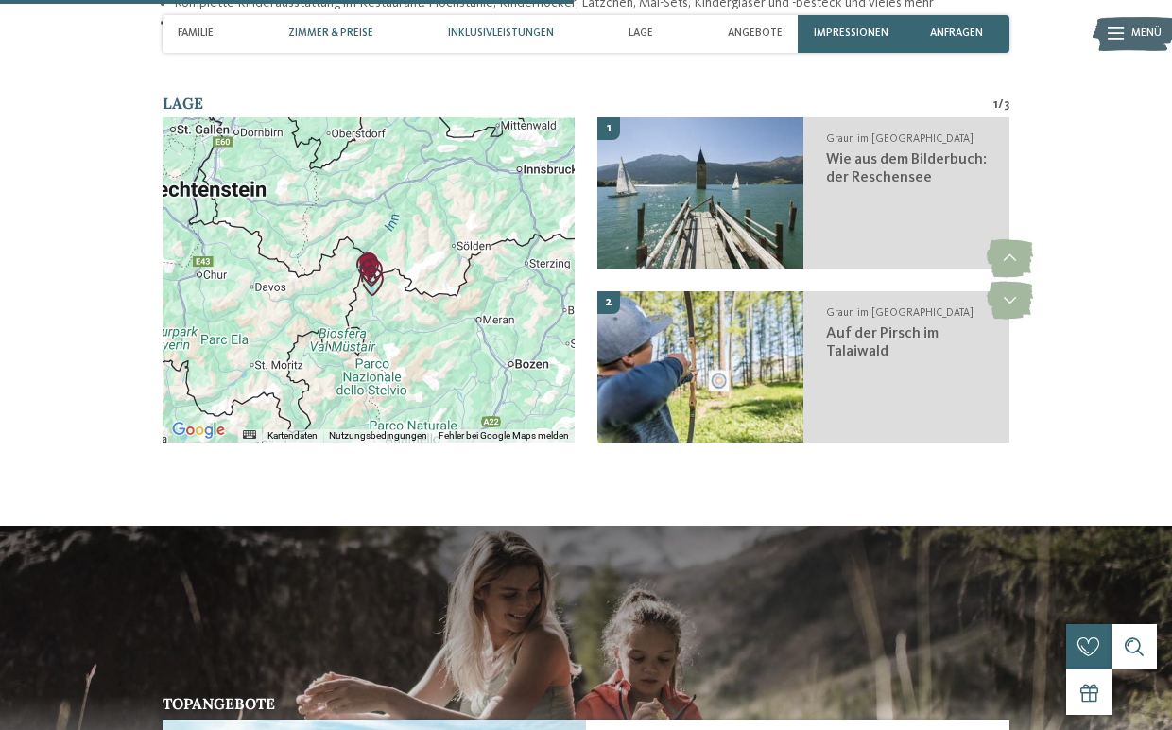
click at [301, 40] on span "Zimmer & Preise" at bounding box center [330, 33] width 85 height 12
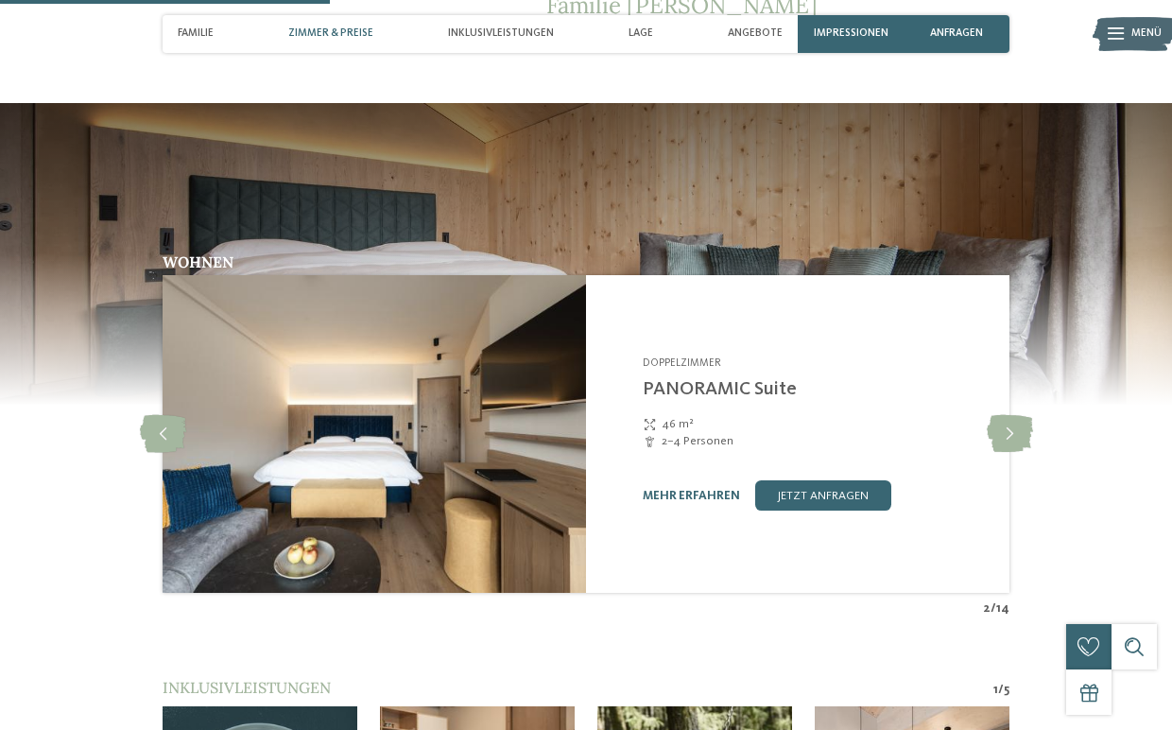
scroll to position [1486, 0]
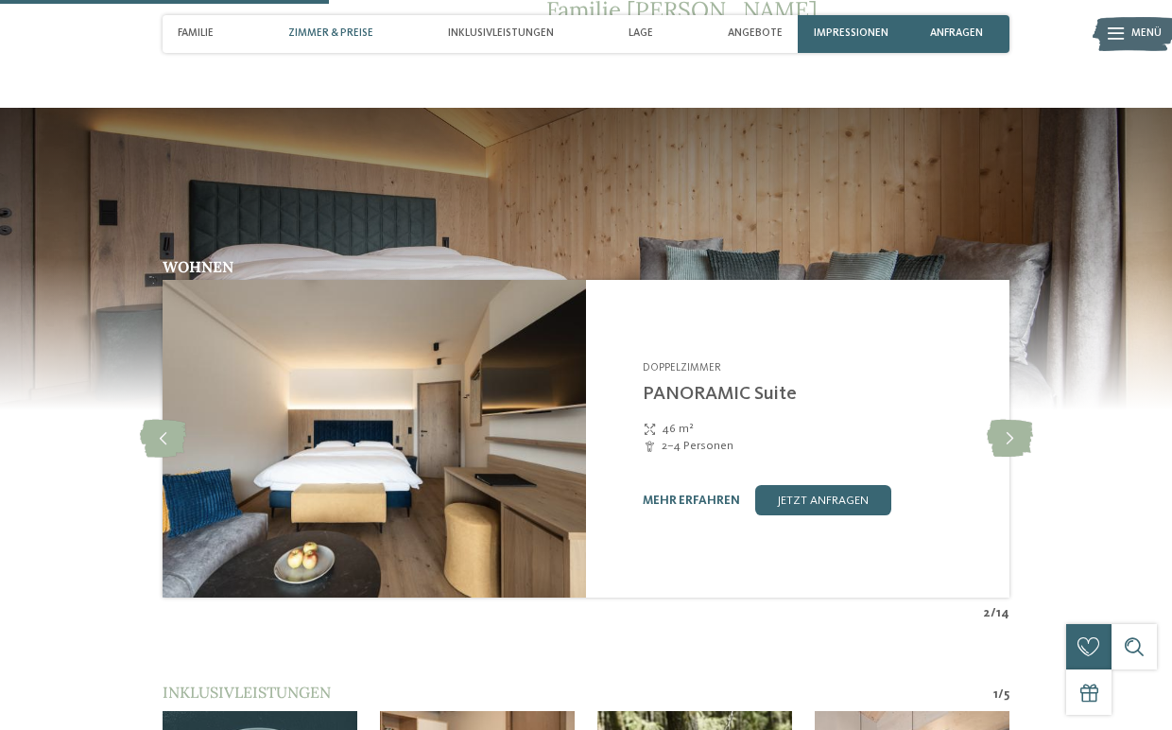
click at [320, 36] on span "Zimmer & Preise" at bounding box center [330, 33] width 85 height 12
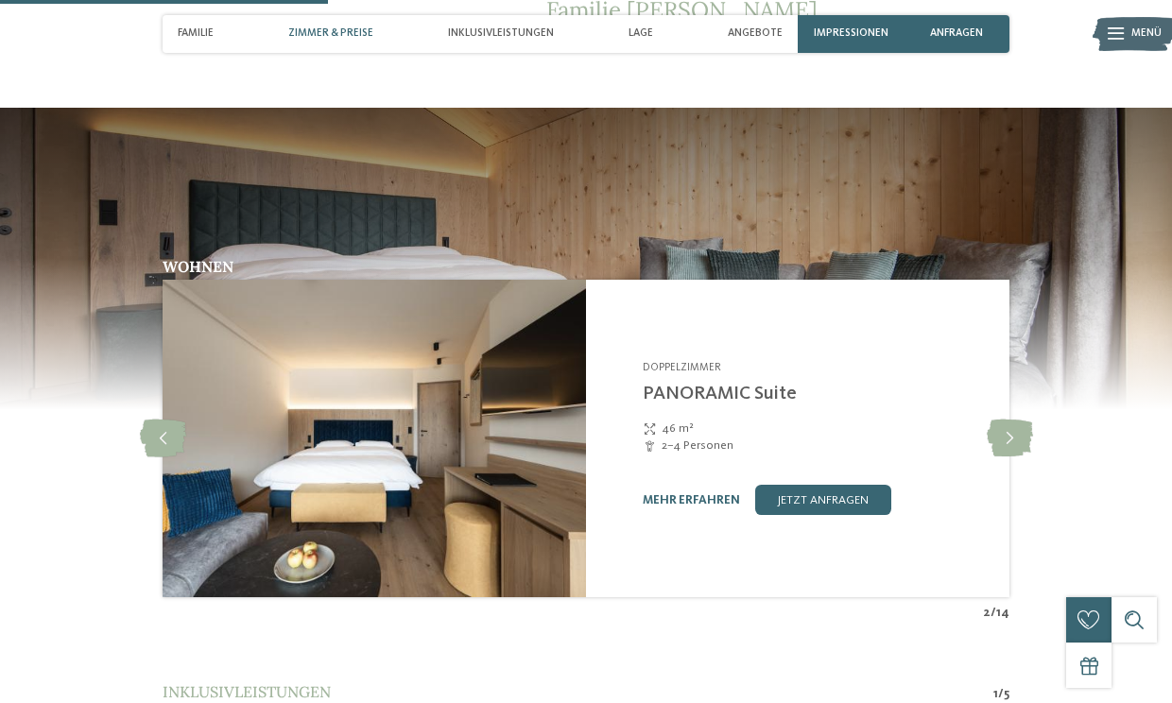
type input "**********"
